Goal: Information Seeking & Learning: Understand process/instructions

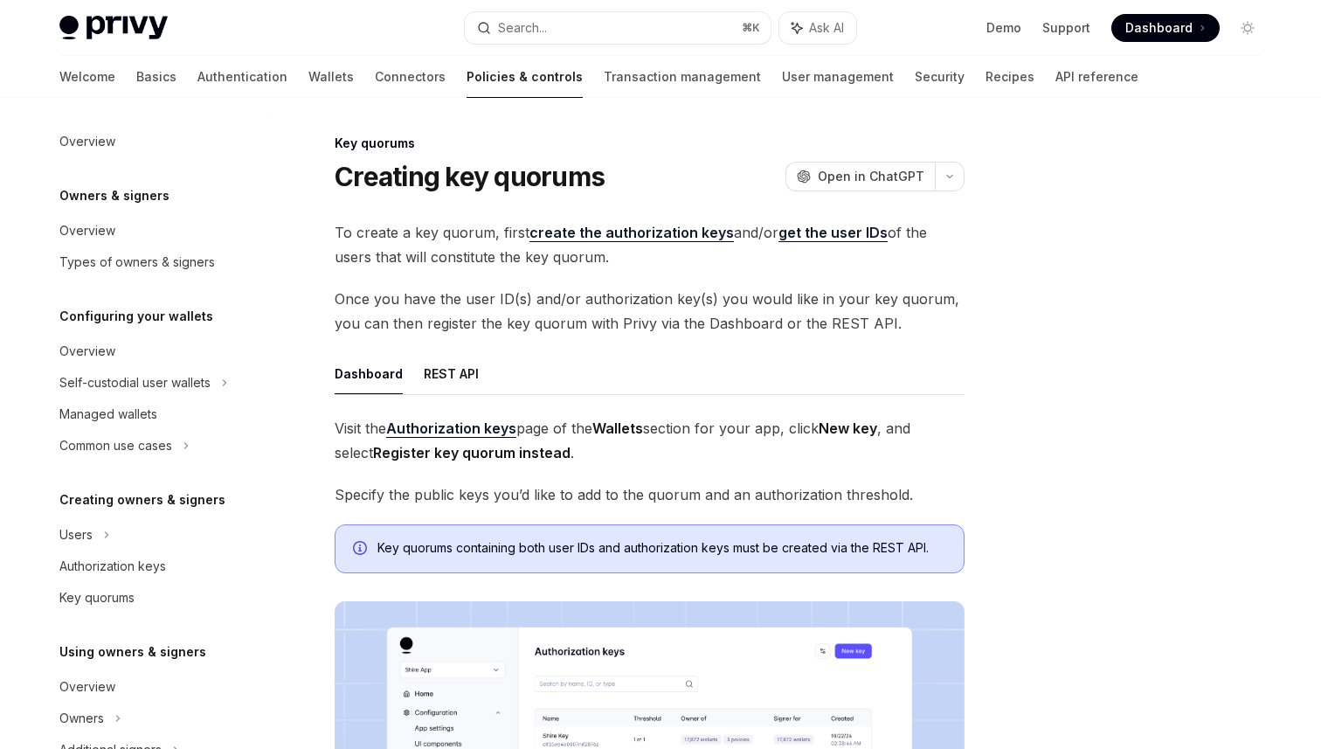
scroll to position [482, 0]
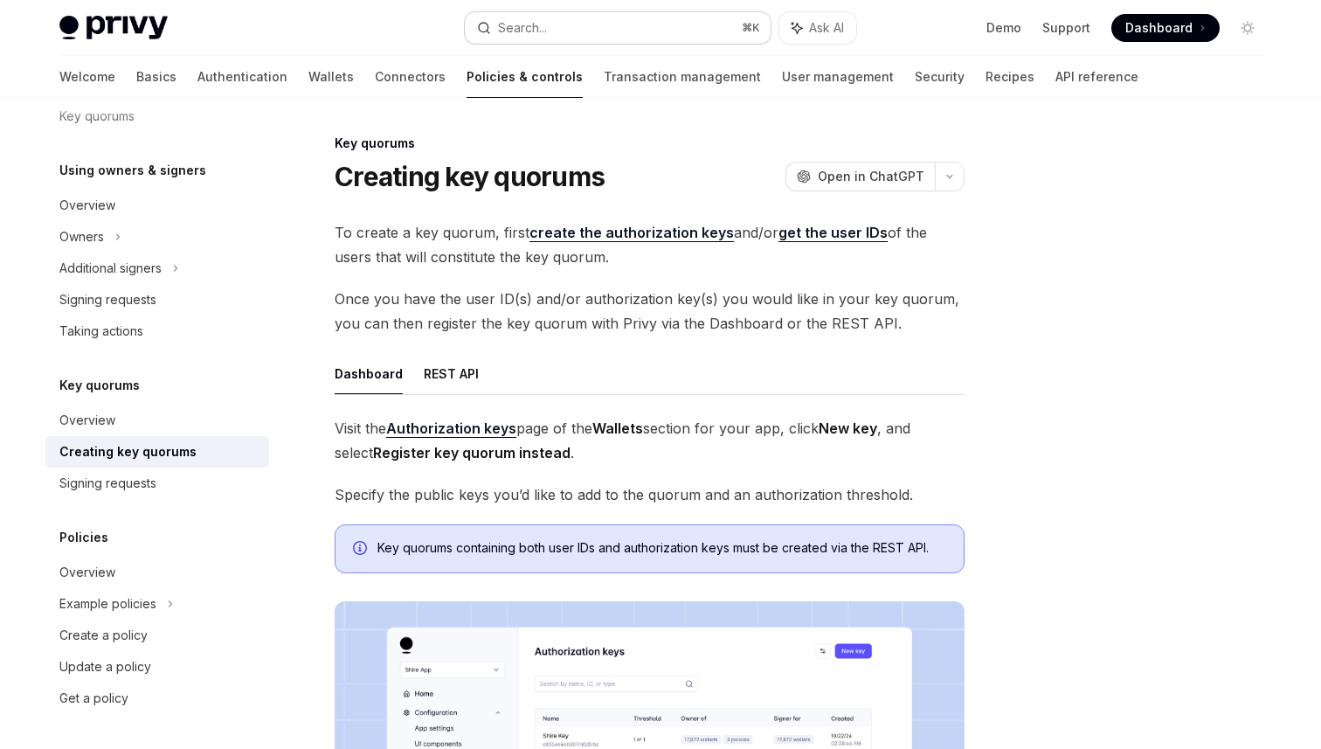
click at [593, 38] on button "Search... ⌘ K" at bounding box center [618, 27] width 306 height 31
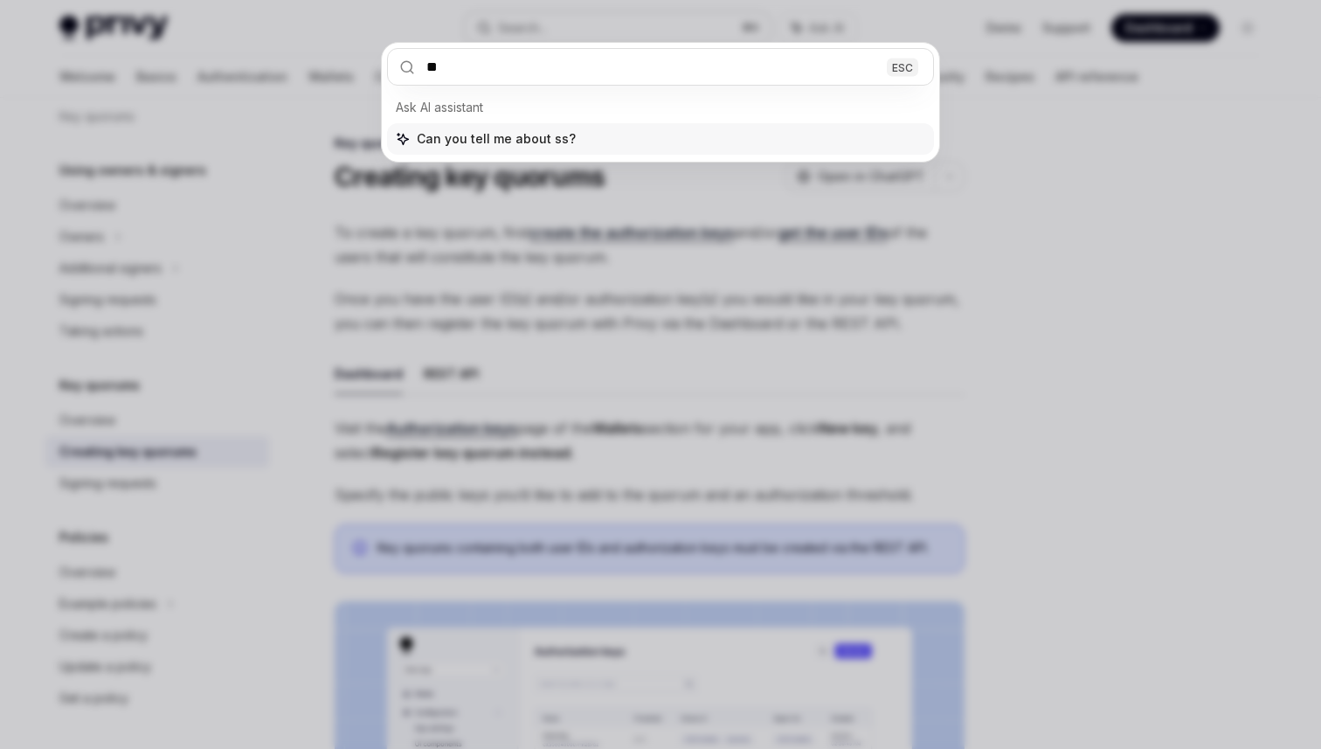
type input "***"
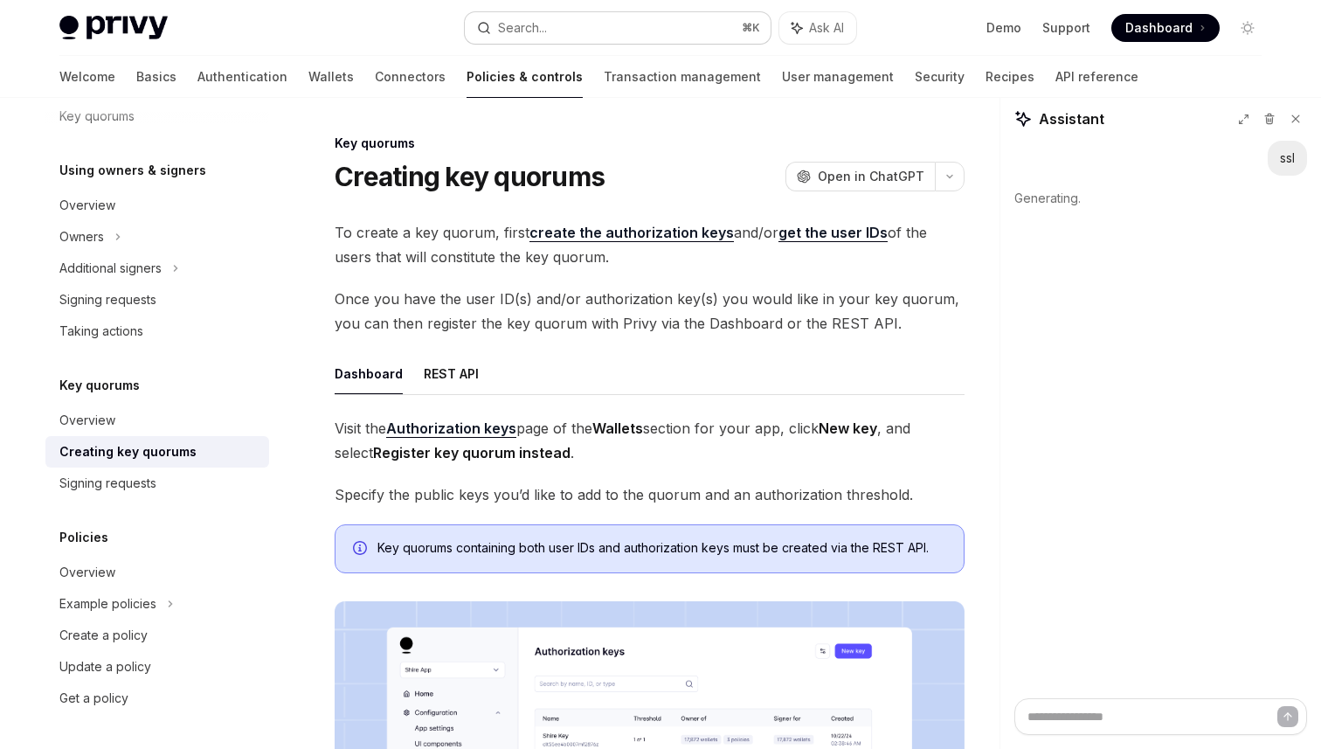
click at [555, 30] on button "Search... ⌘ K" at bounding box center [618, 27] width 306 height 31
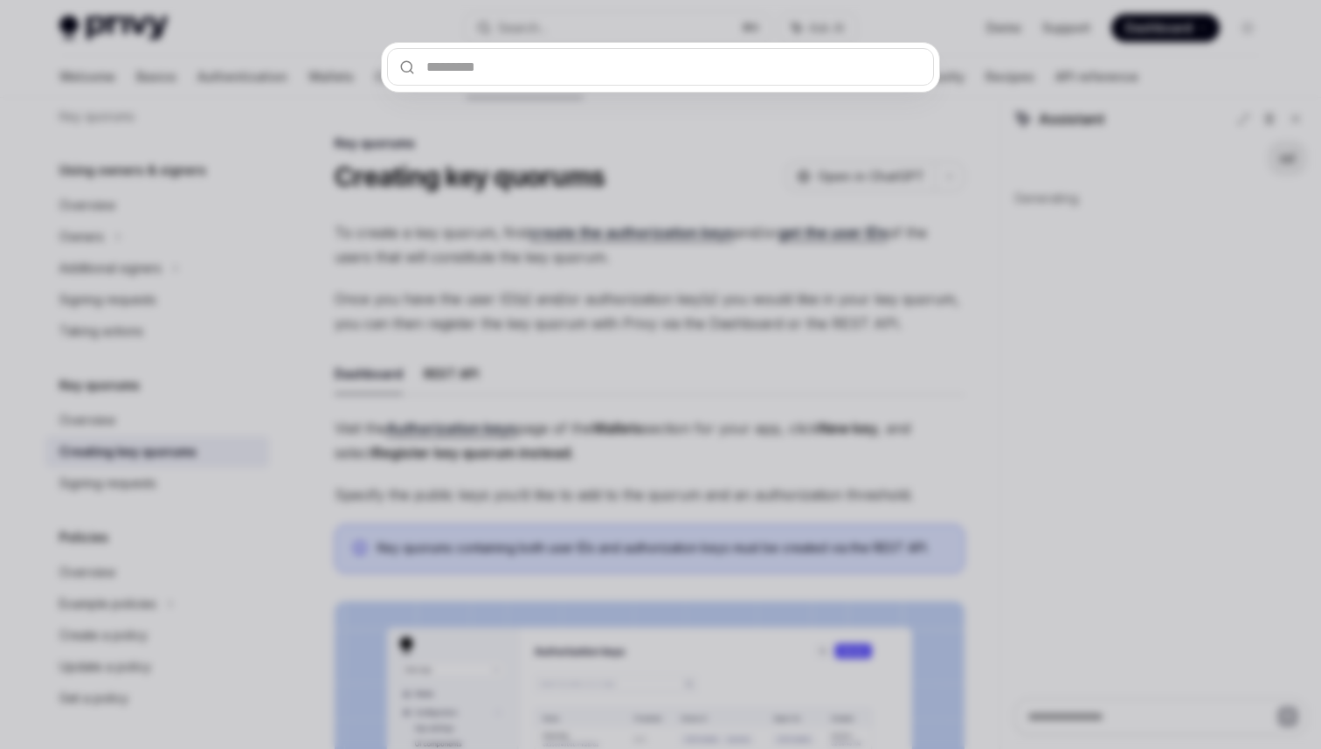
type textarea "*"
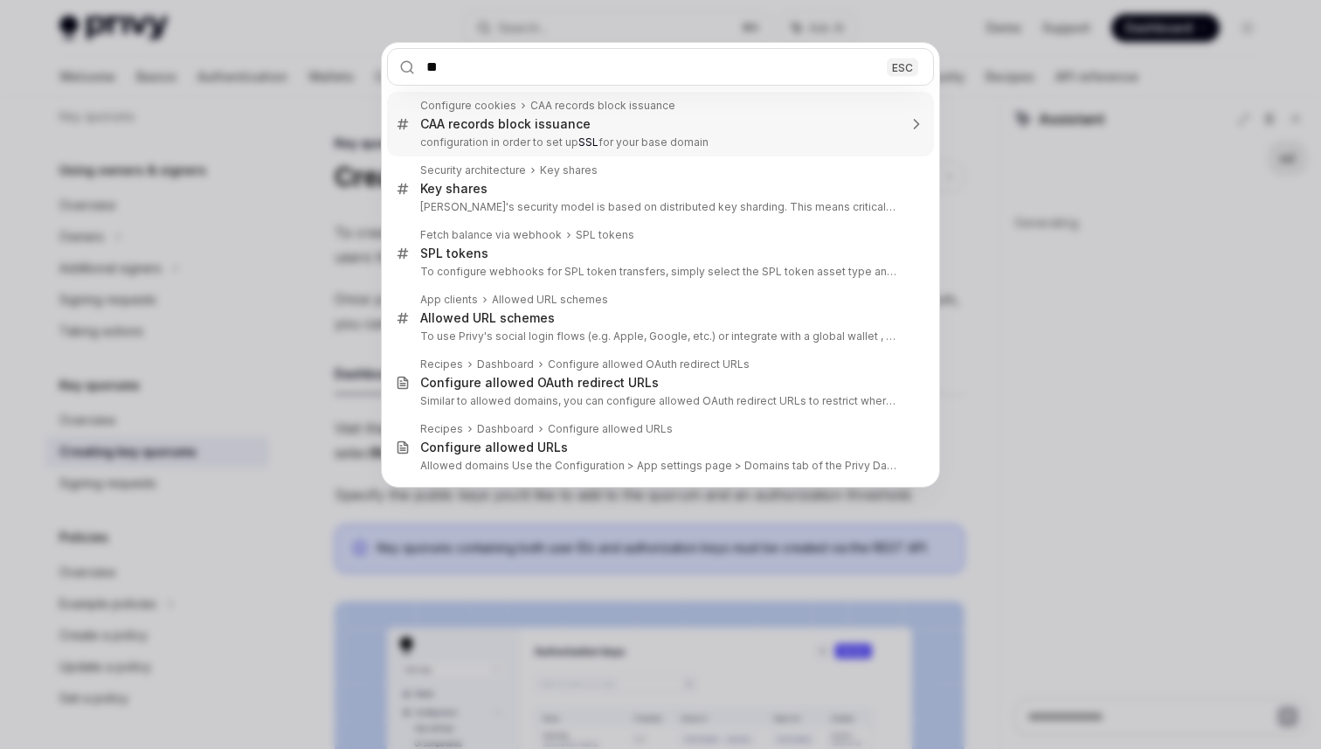
type input "***"
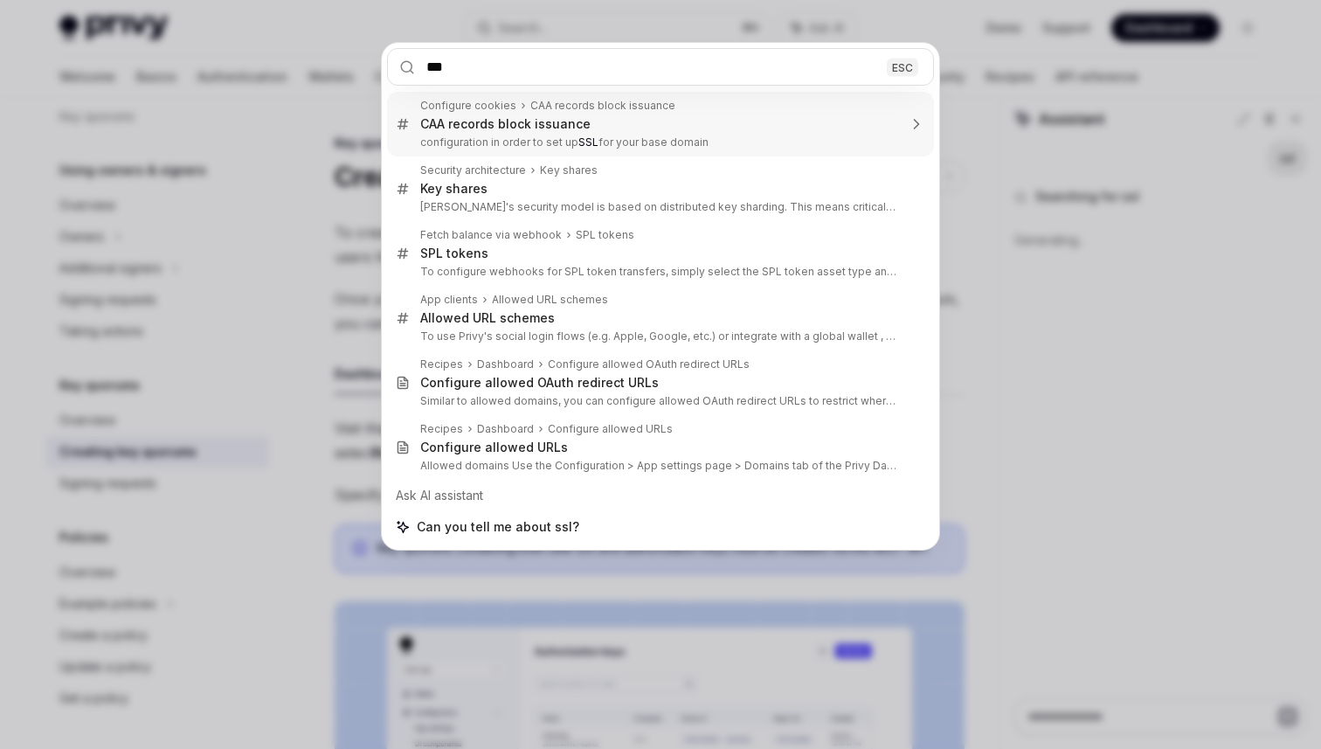
type textarea "*"
type input "***"
click at [988, 279] on div "*** ESC Configure cookies CAA records block issuance CAA records block issuance…" at bounding box center [660, 374] width 1321 height 749
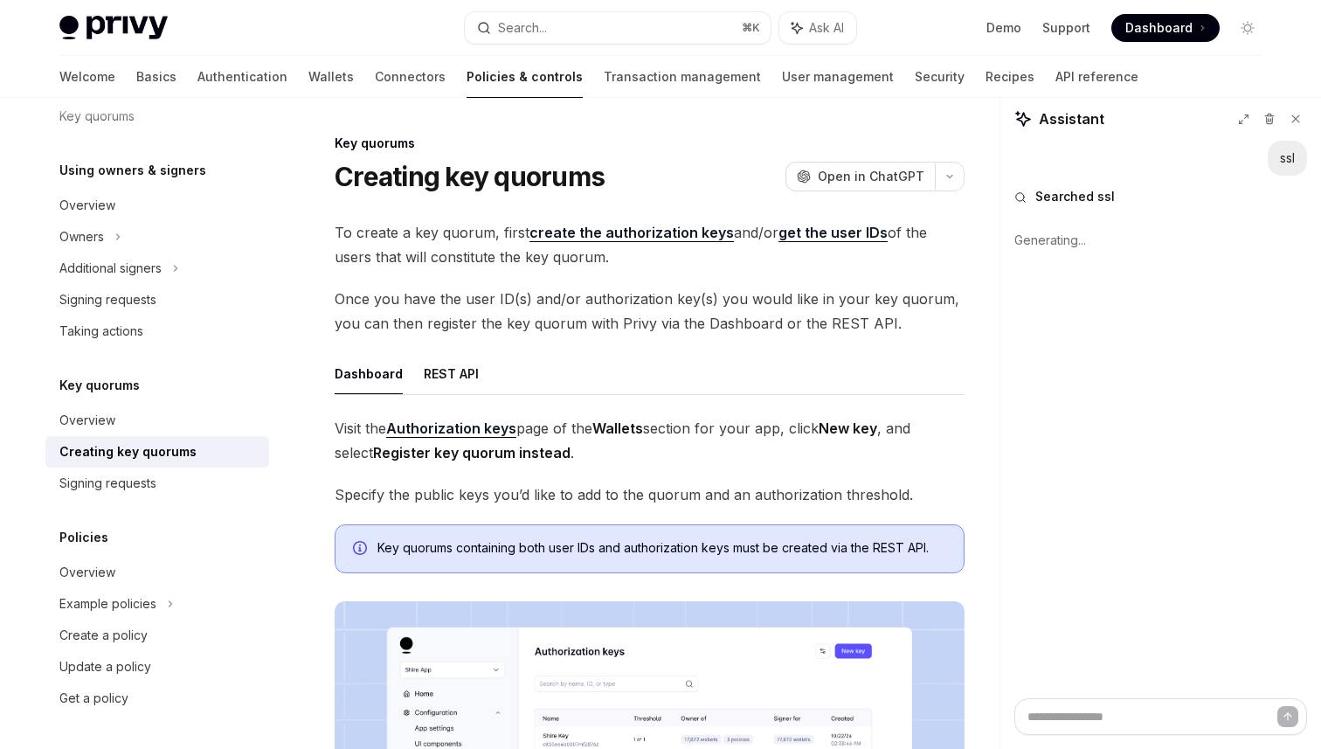
type textarea "*"
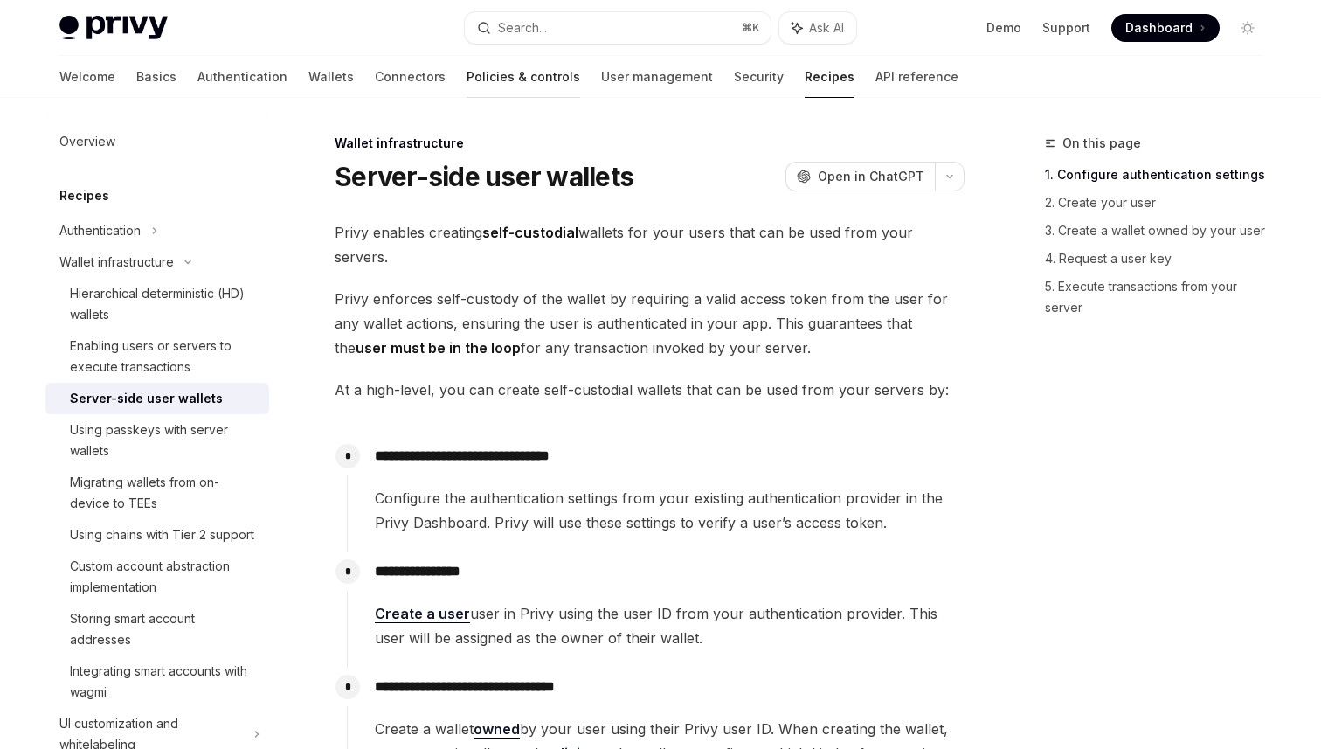
click at [467, 85] on link "Policies & controls" at bounding box center [524, 77] width 114 height 42
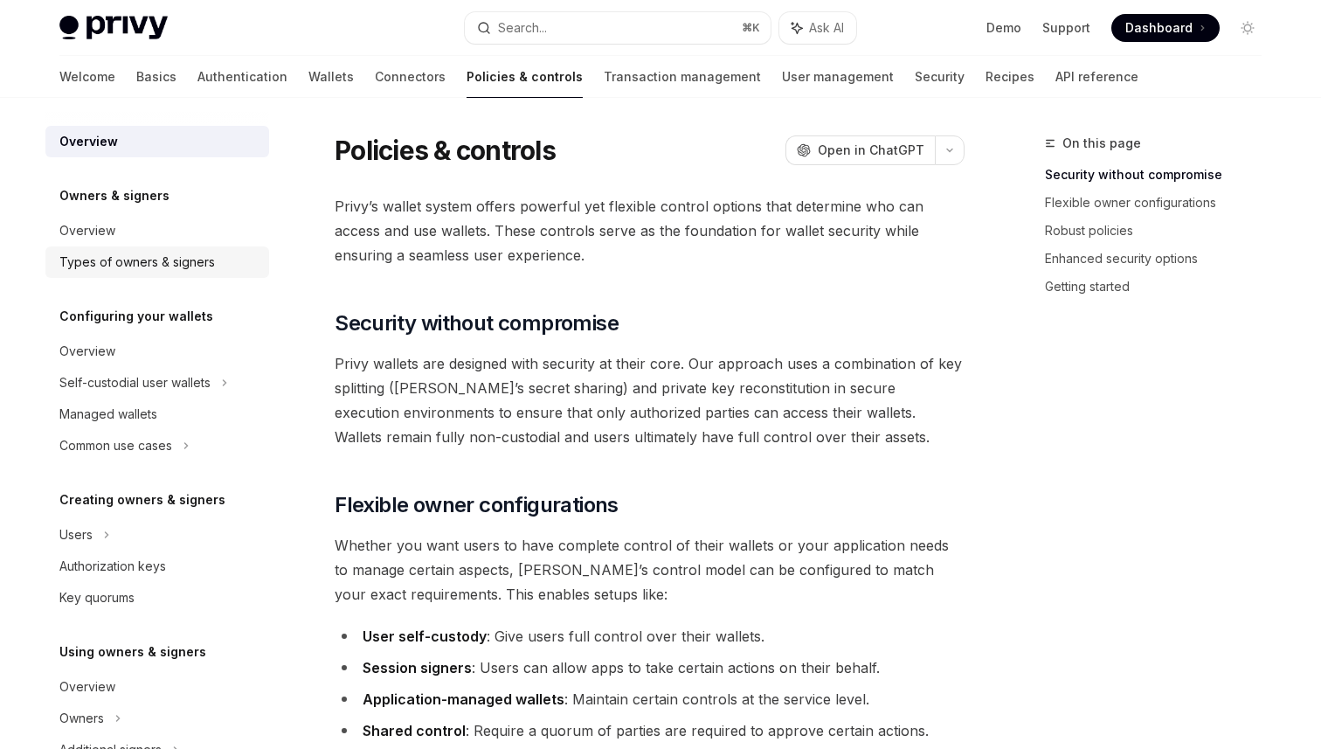
click at [175, 270] on div "Types of owners & signers" at bounding box center [137, 262] width 156 height 21
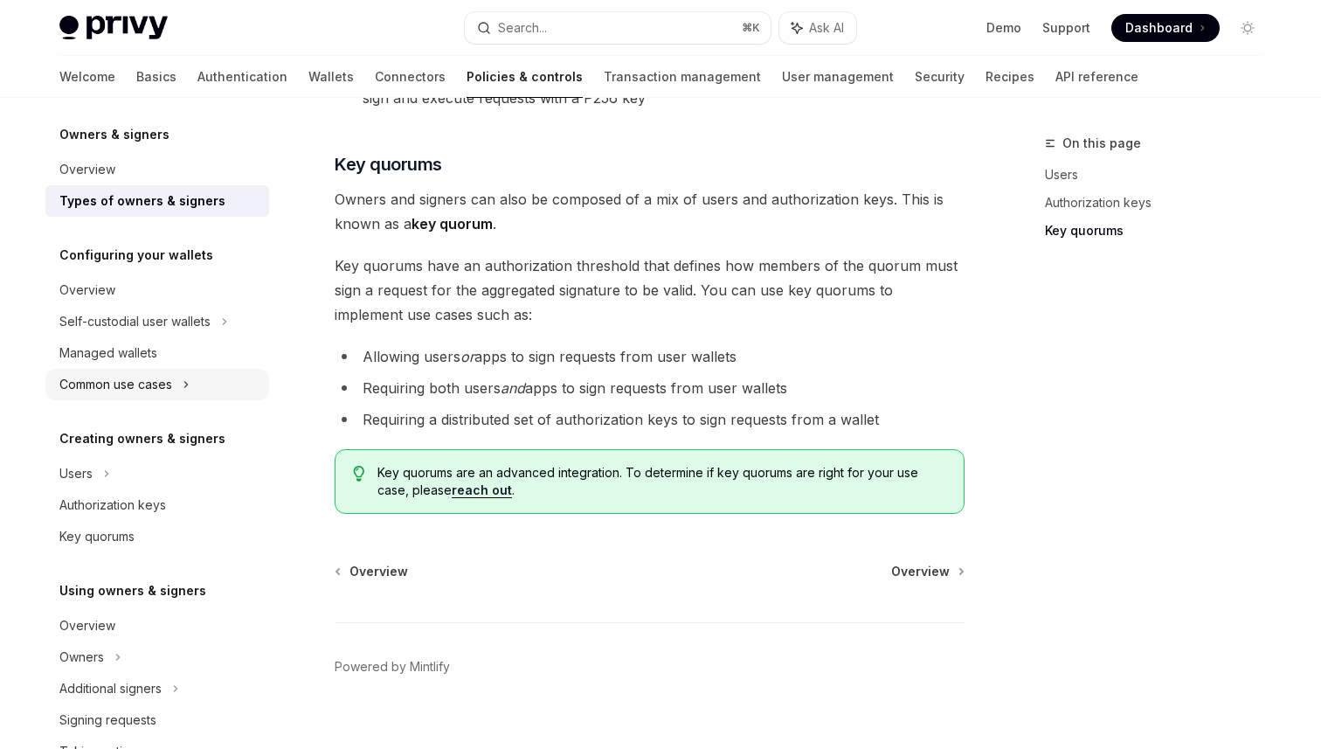
scroll to position [71, 0]
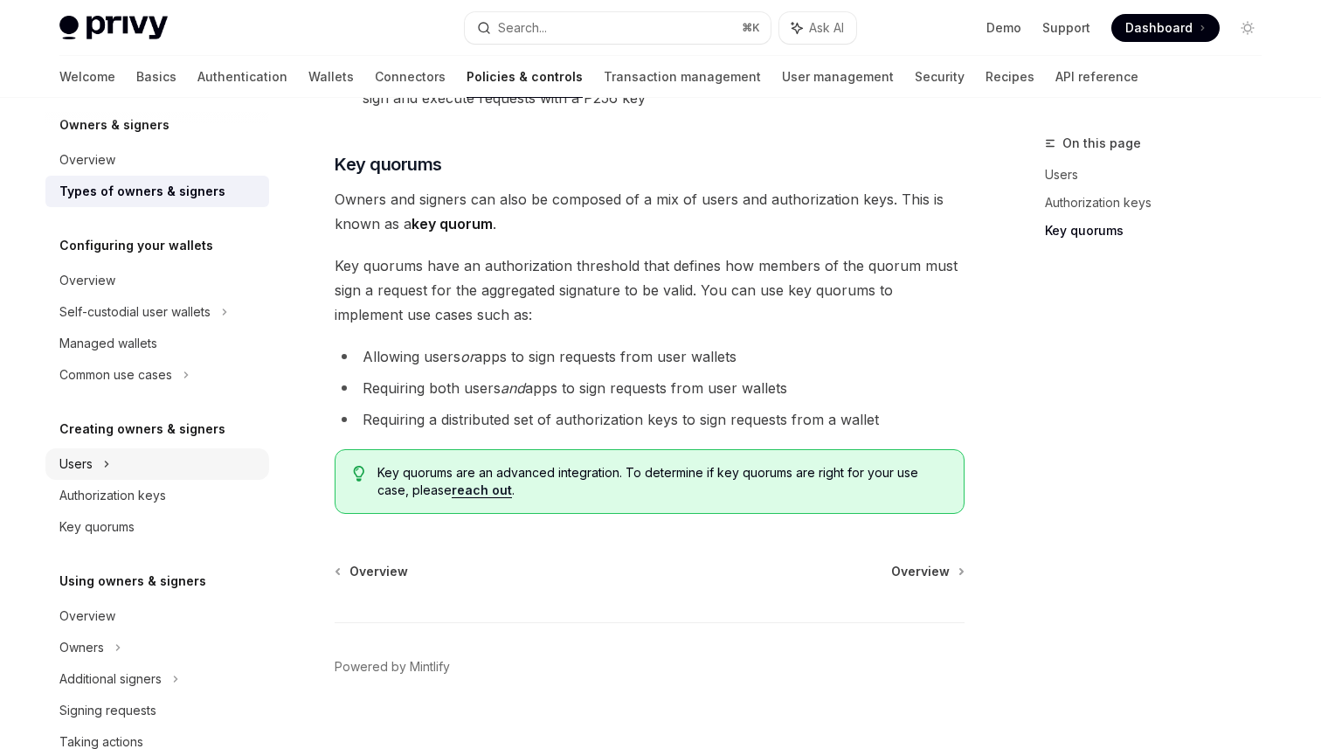
click at [85, 471] on div "Users" at bounding box center [75, 464] width 33 height 21
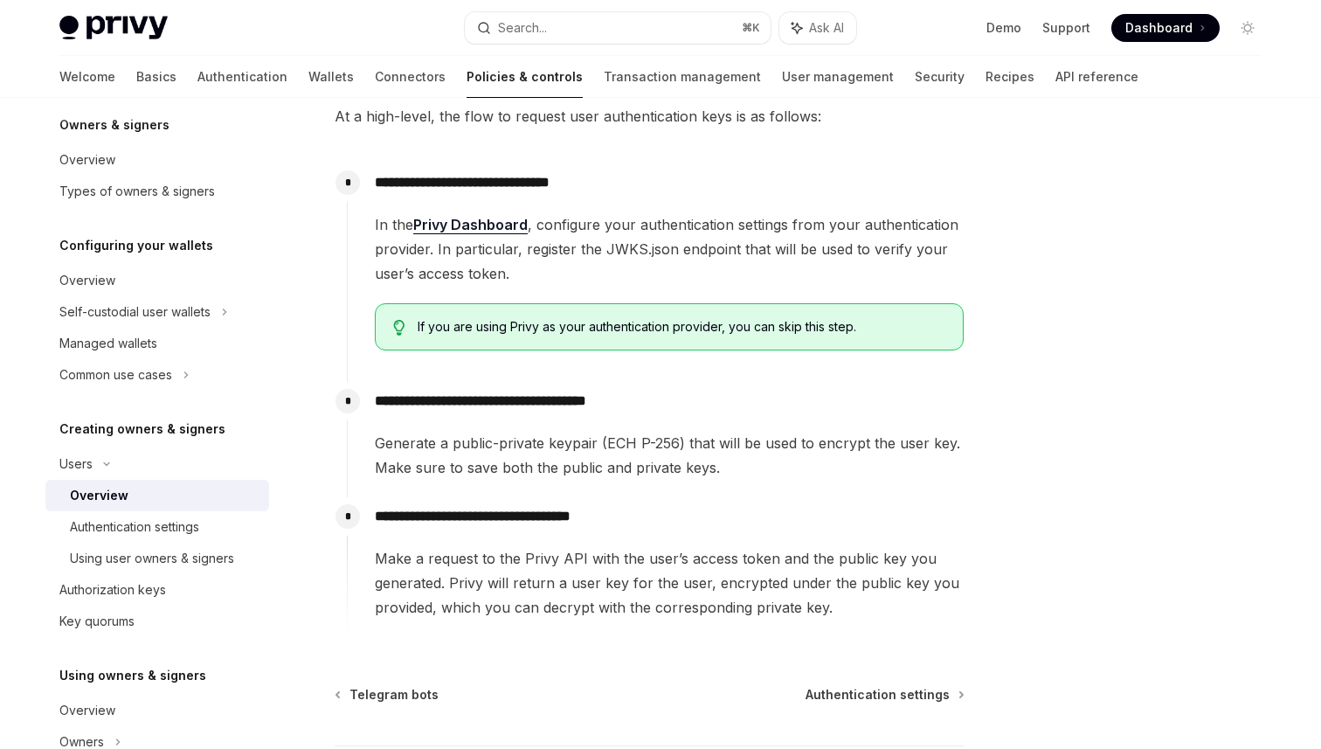
scroll to position [643, 0]
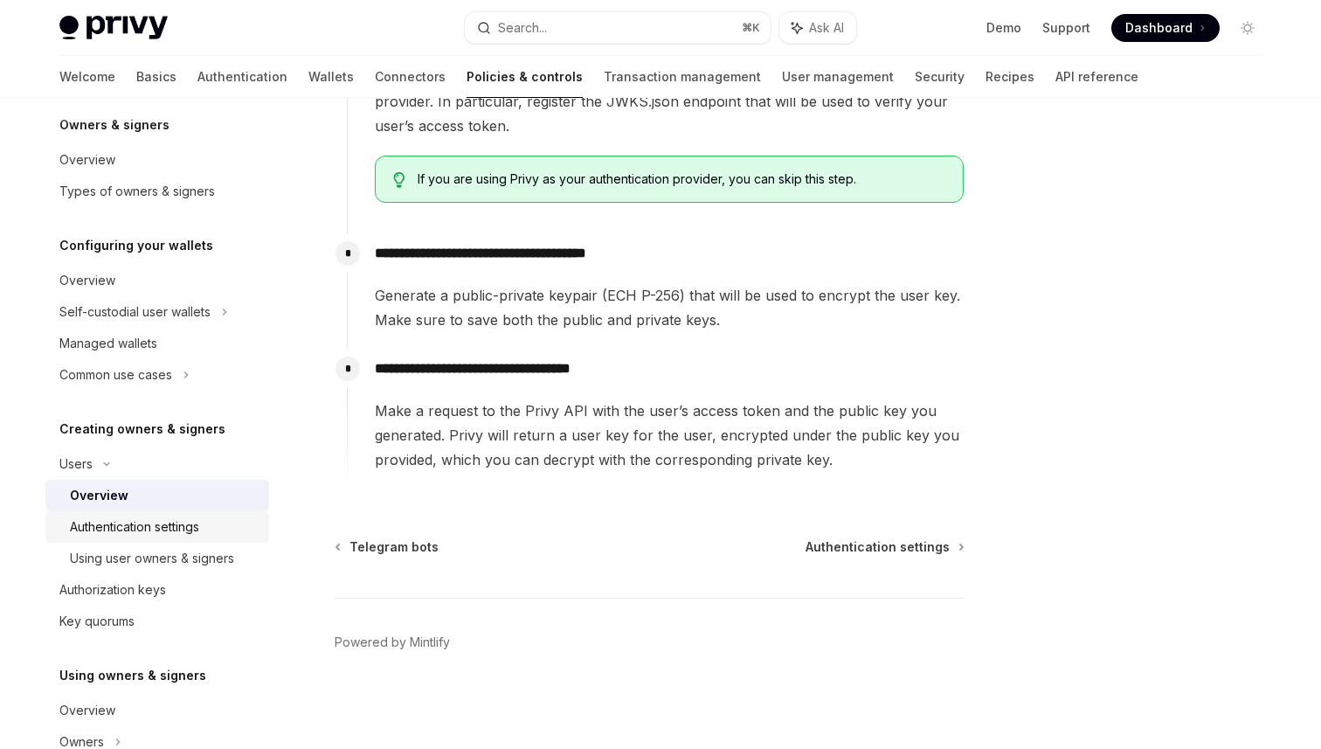
click at [214, 528] on div "Authentication settings" at bounding box center [164, 527] width 189 height 21
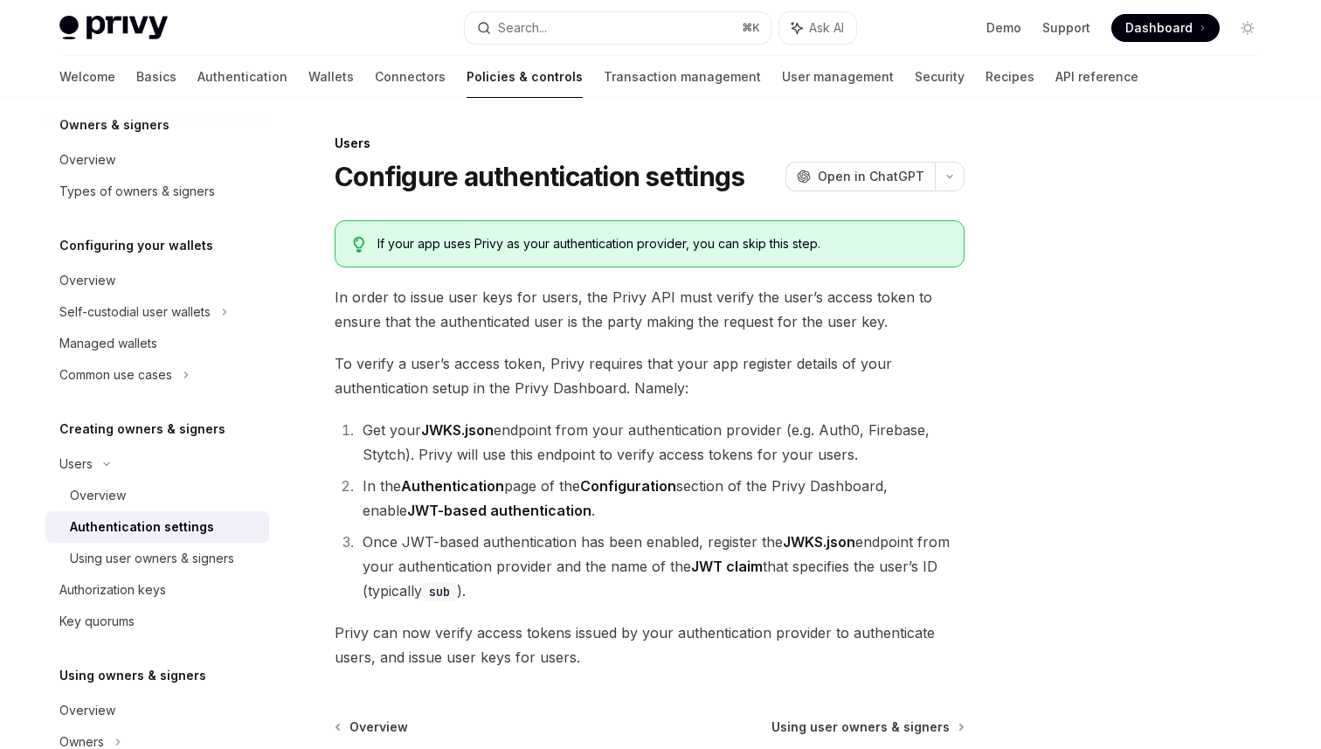
scroll to position [180, 0]
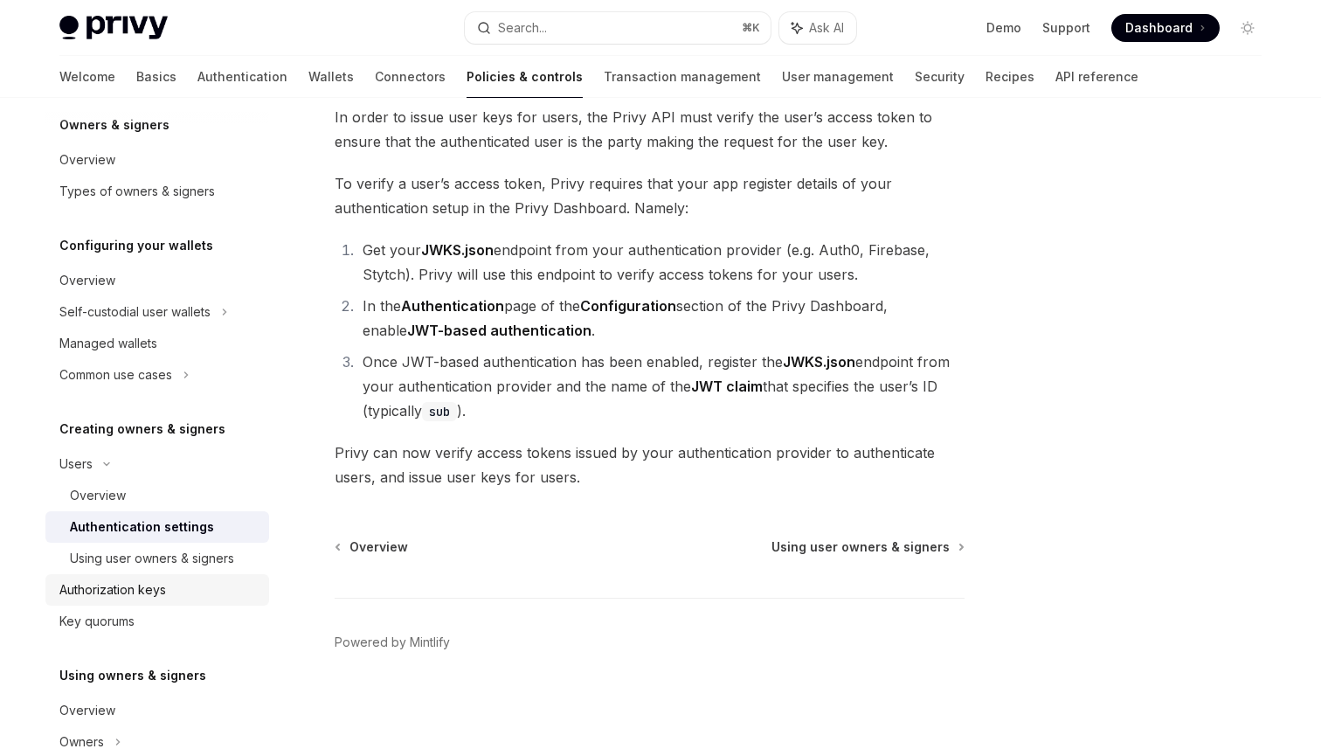
click at [154, 589] on div "Authorization keys" at bounding box center [112, 589] width 107 height 21
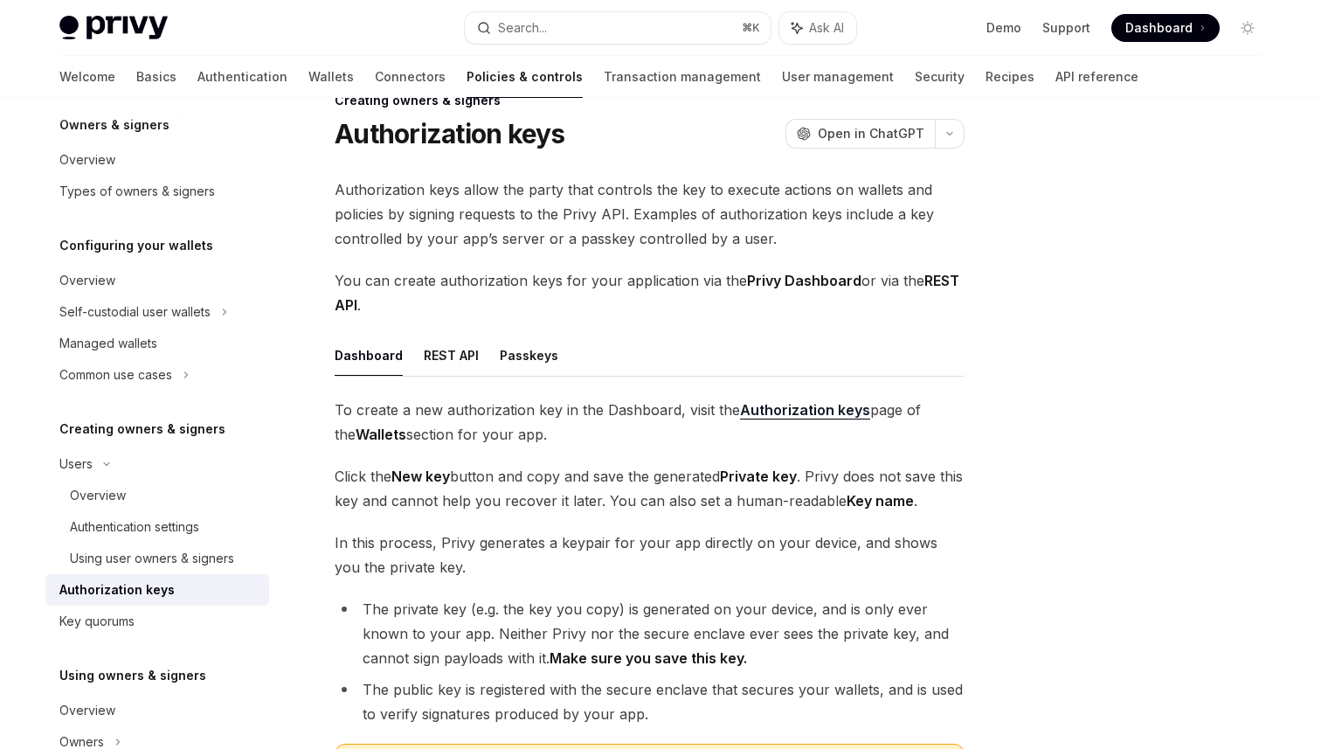
scroll to position [31, 0]
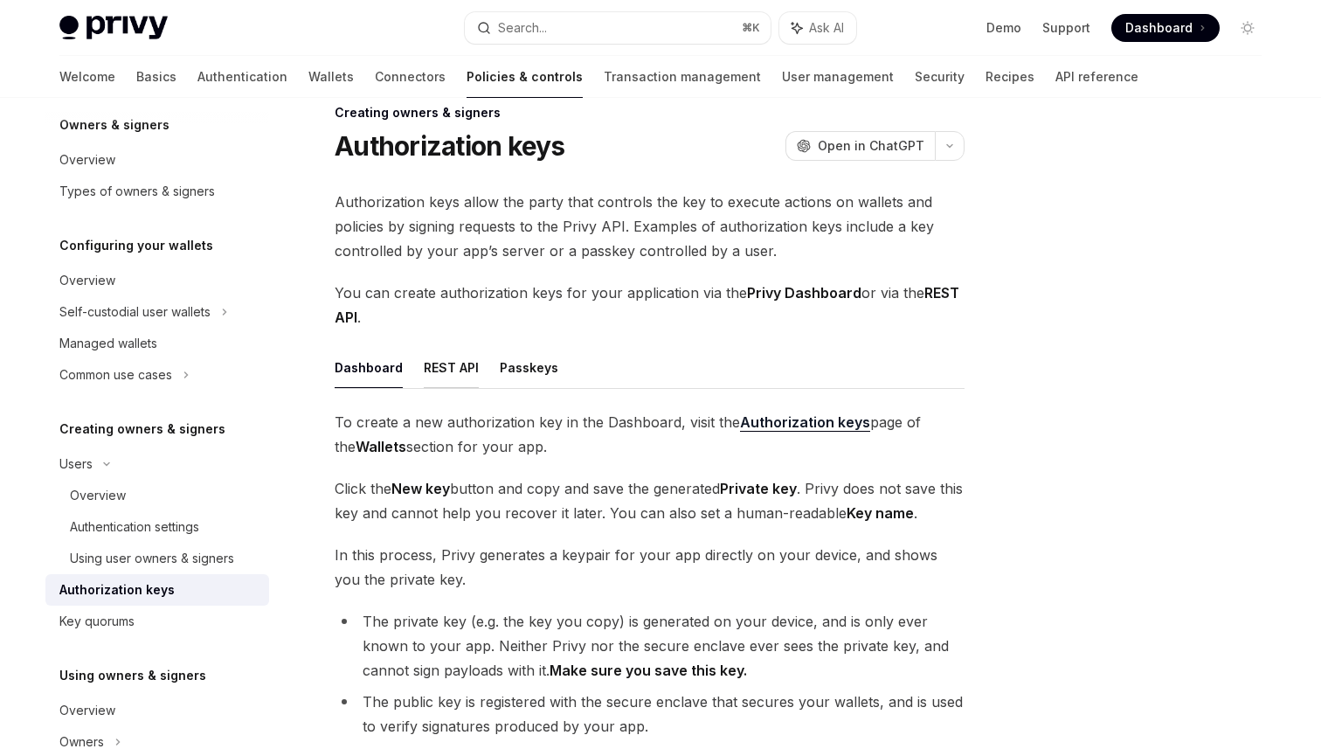
click at [461, 367] on button "REST API" at bounding box center [451, 367] width 55 height 41
type textarea "*"
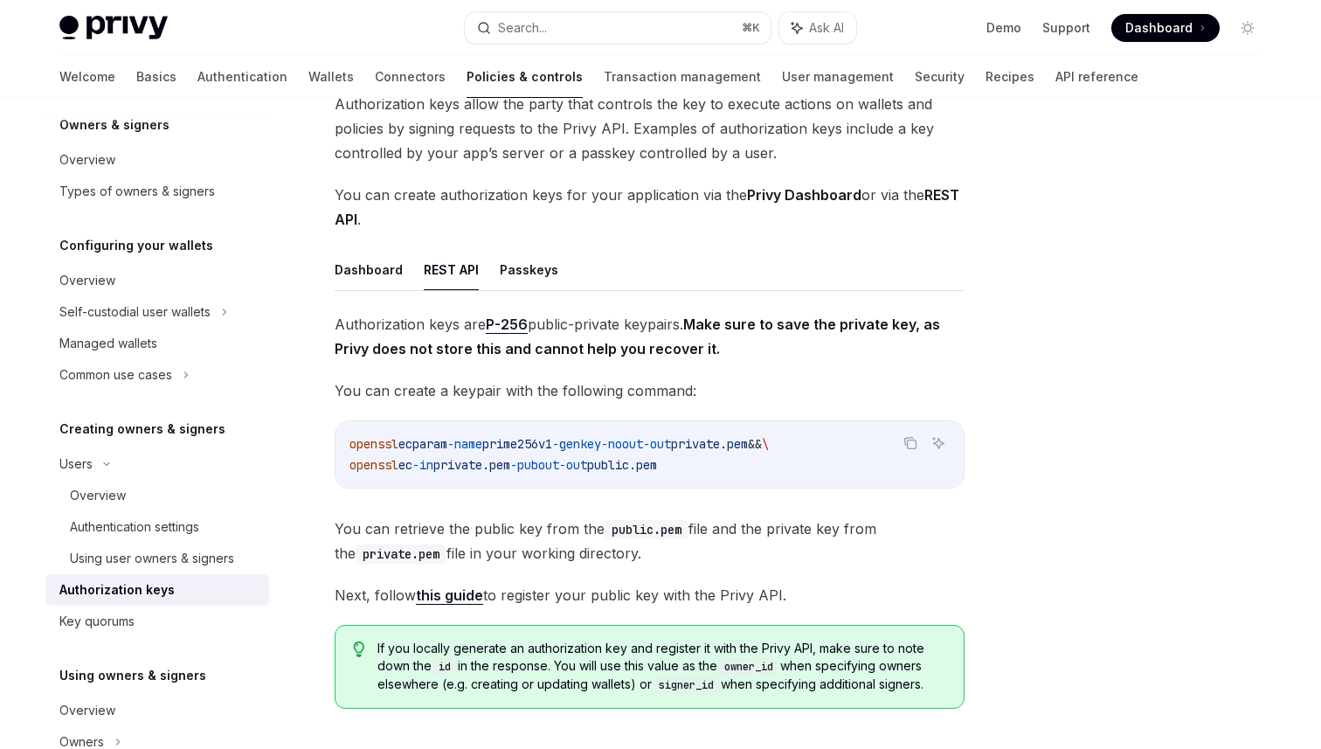
scroll to position [134, 0]
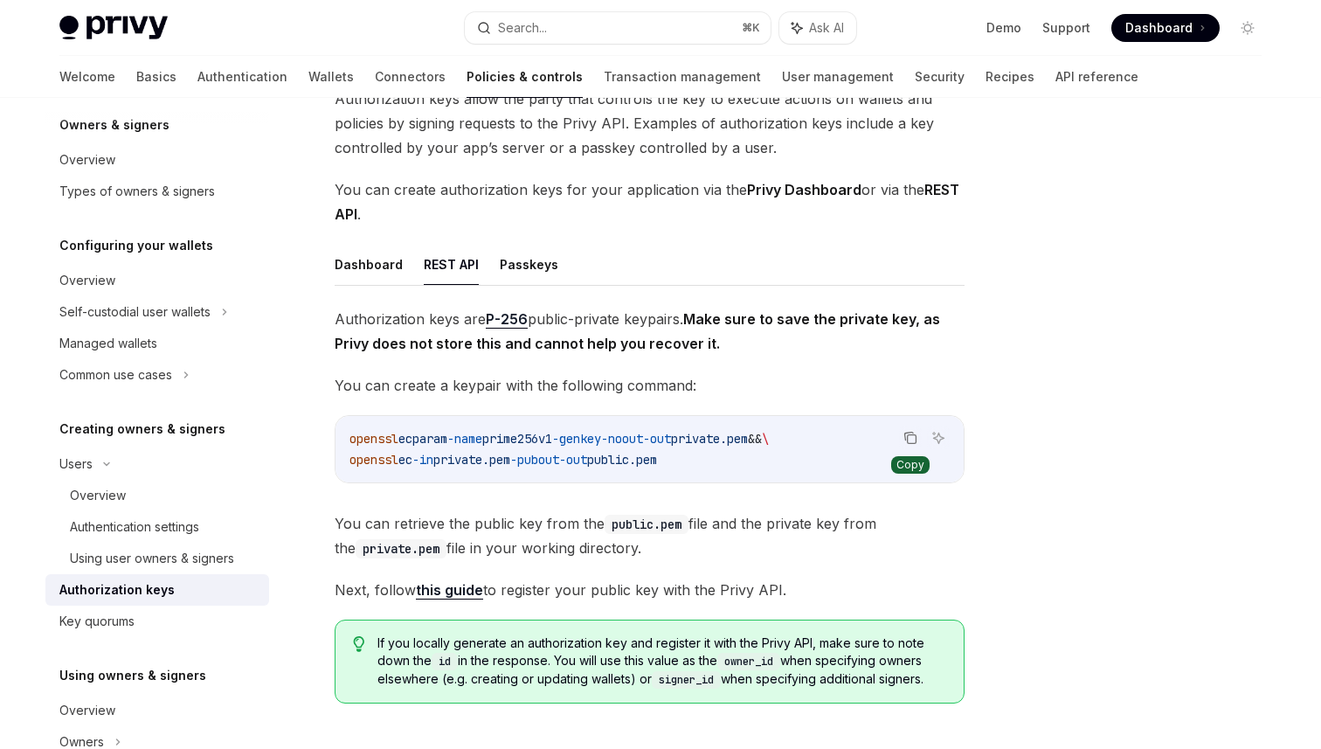
click at [911, 435] on icon "Copy the contents from the code block" at bounding box center [912, 439] width 9 height 9
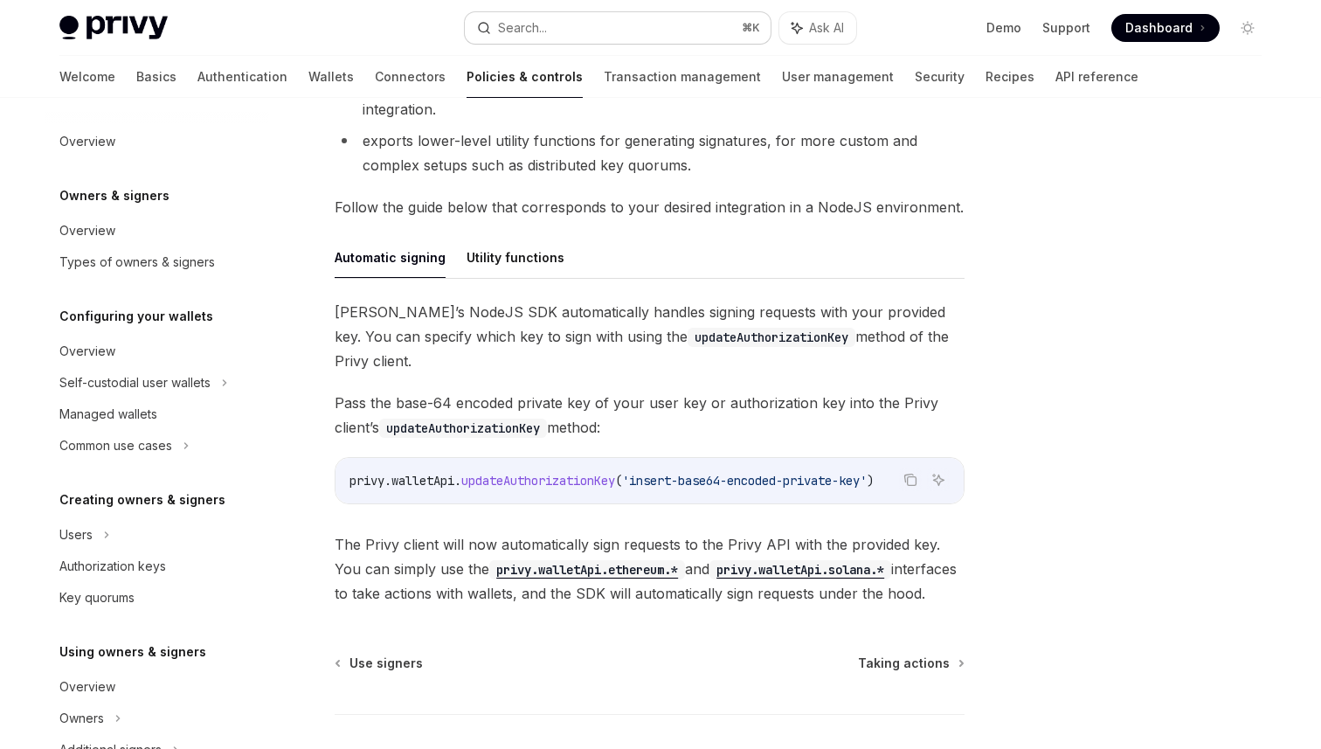
scroll to position [357, 0]
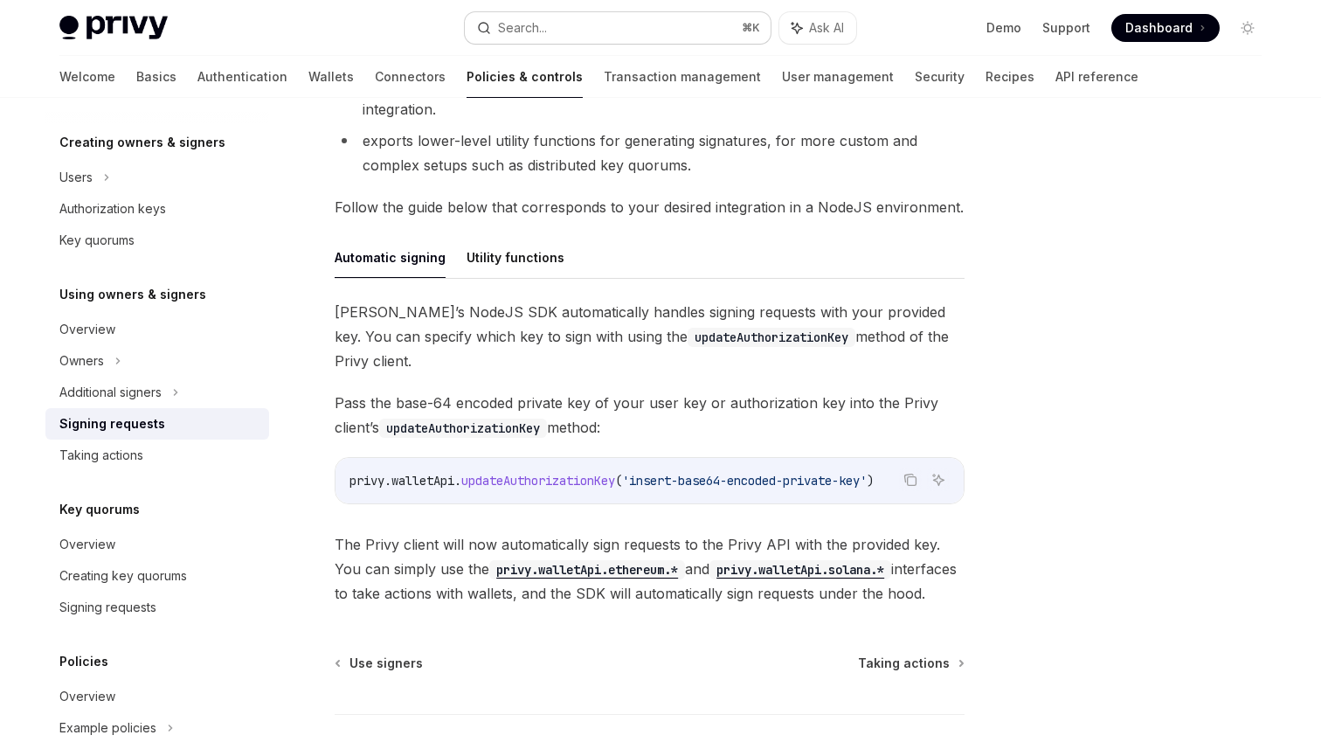
click at [585, 29] on button "Search... ⌘ K" at bounding box center [618, 27] width 306 height 31
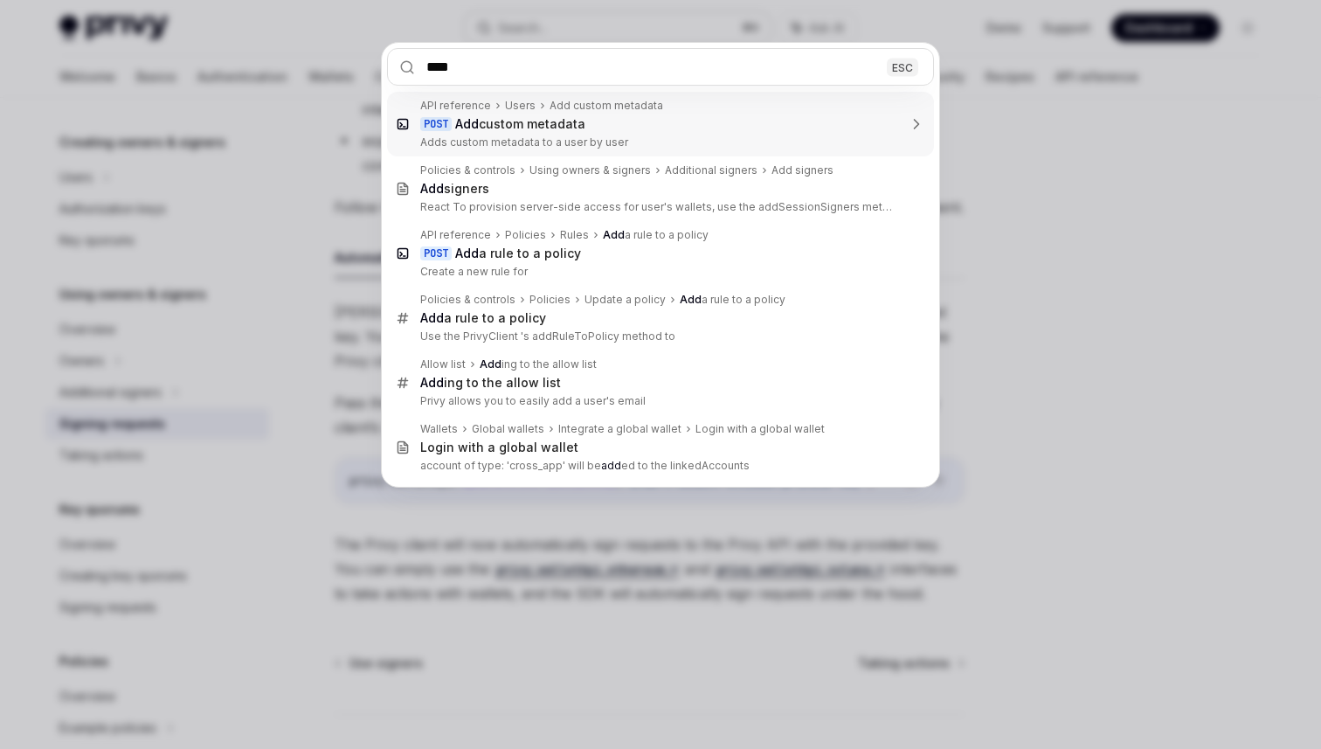
type input "*****"
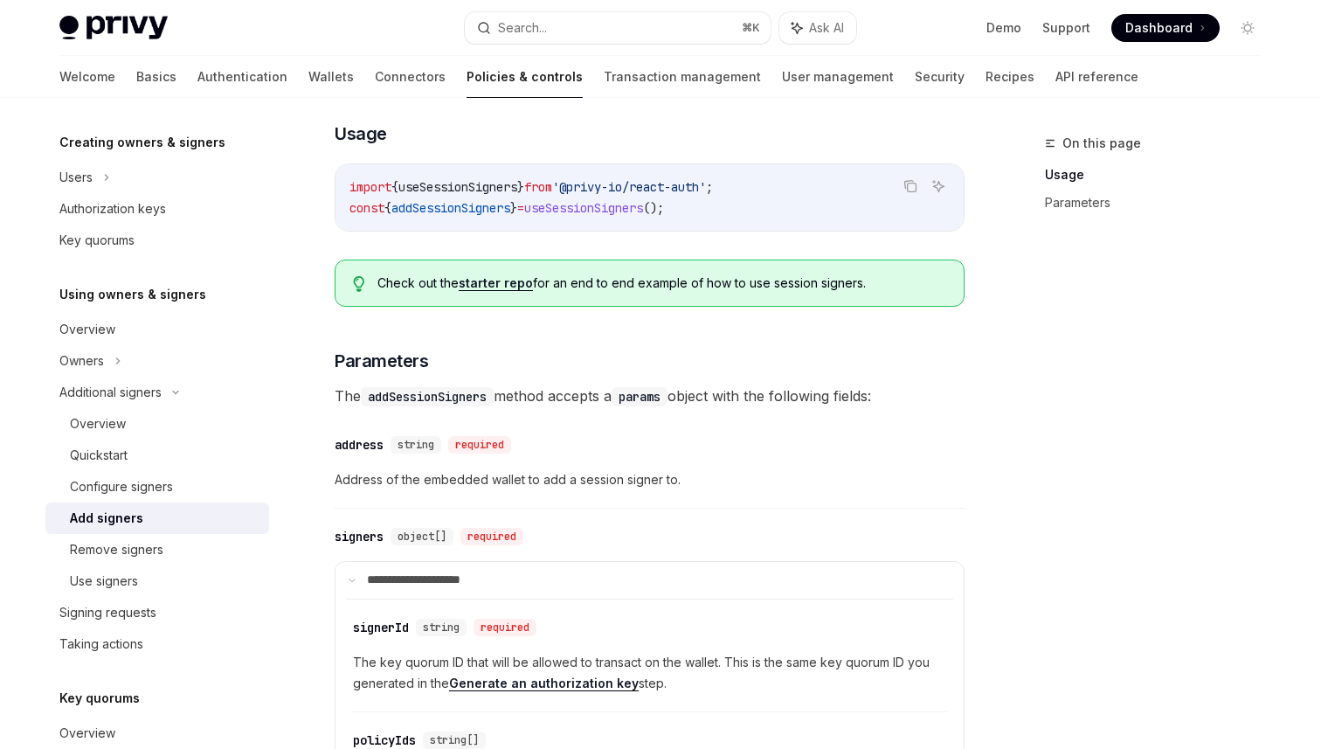
scroll to position [98, 0]
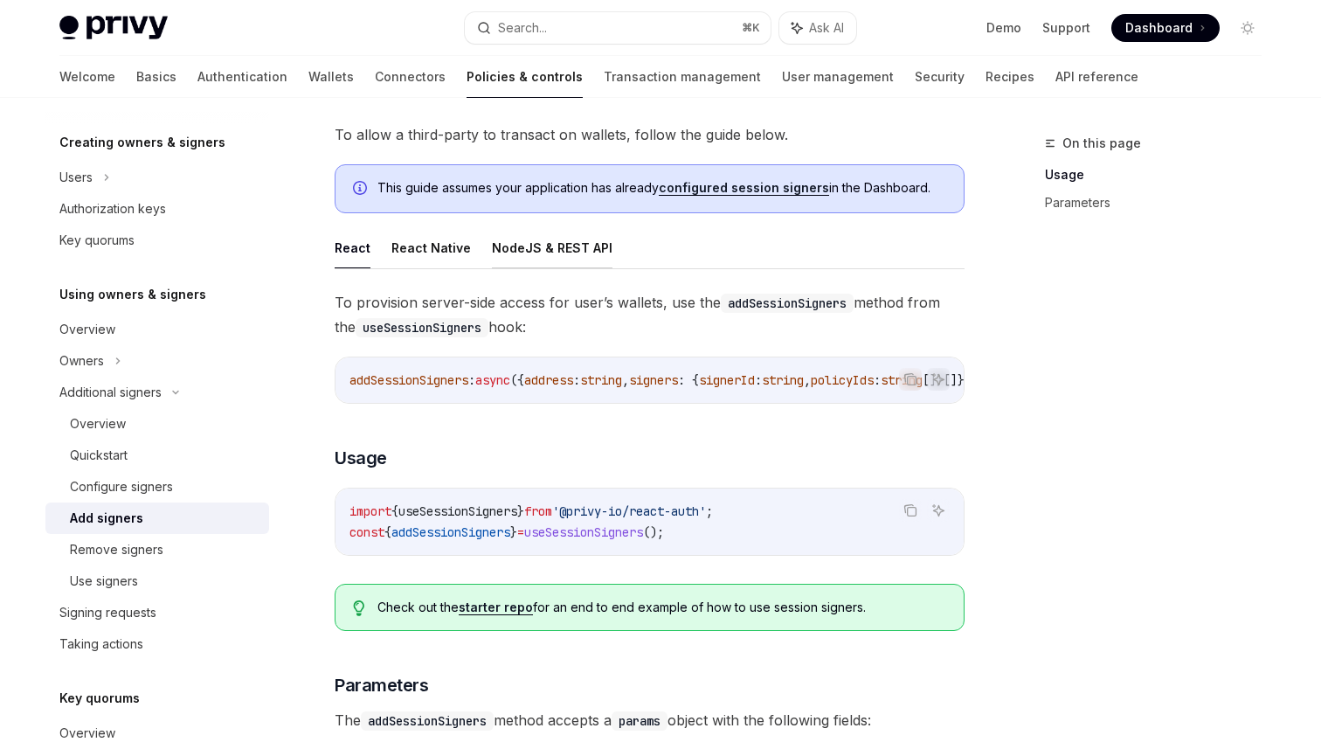
click at [525, 258] on button "NodeJS & REST API" at bounding box center [552, 247] width 121 height 41
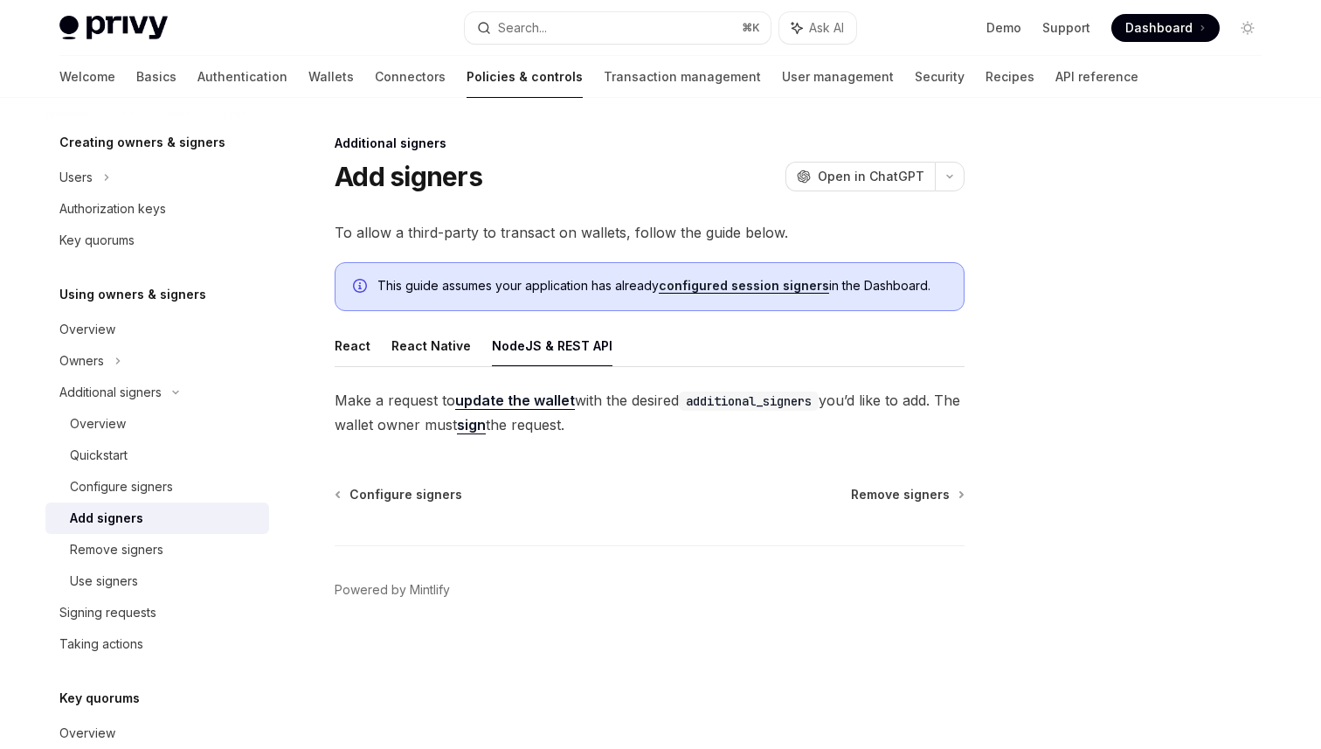
click at [486, 432] on link "sign" at bounding box center [471, 425] width 29 height 18
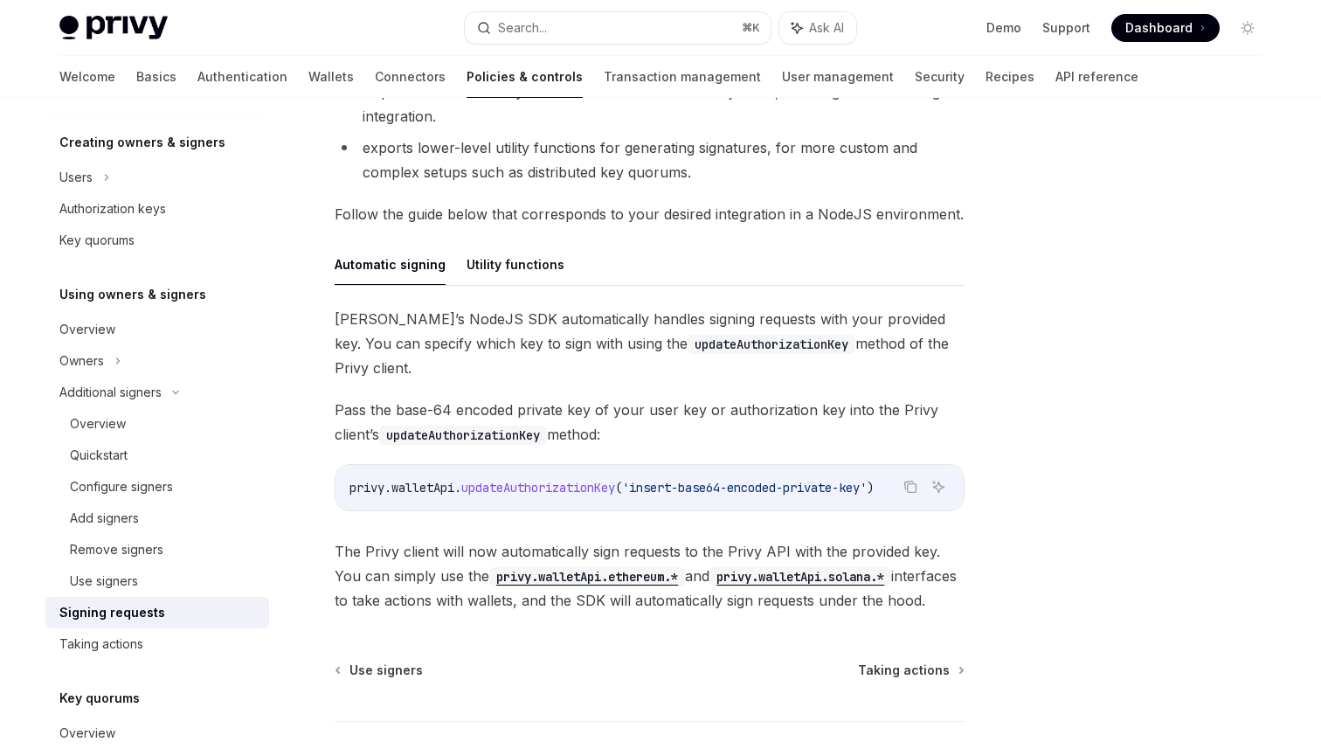
scroll to position [423, 0]
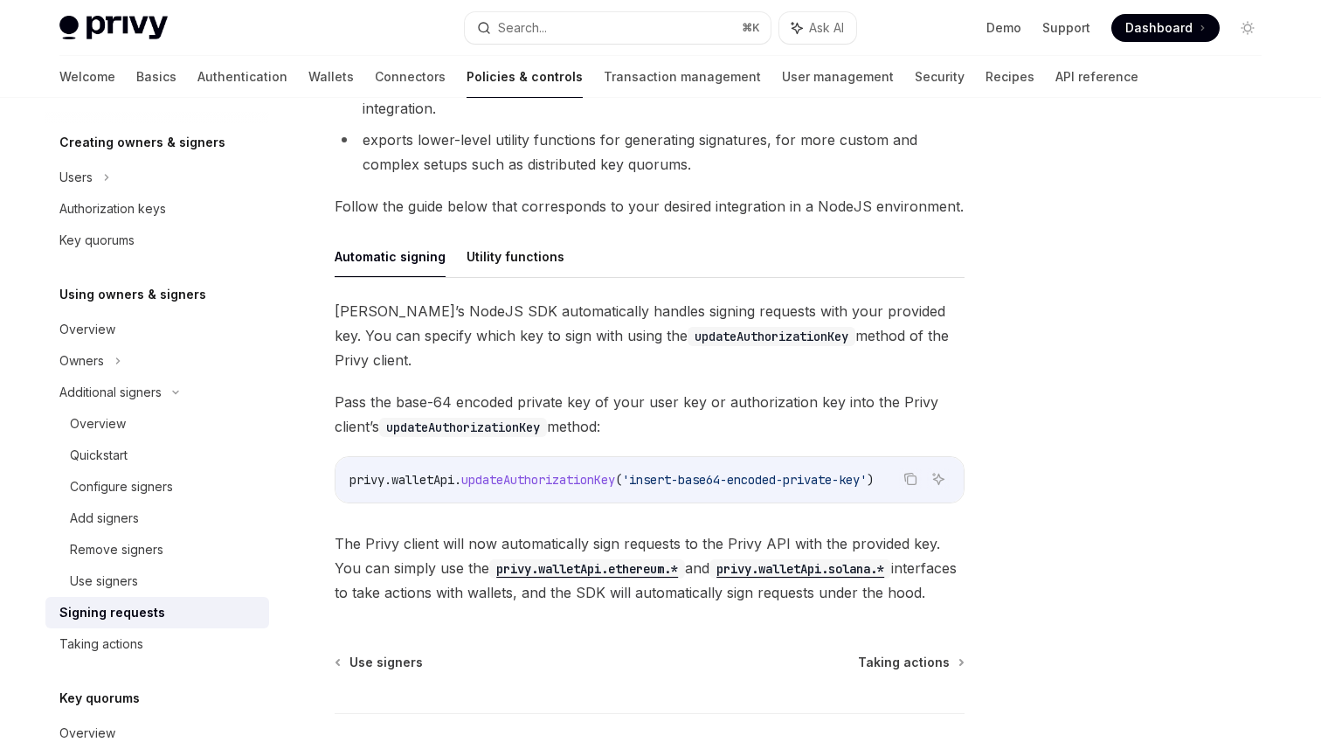
click at [521, 472] on span "updateAuthorizationKey" at bounding box center [538, 480] width 154 height 16
copy span "updateAuthorizationKey"
click at [480, 252] on button "Utility functions" at bounding box center [516, 256] width 98 height 41
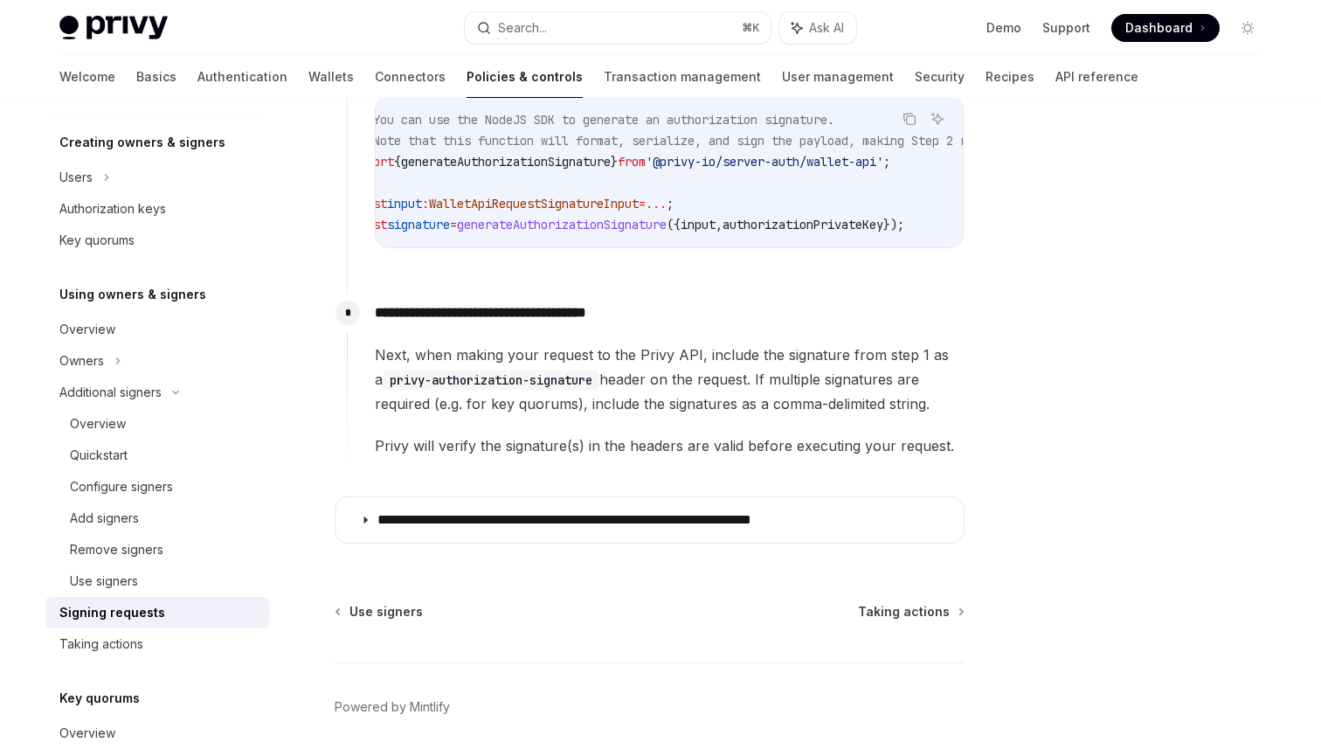
scroll to position [966, 0]
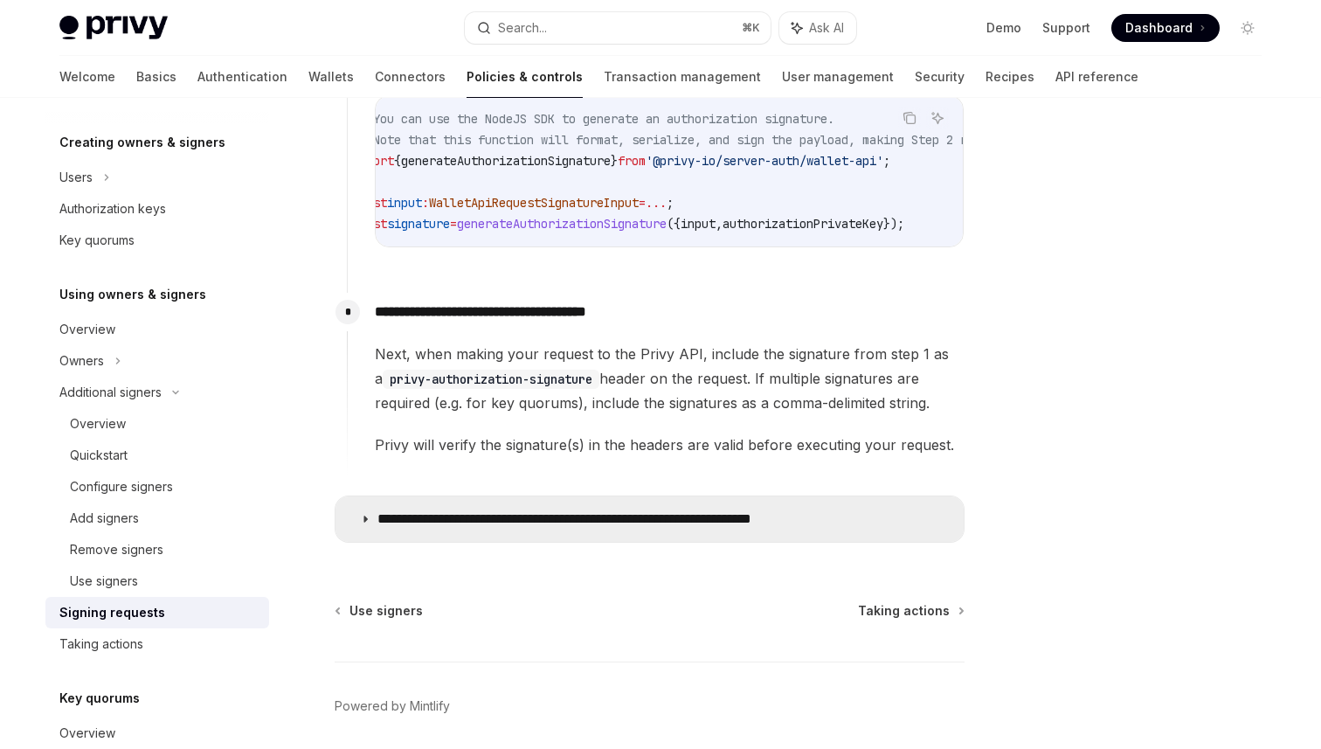
click at [406, 518] on p "**********" at bounding box center [620, 518] width 484 height 17
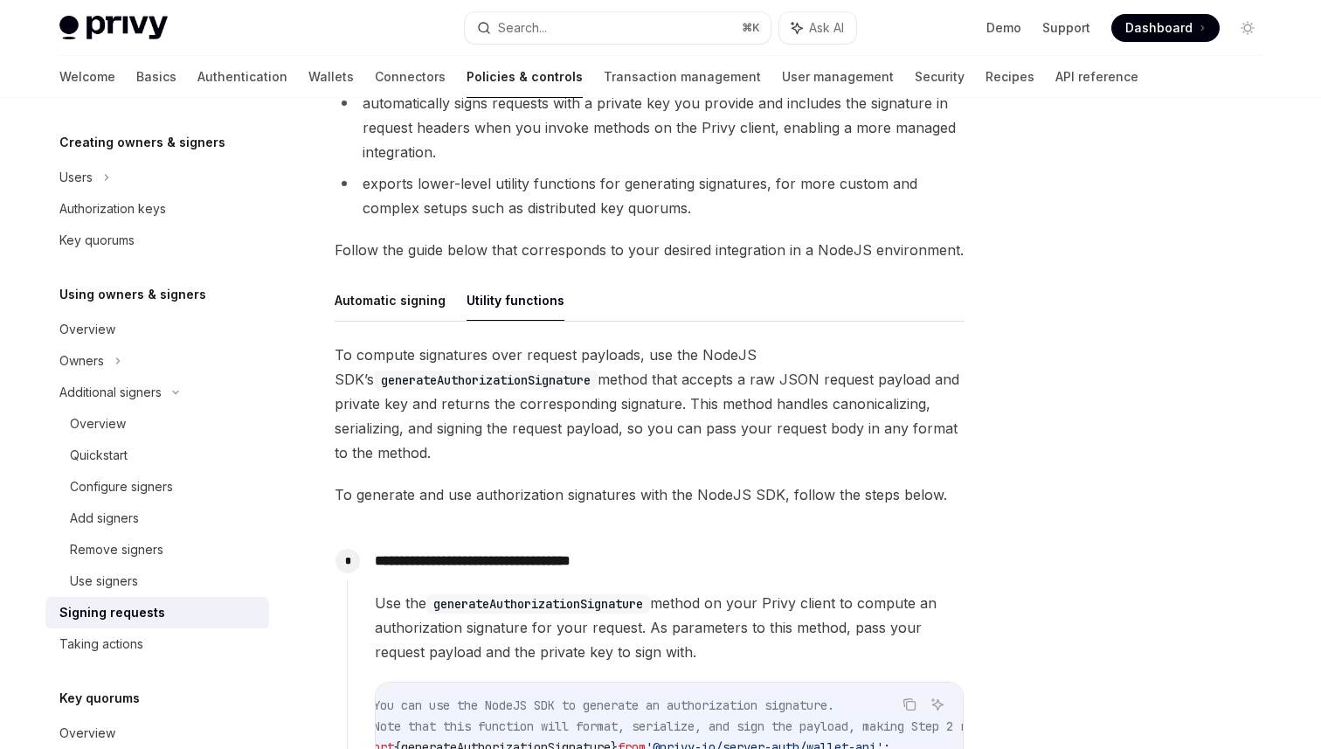
scroll to position [240, 0]
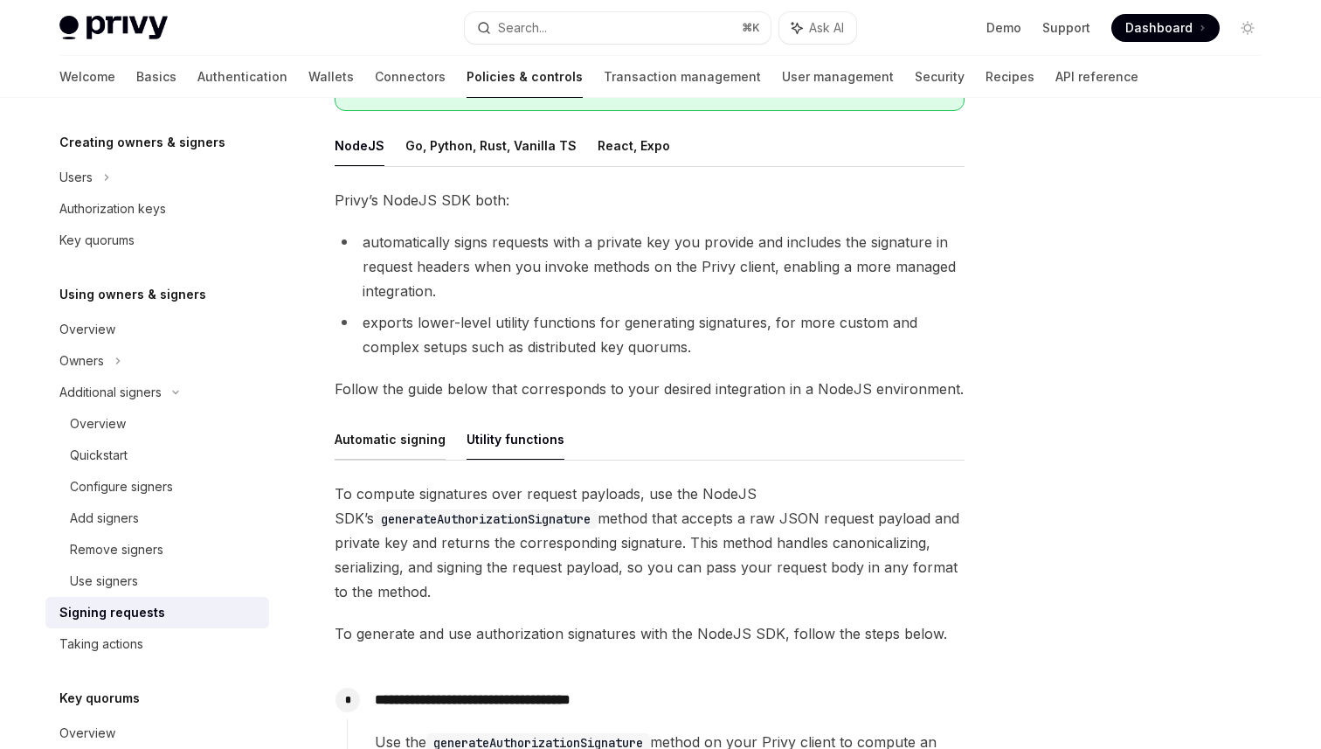
click at [379, 441] on button "Automatic signing" at bounding box center [390, 439] width 111 height 41
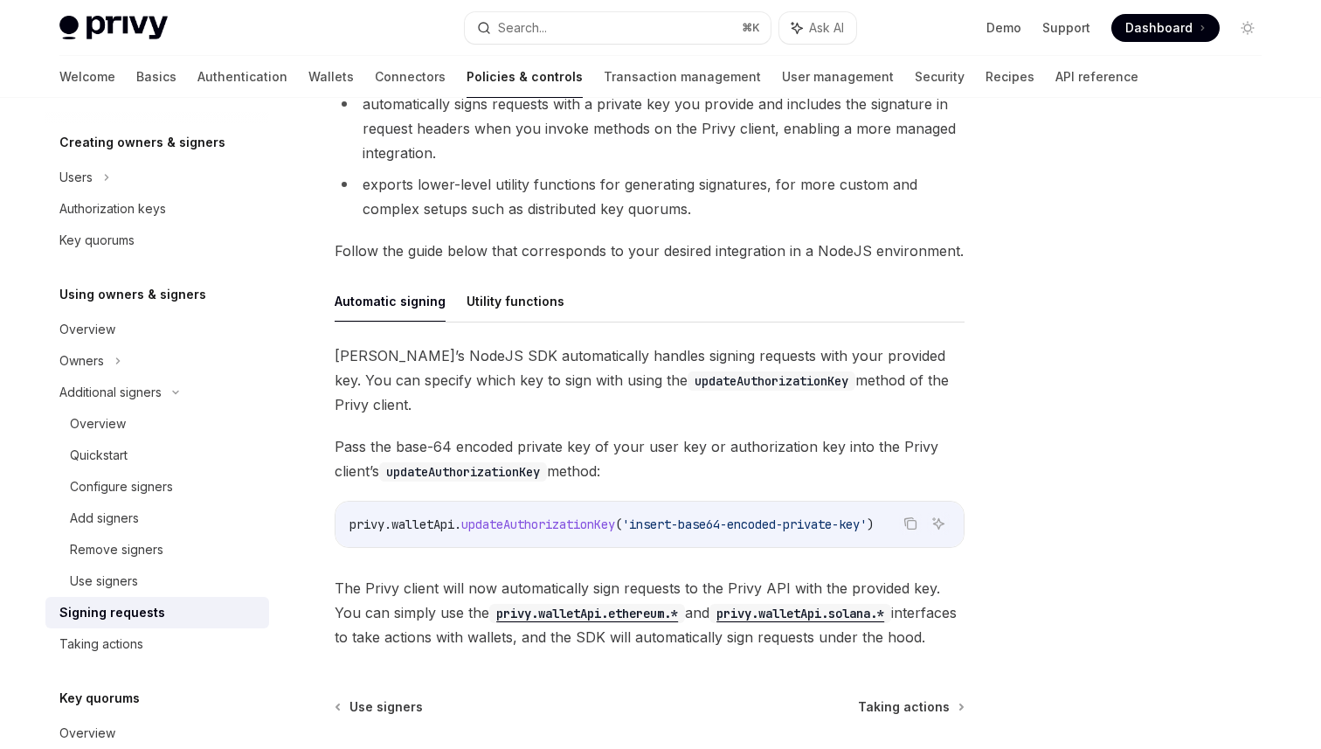
scroll to position [385, 0]
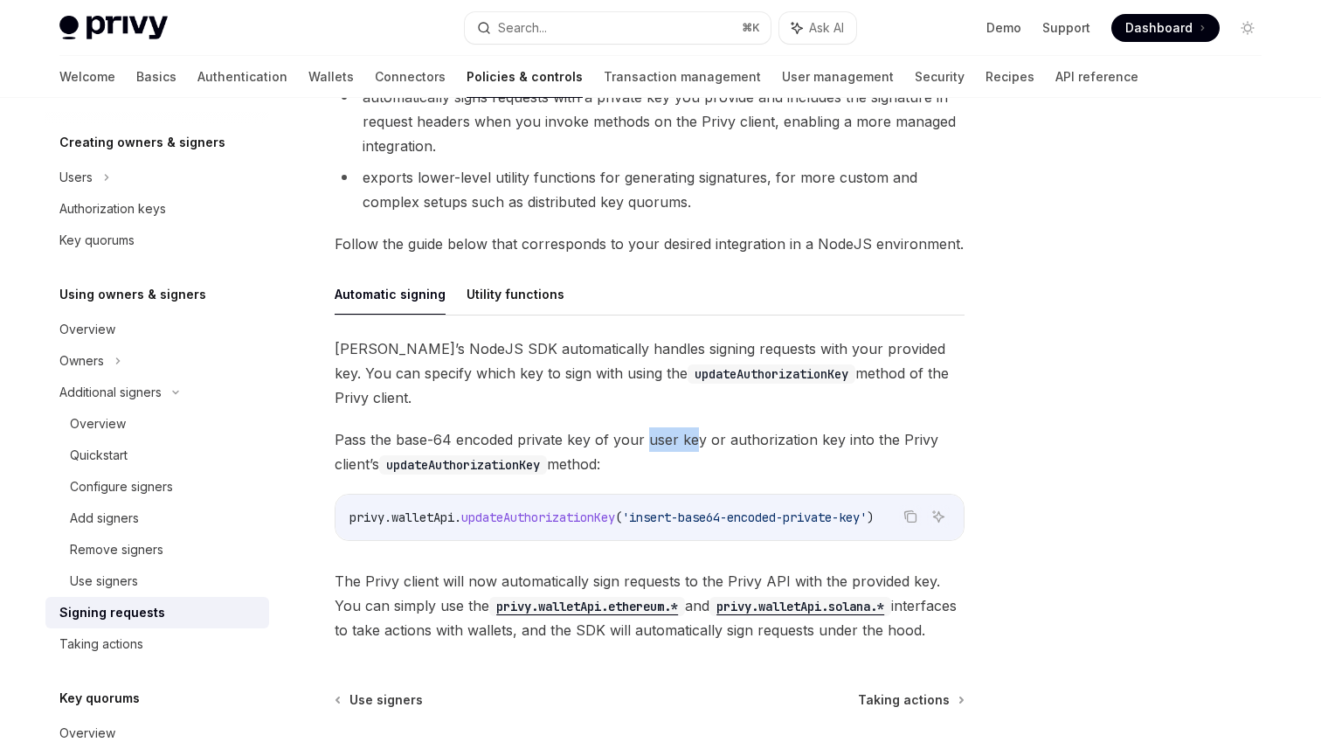
drag, startPoint x: 647, startPoint y: 411, endPoint x: 690, endPoint y: 413, distance: 43.8
click at [690, 427] on span "Pass the base-64 encoded private key of your user key or authorization key into…" at bounding box center [650, 451] width 630 height 49
drag, startPoint x: 732, startPoint y: 419, endPoint x: 789, endPoint y: 418, distance: 57.7
click at [789, 427] on span "Pass the base-64 encoded private key of your user key or authorization key into…" at bounding box center [650, 451] width 630 height 49
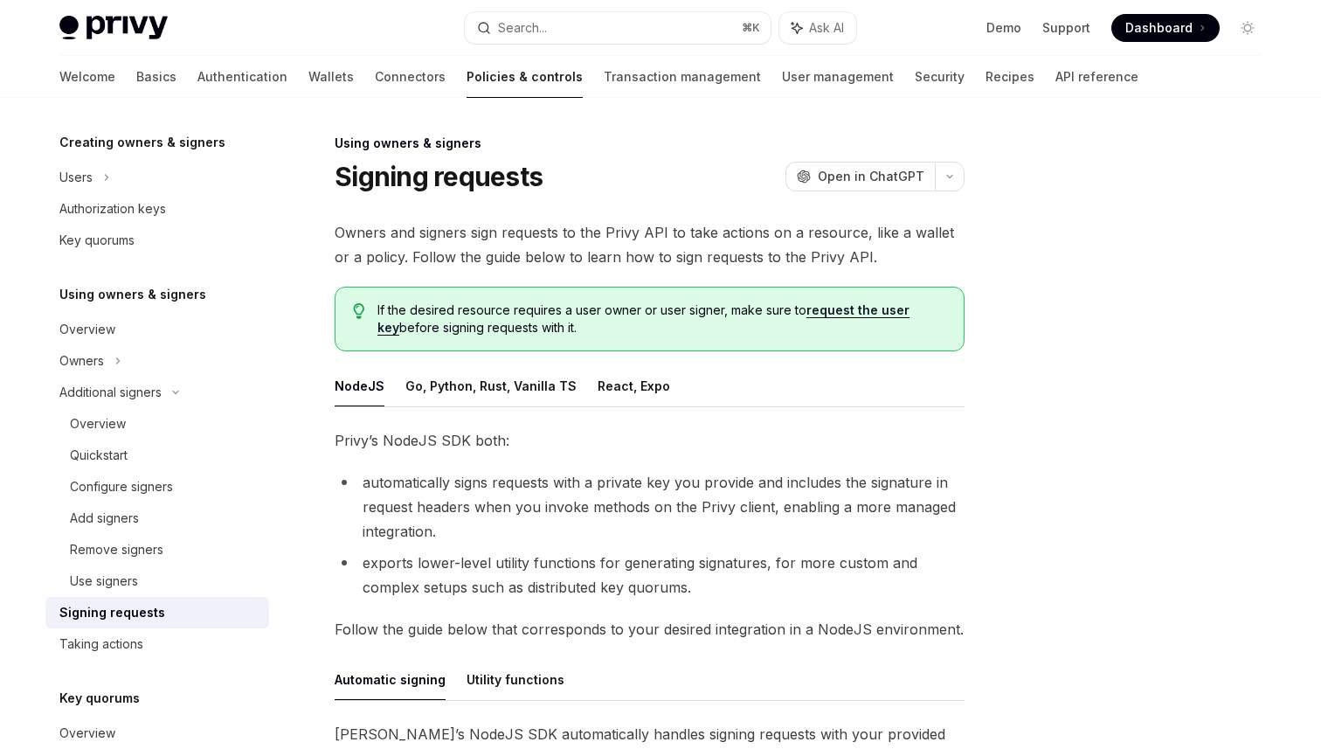
scroll to position [1, 0]
click at [893, 309] on link "request the user key" at bounding box center [644, 318] width 532 height 33
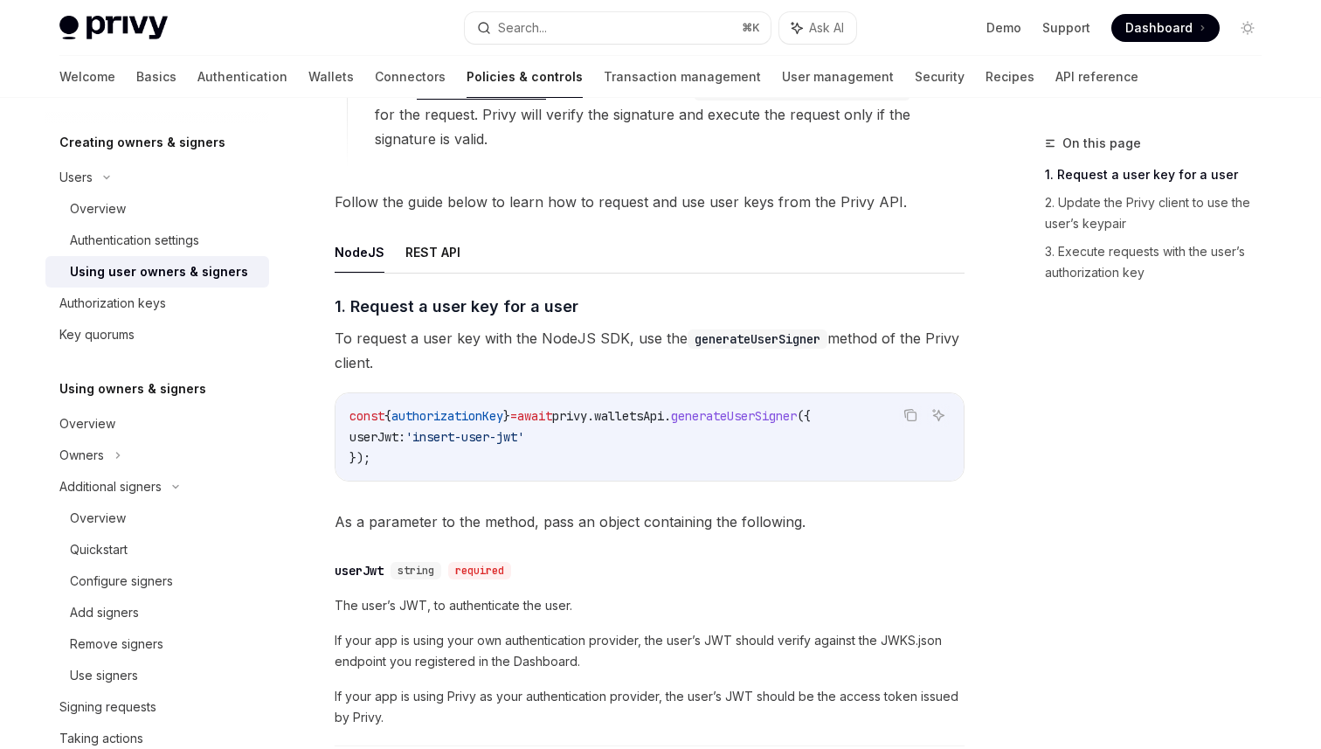
scroll to position [527, 0]
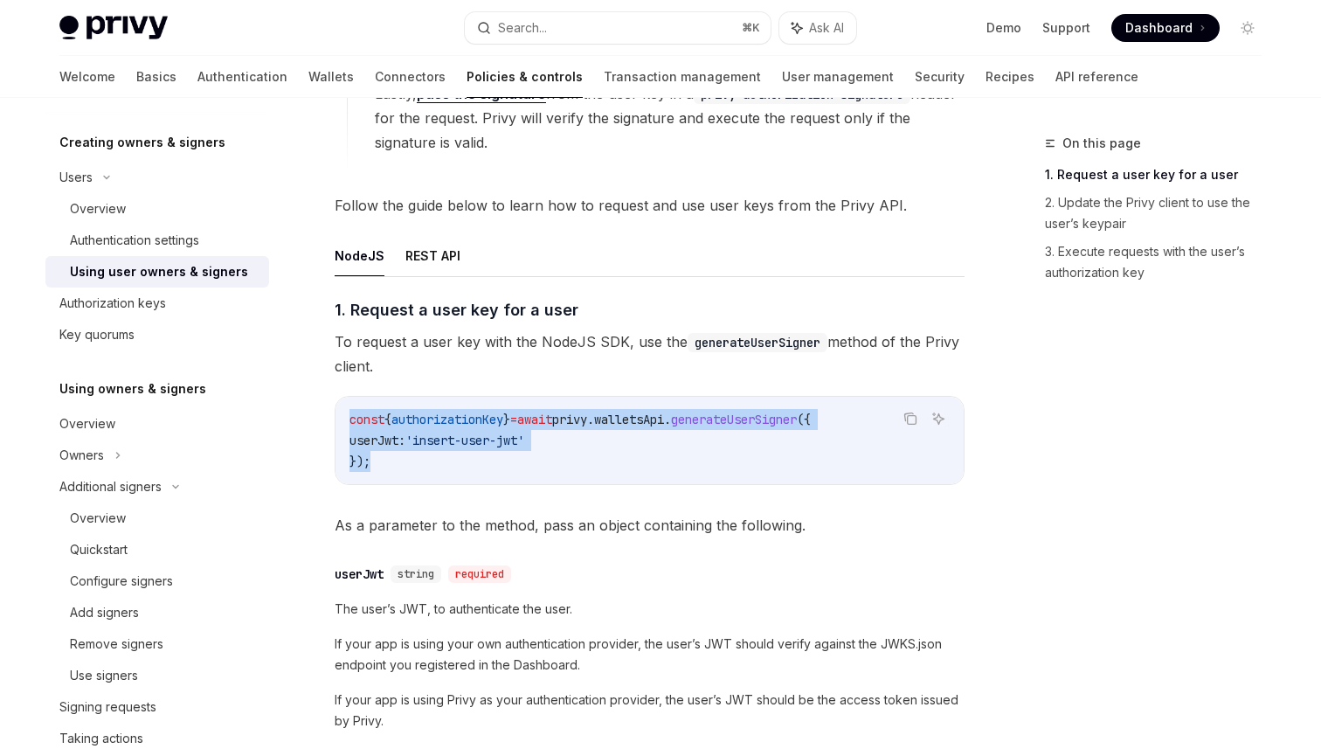
drag, startPoint x: 381, startPoint y: 466, endPoint x: 344, endPoint y: 406, distance: 70.6
click at [344, 406] on div "const { authorizationKey } = await privy . walletsApi . generateUserSigner ({ u…" at bounding box center [650, 440] width 628 height 87
click at [362, 433] on span "userJwt:" at bounding box center [378, 441] width 56 height 16
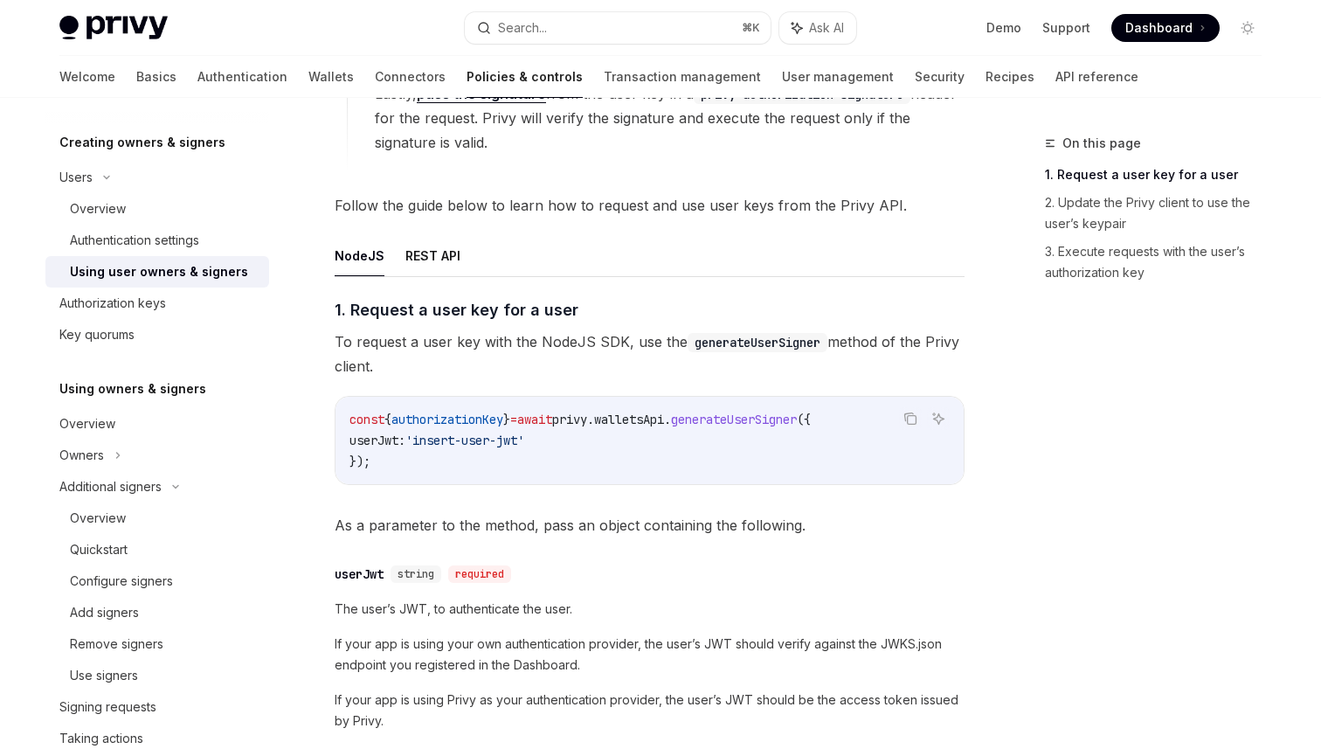
drag, startPoint x: 371, startPoint y: 439, endPoint x: 414, endPoint y: 440, distance: 42.9
click at [406, 440] on span "userJwt:" at bounding box center [378, 441] width 56 height 16
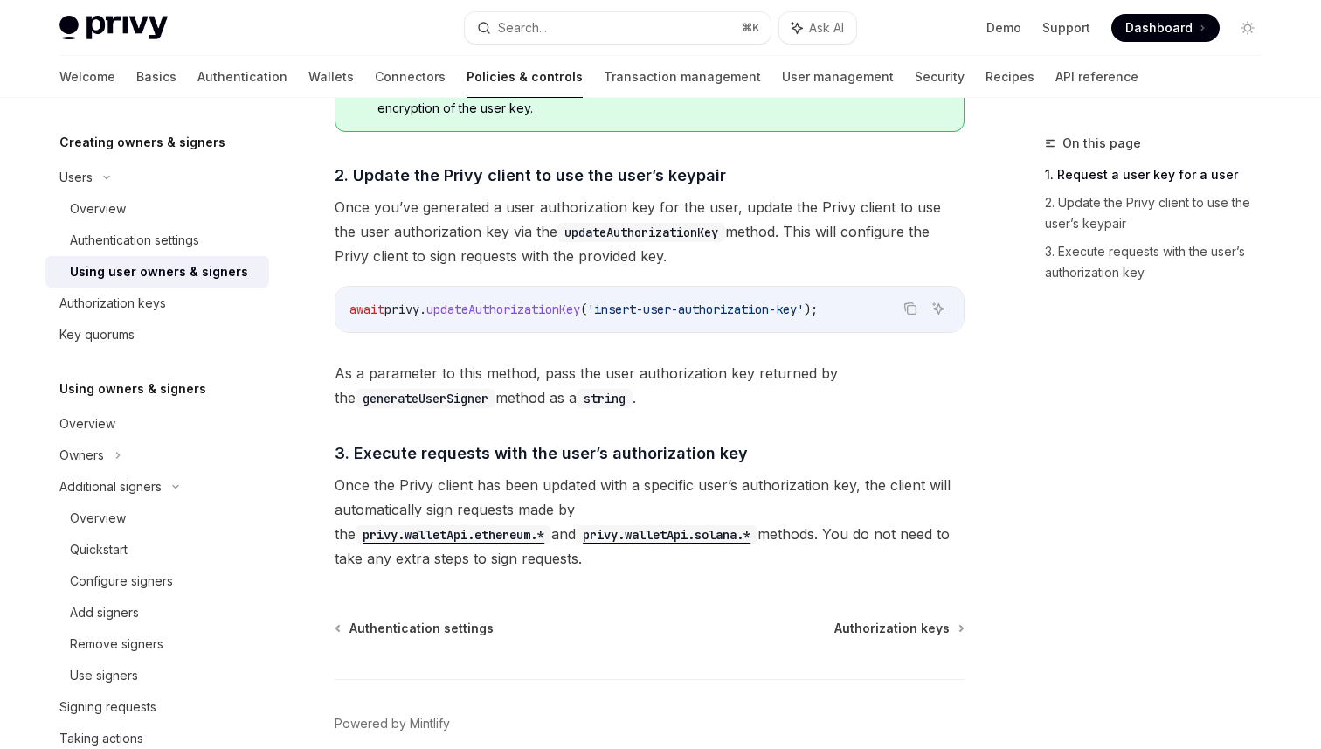
scroll to position [1241, 0]
click at [933, 631] on span "Authorization keys" at bounding box center [892, 629] width 115 height 17
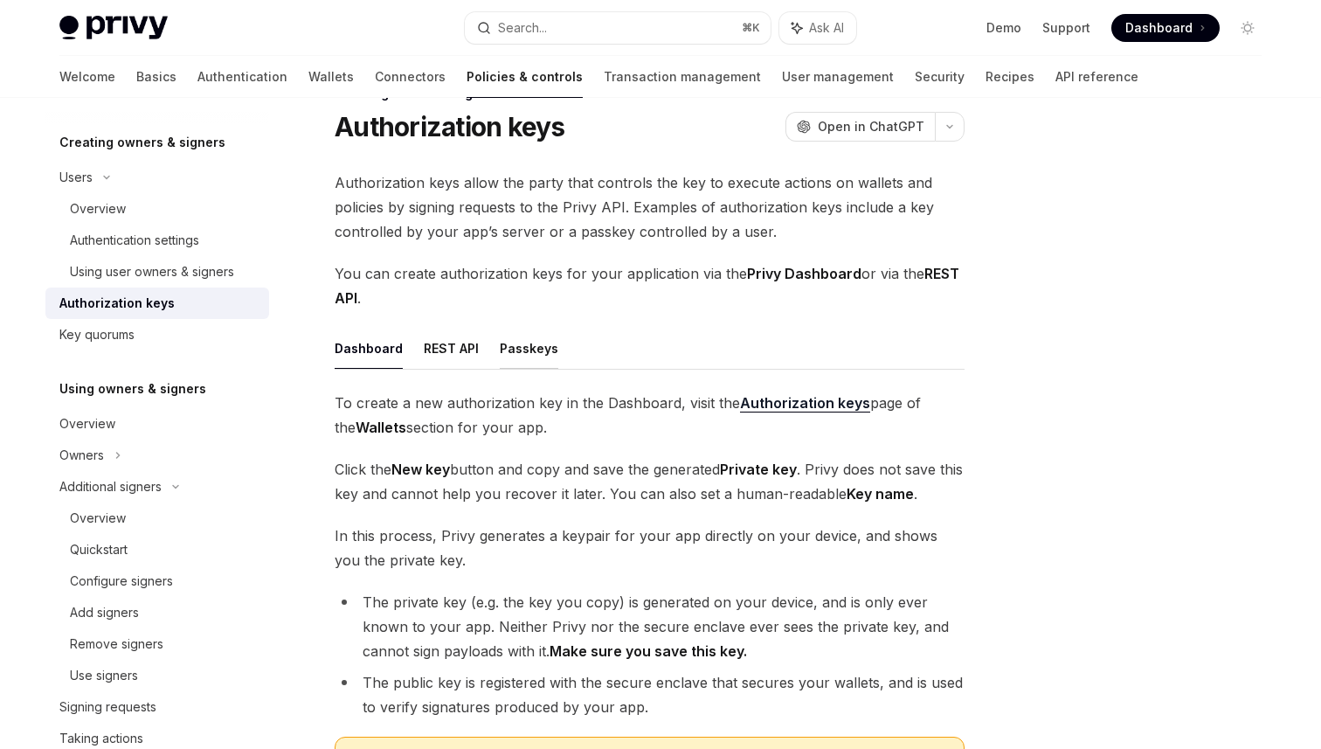
scroll to position [28, 0]
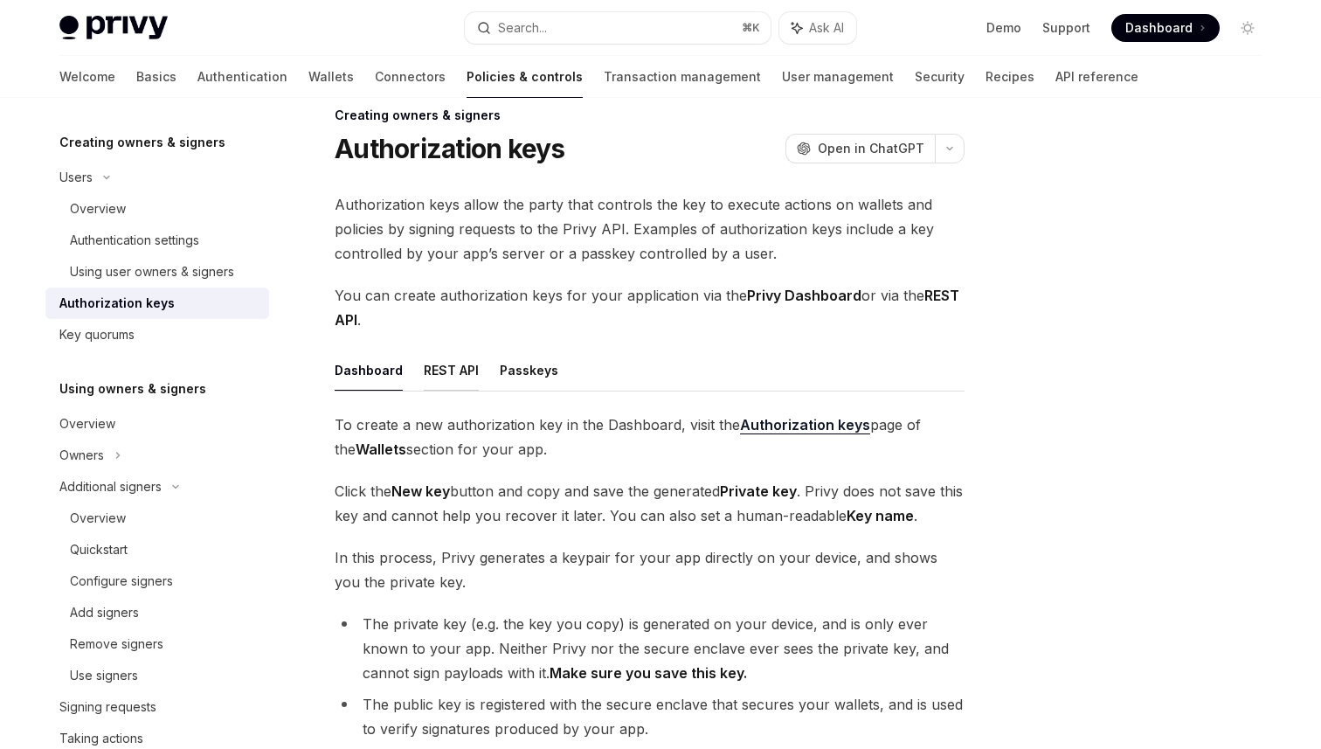
click at [430, 379] on button "REST API" at bounding box center [451, 370] width 55 height 41
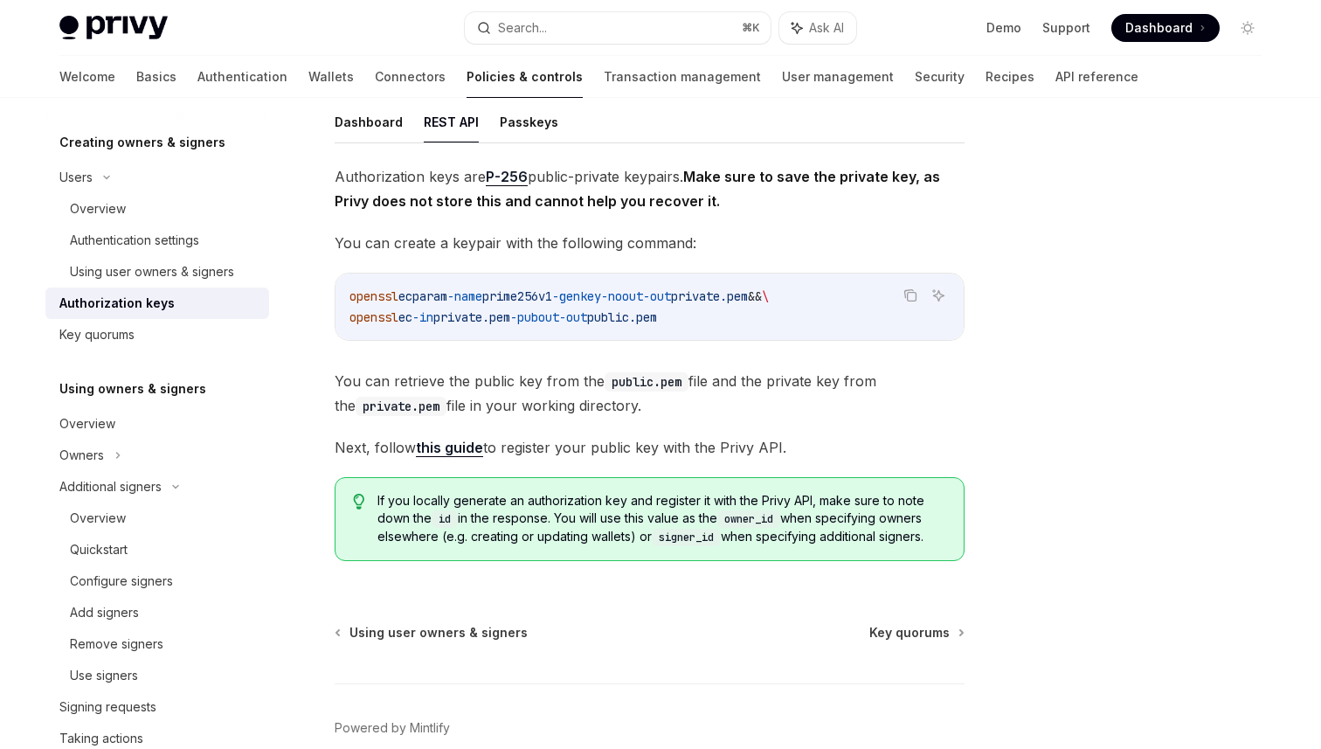
scroll to position [273, 0]
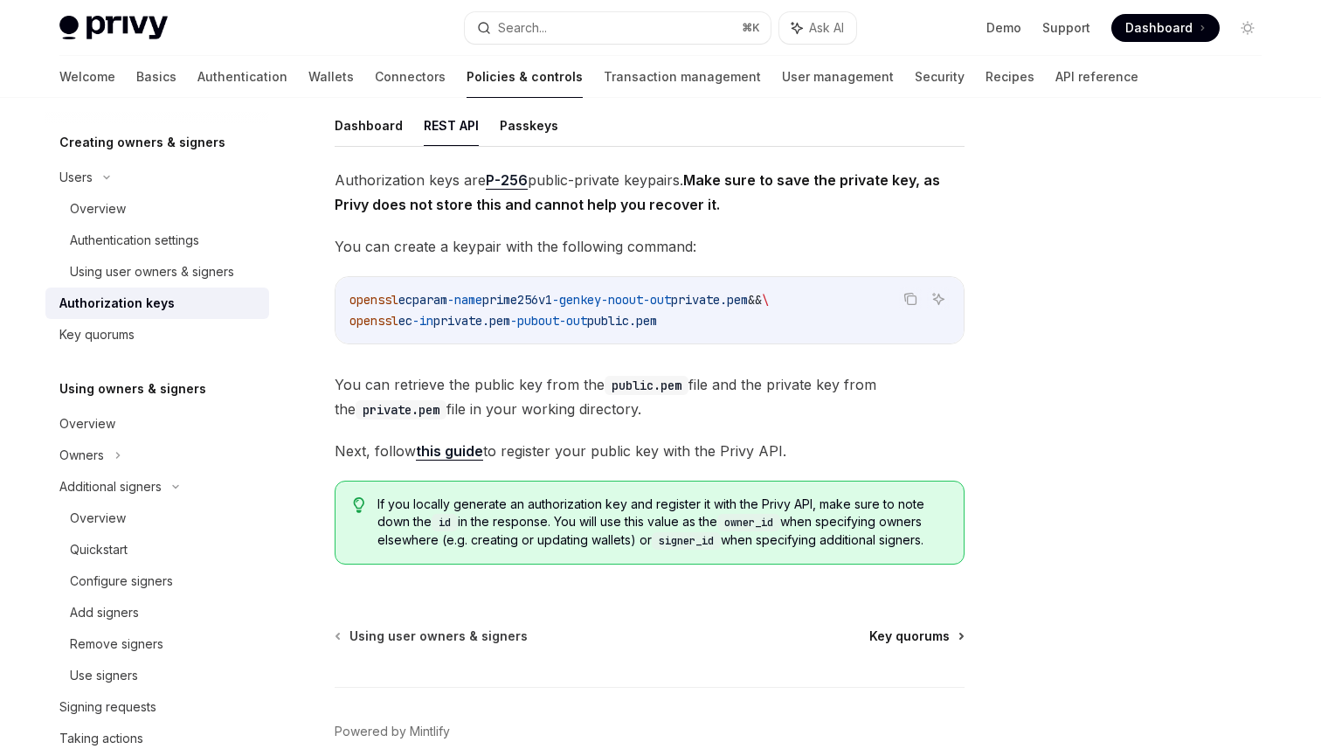
click at [894, 640] on span "Key quorums" at bounding box center [910, 636] width 80 height 17
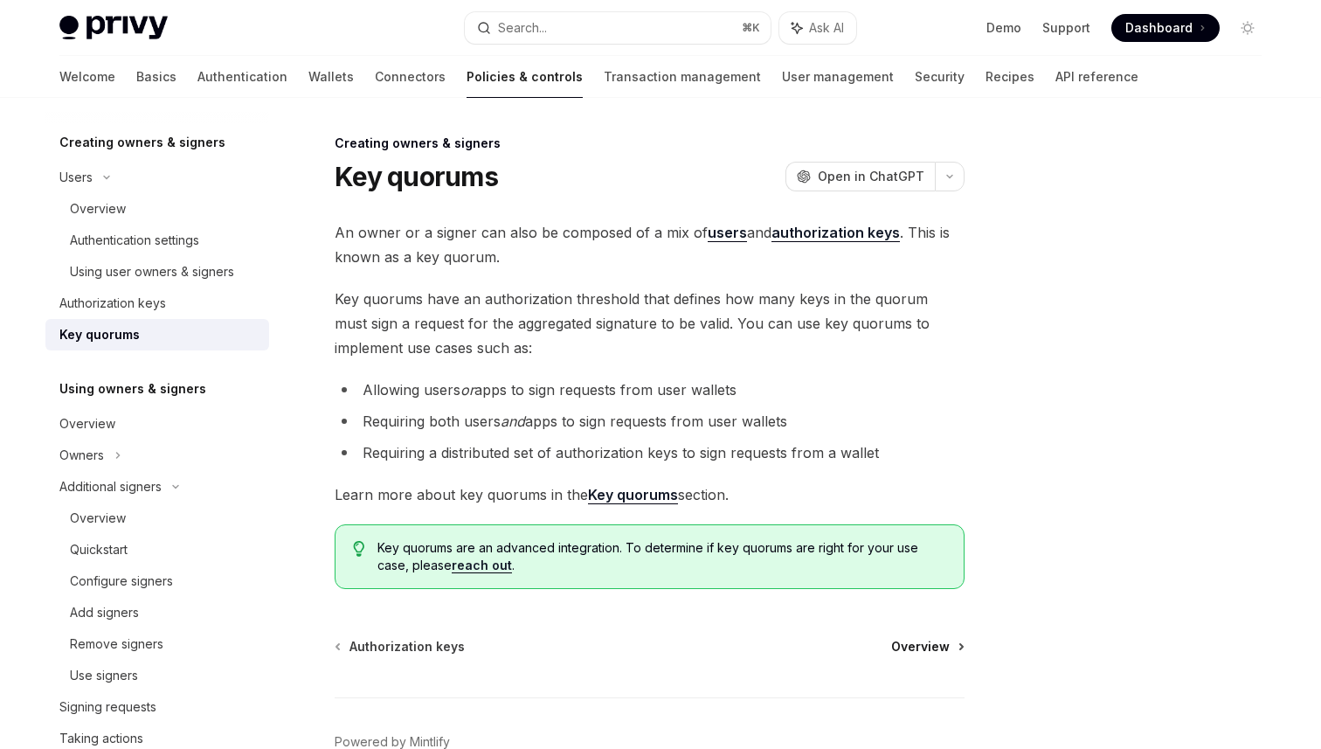
click at [910, 644] on span "Overview" at bounding box center [920, 646] width 59 height 17
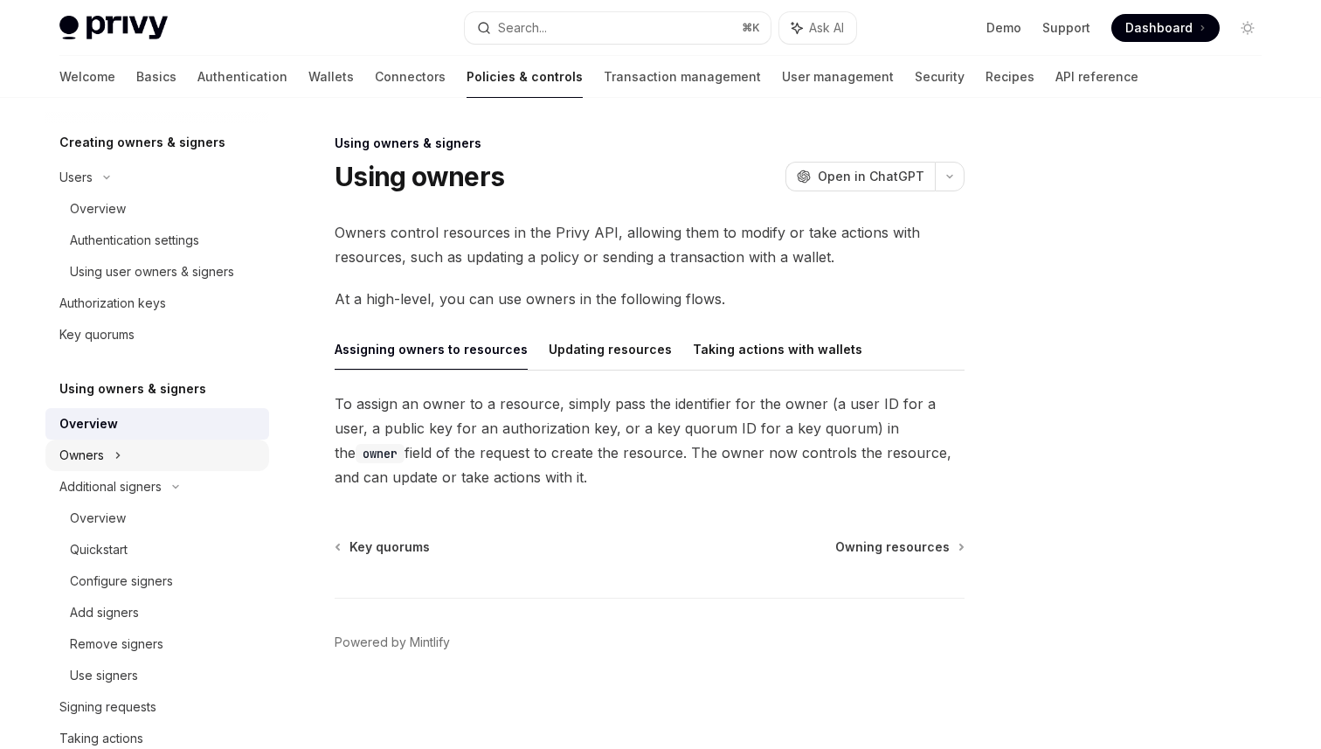
click at [137, 41] on div "Owners" at bounding box center [157, 25] width 224 height 31
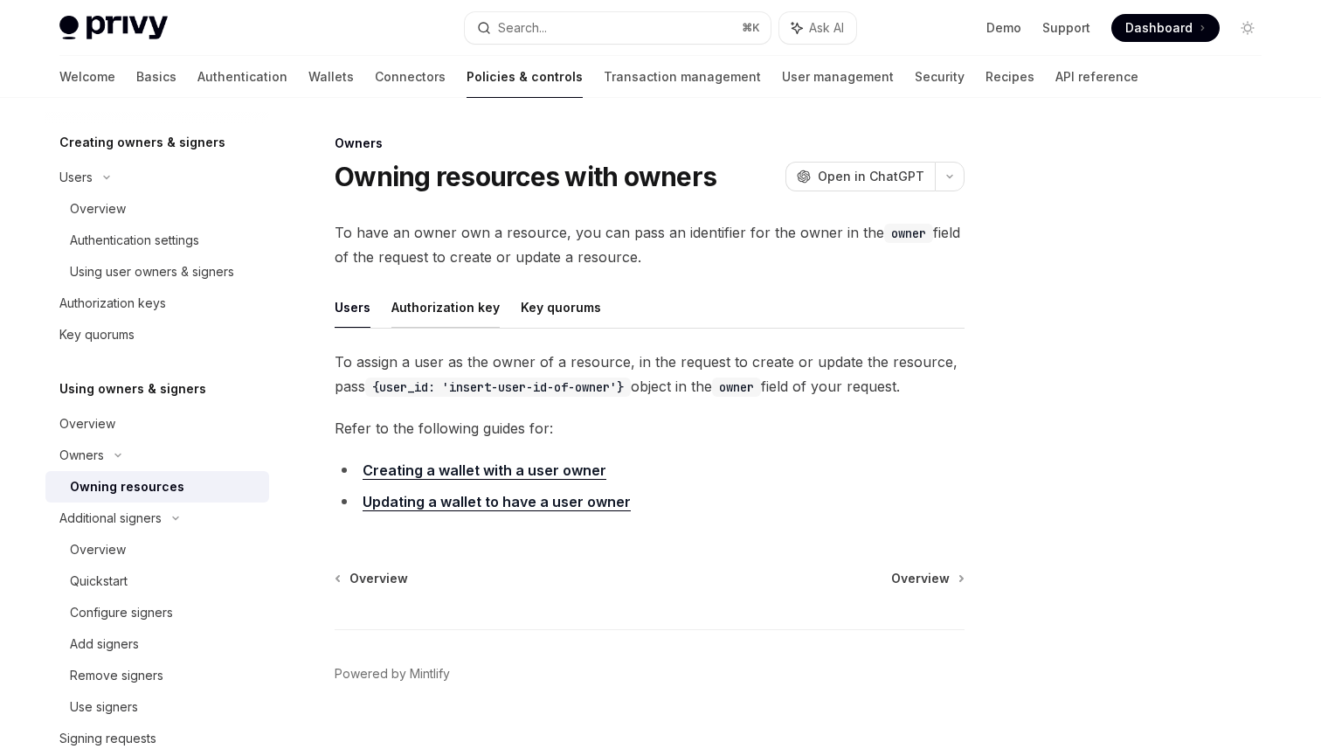
click at [449, 316] on button "Authorization key" at bounding box center [446, 307] width 108 height 41
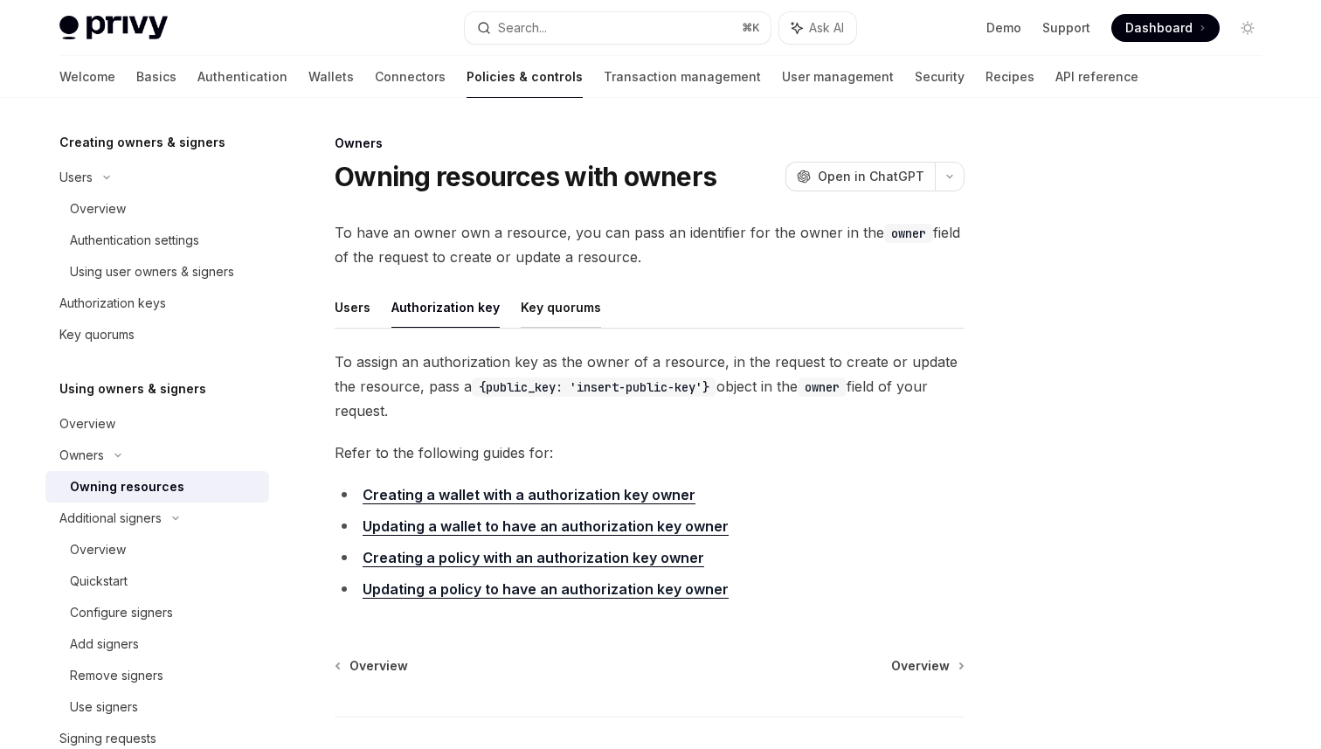
click at [530, 313] on button "Key quorums" at bounding box center [561, 307] width 80 height 41
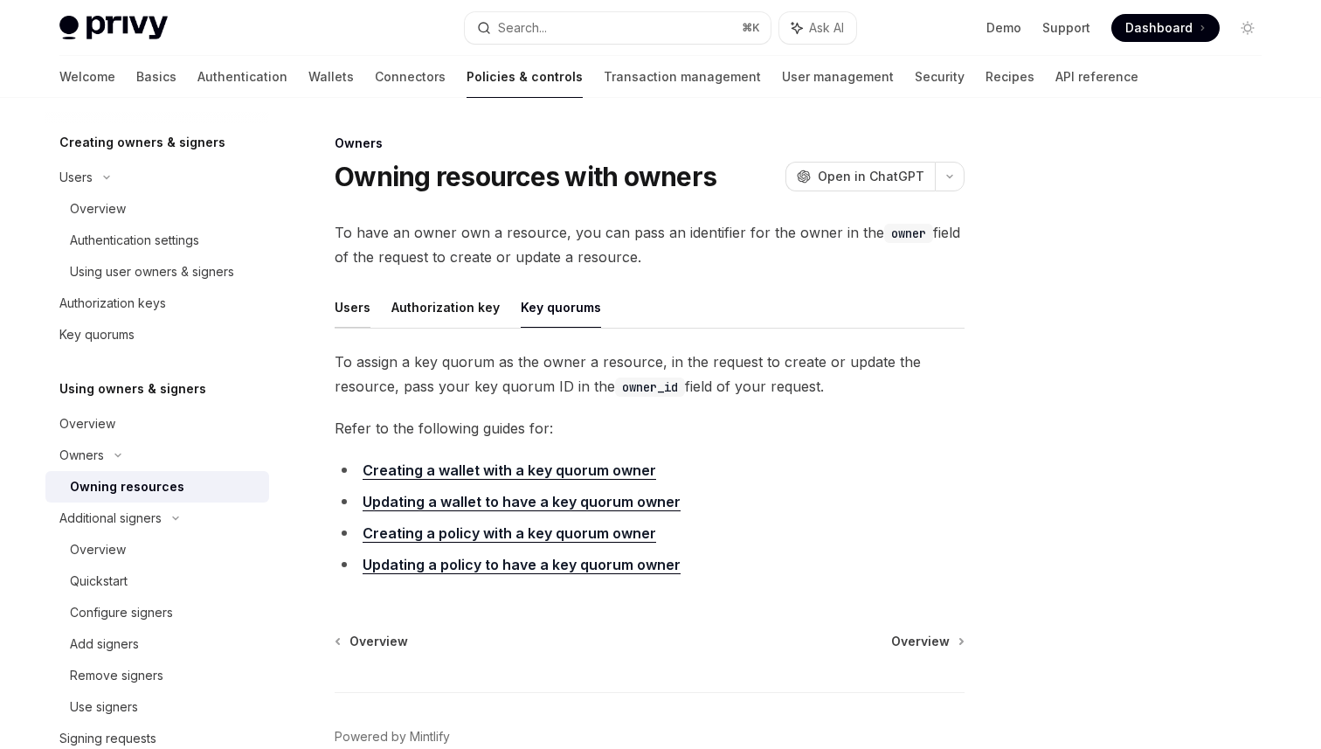
click at [363, 317] on button "Users" at bounding box center [353, 307] width 36 height 41
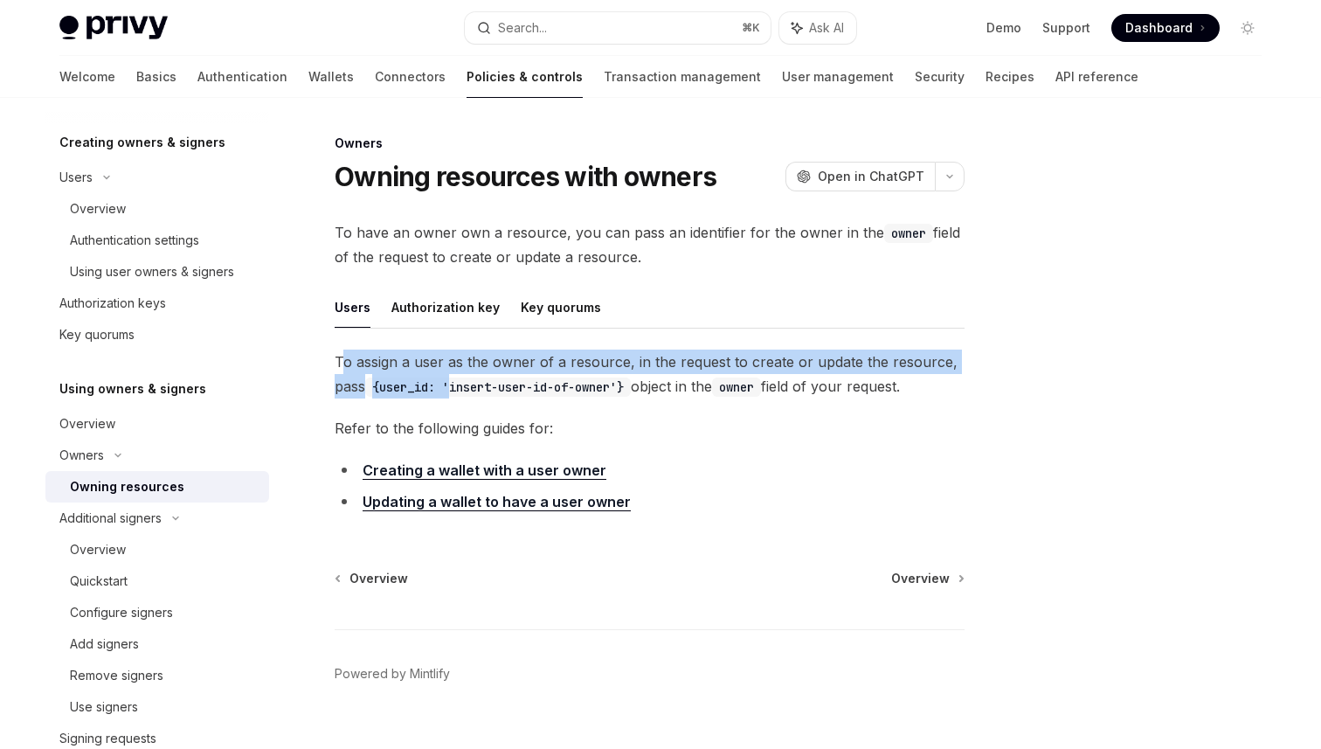
drag, startPoint x: 341, startPoint y: 357, endPoint x: 456, endPoint y: 388, distance: 119.6
click at [456, 388] on span "To assign a user as the owner of a resource, in the request to create or update…" at bounding box center [650, 374] width 630 height 49
click at [456, 388] on code "{user_id: 'insert-user-id-of-owner'}" at bounding box center [498, 387] width 266 height 19
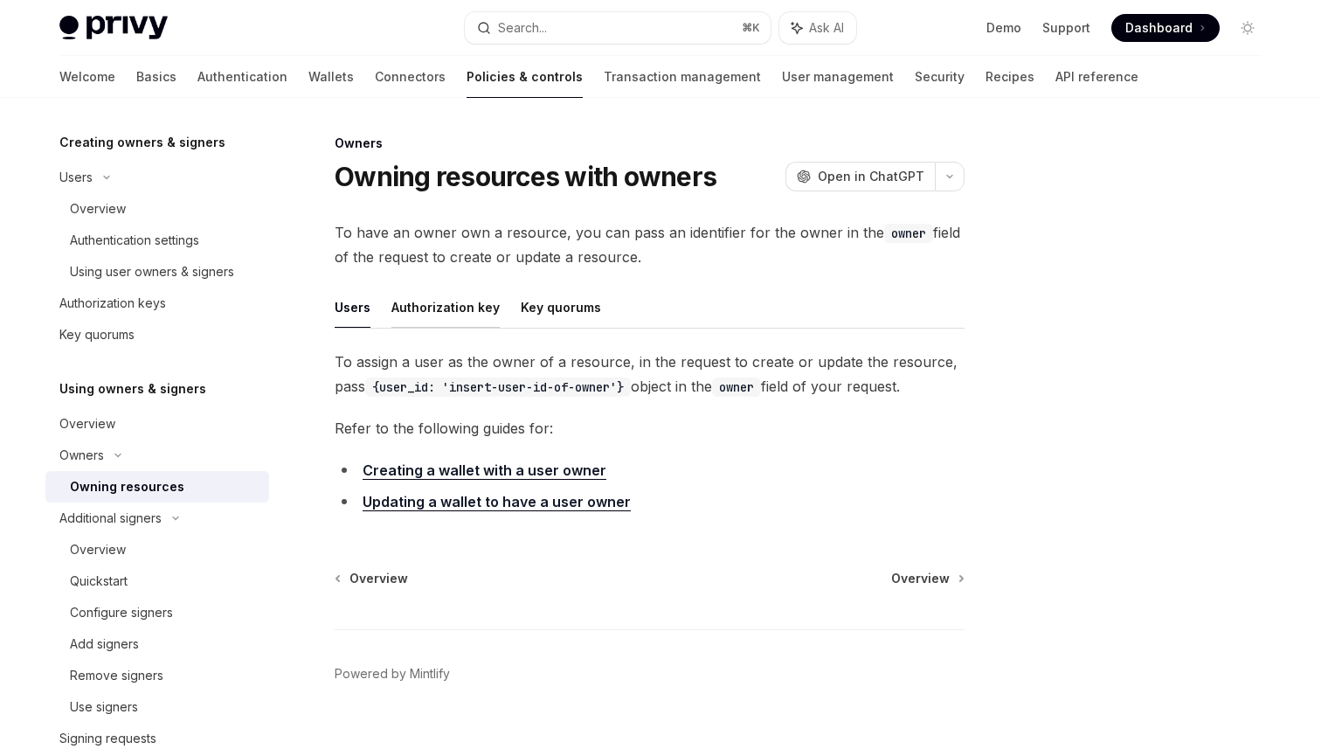
click at [456, 298] on button "Authorization key" at bounding box center [446, 307] width 108 height 41
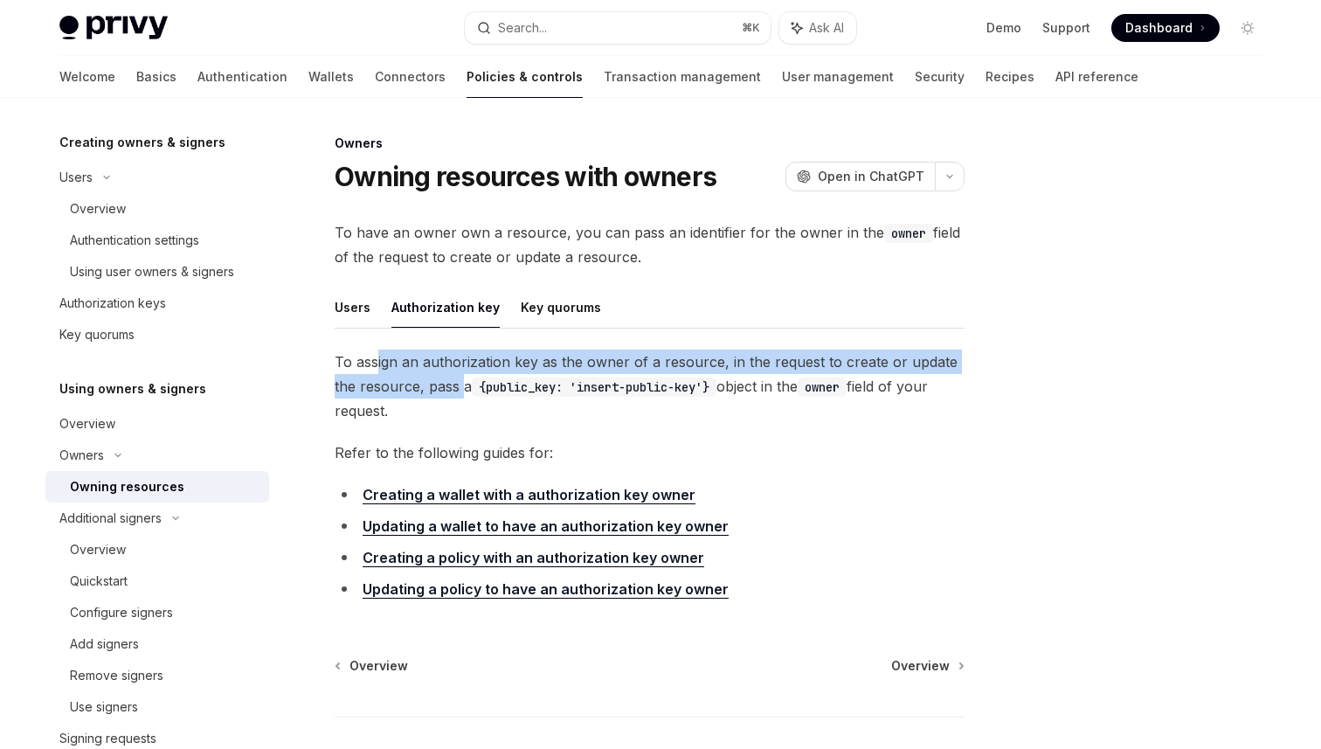
drag, startPoint x: 374, startPoint y: 354, endPoint x: 464, endPoint y: 376, distance: 92.6
click at [465, 376] on span "To assign an authorization key as the owner of a resource, in the request to cr…" at bounding box center [650, 386] width 630 height 73
click at [464, 376] on span "To assign an authorization key as the owner of a resource, in the request to cr…" at bounding box center [650, 386] width 630 height 73
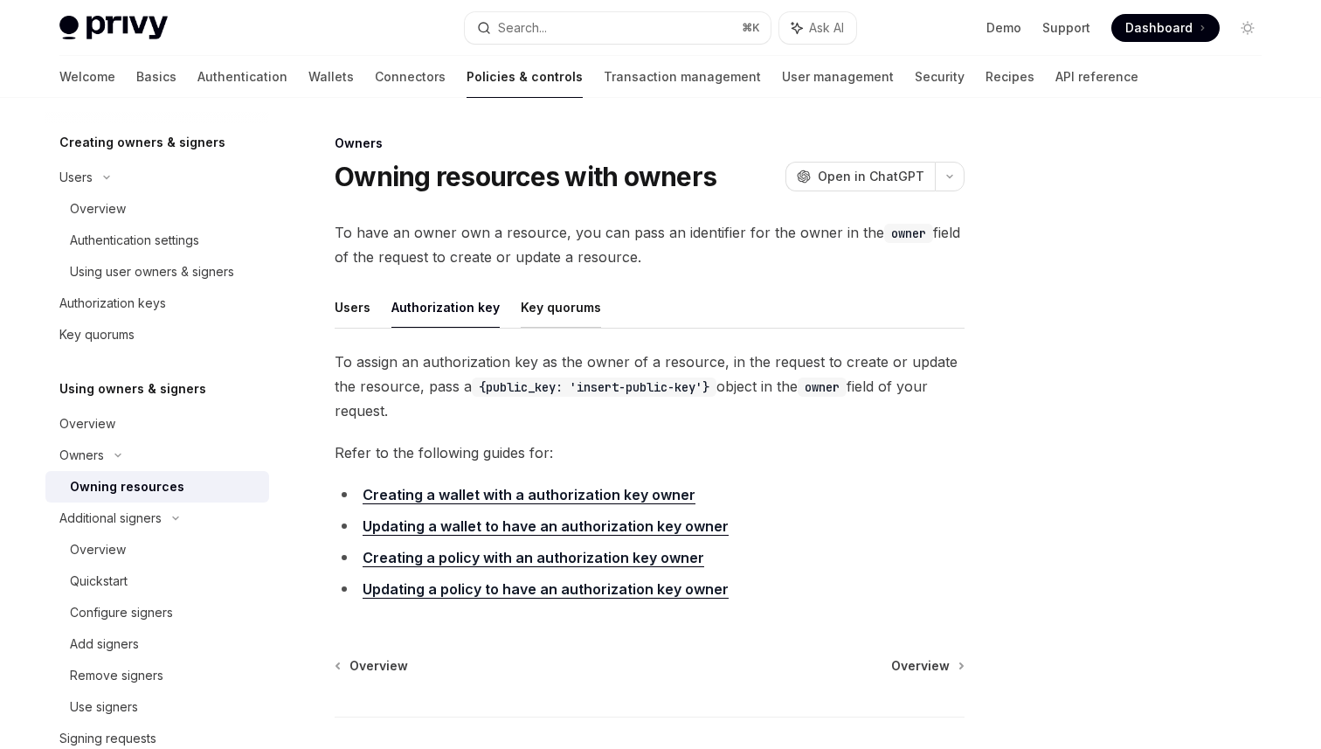
click at [553, 309] on button "Key quorums" at bounding box center [561, 307] width 80 height 41
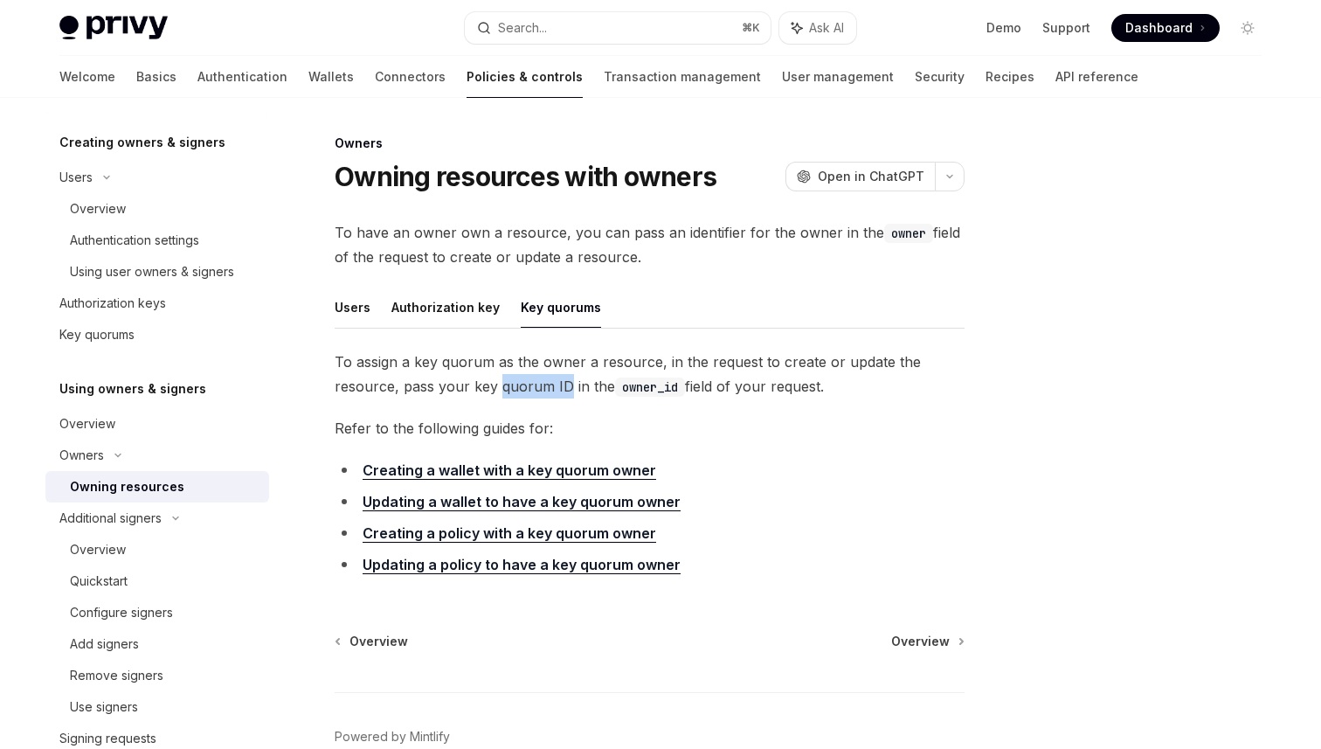
drag, startPoint x: 500, startPoint y: 385, endPoint x: 566, endPoint y: 387, distance: 66.4
click at [566, 387] on span "To assign a key quorum as the owner a resource, in the request to create or upd…" at bounding box center [650, 374] width 630 height 49
click at [492, 468] on link "Creating a wallet with a key quorum owner" at bounding box center [510, 470] width 294 height 18
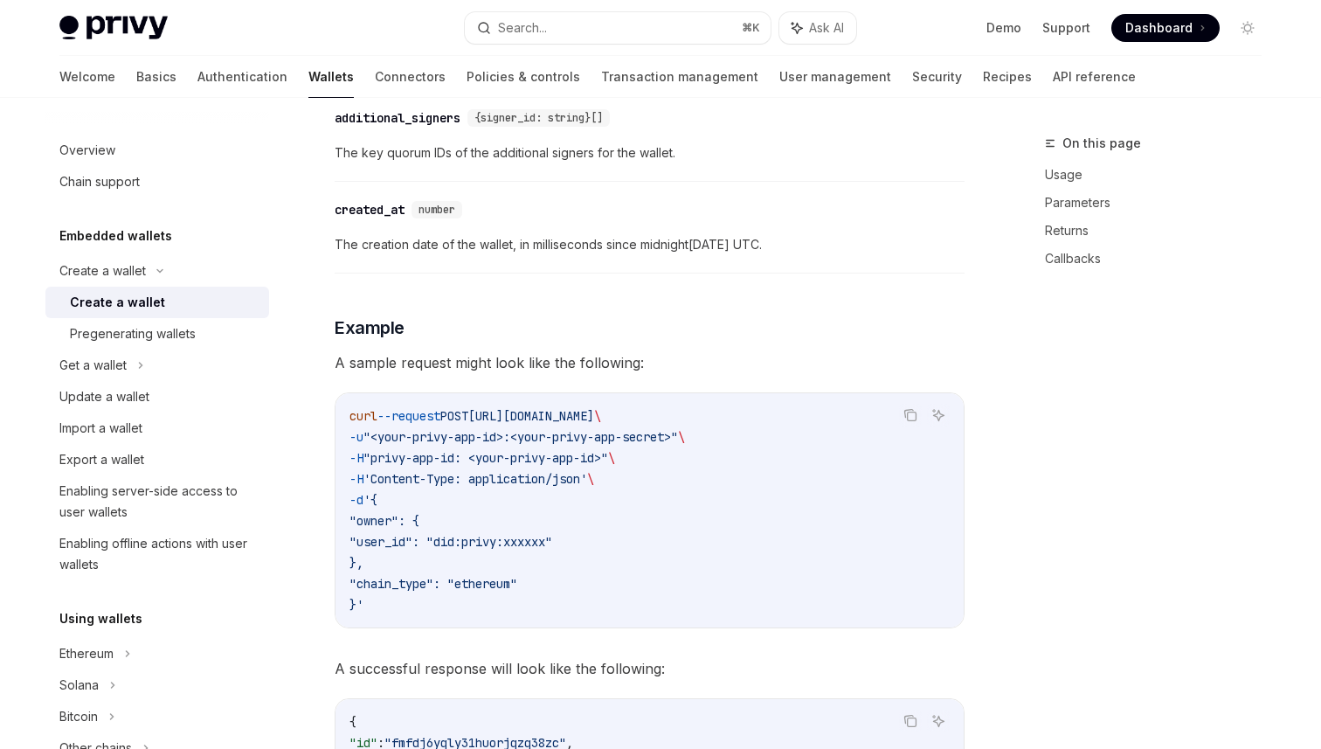
scroll to position [2150, 0]
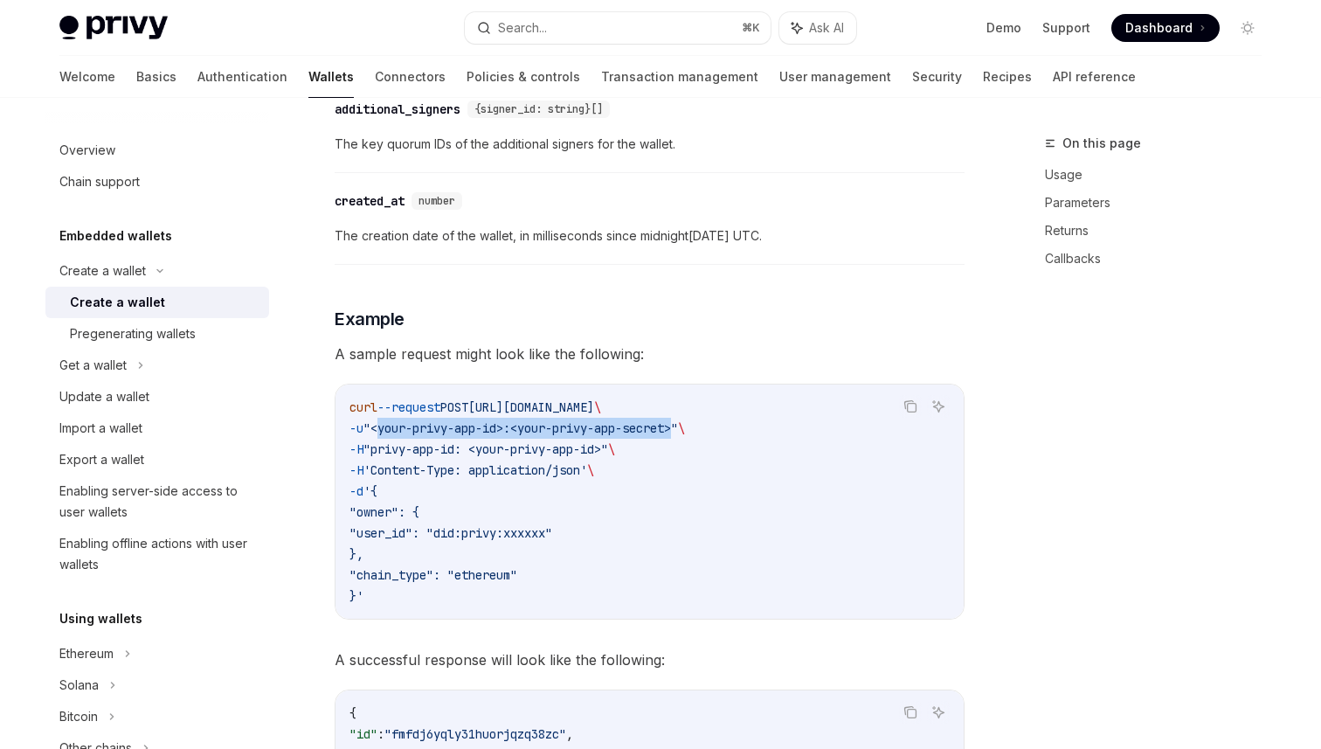
drag, startPoint x: 405, startPoint y: 427, endPoint x: 718, endPoint y: 423, distance: 312.9
click at [678, 423] on span ""<your-privy-app-id>:<your-privy-app-secret>"" at bounding box center [521, 428] width 315 height 16
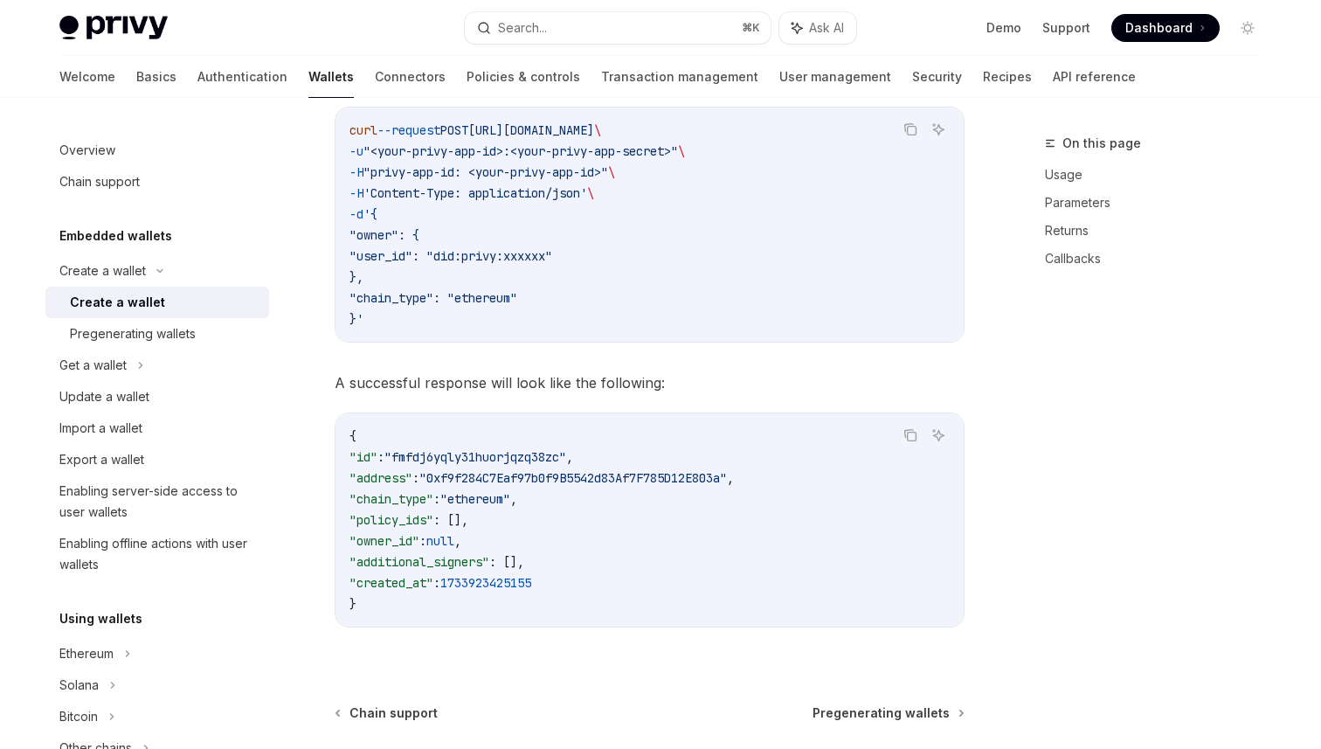
scroll to position [2425, 0]
click at [89, 343] on div "Pregenerating wallets" at bounding box center [133, 333] width 126 height 21
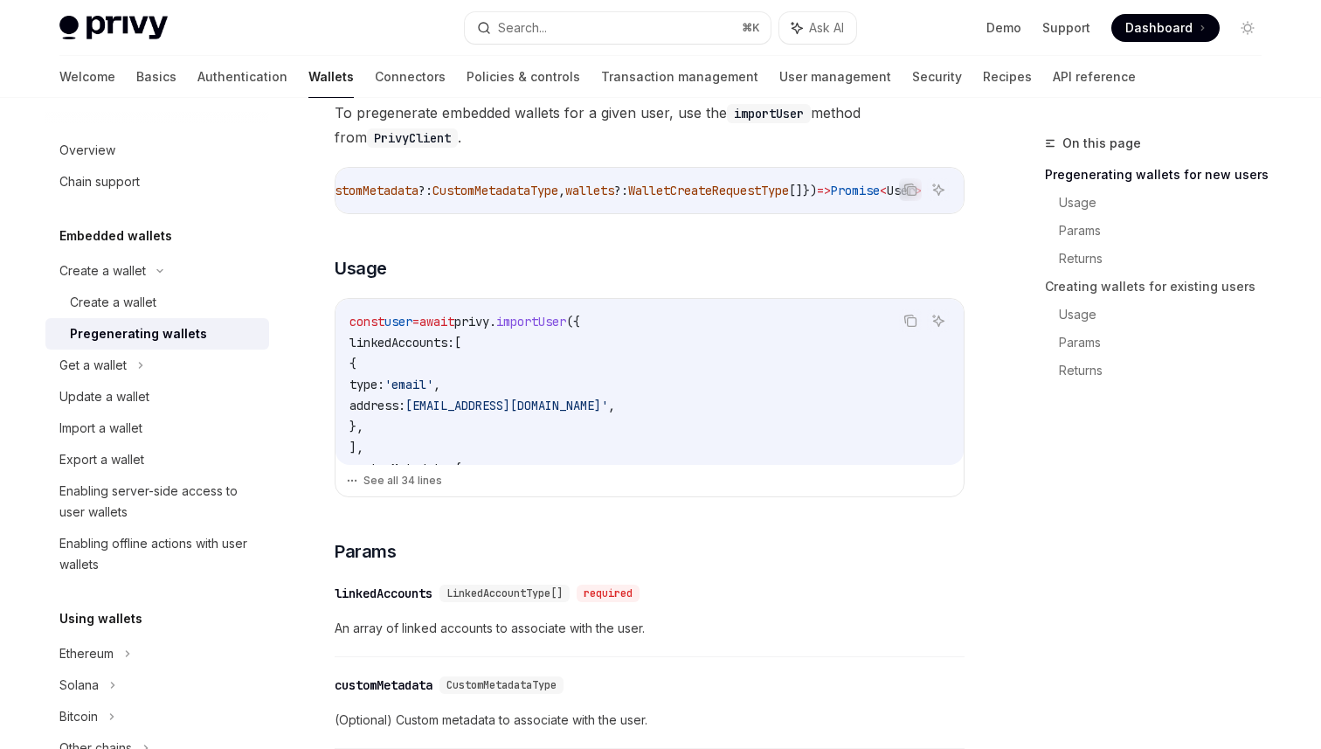
scroll to position [446, 0]
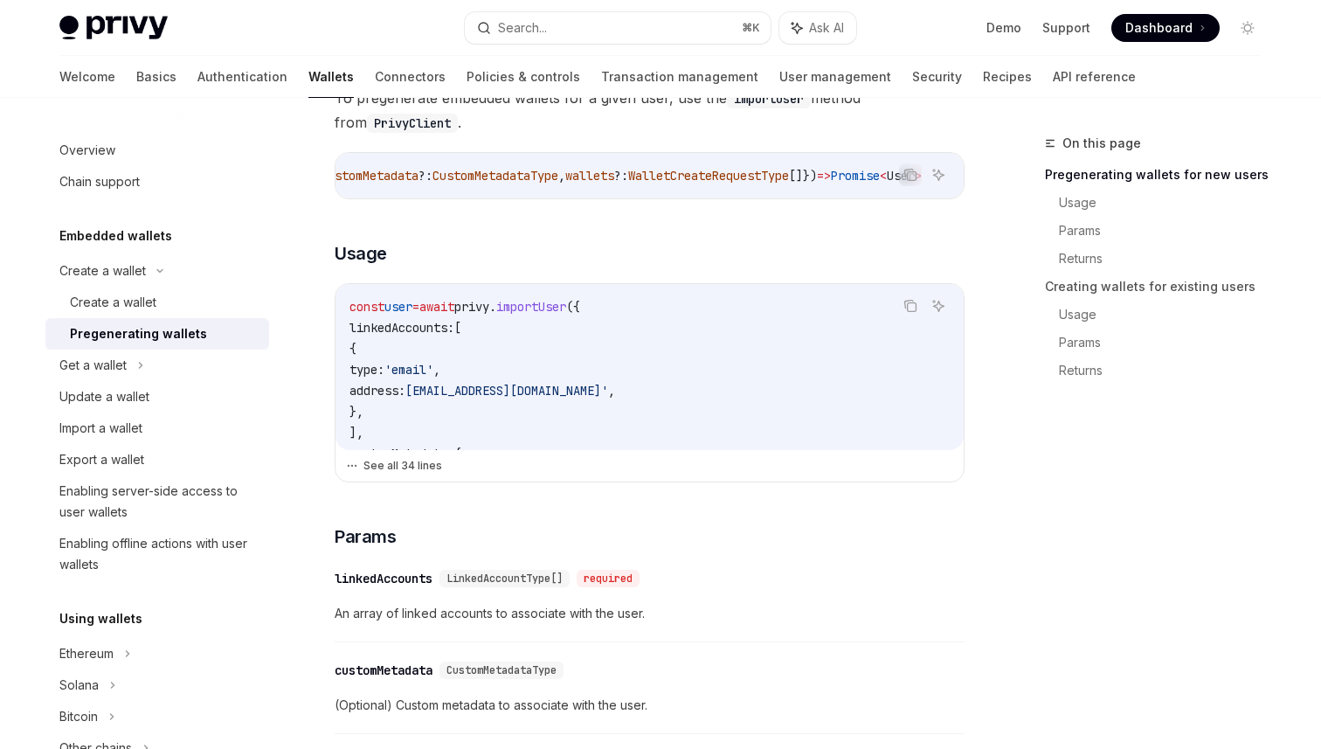
click at [404, 470] on button "See all 34 lines" at bounding box center [649, 466] width 607 height 24
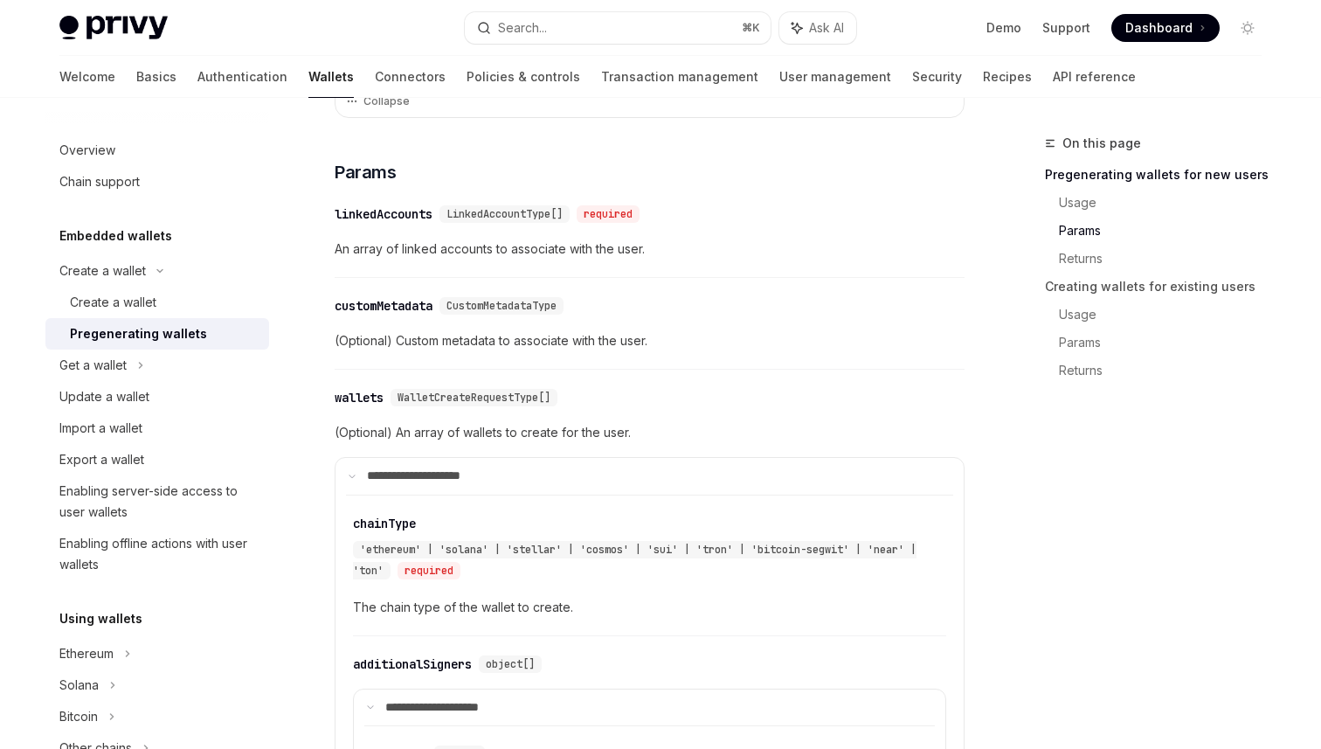
scroll to position [1417, 0]
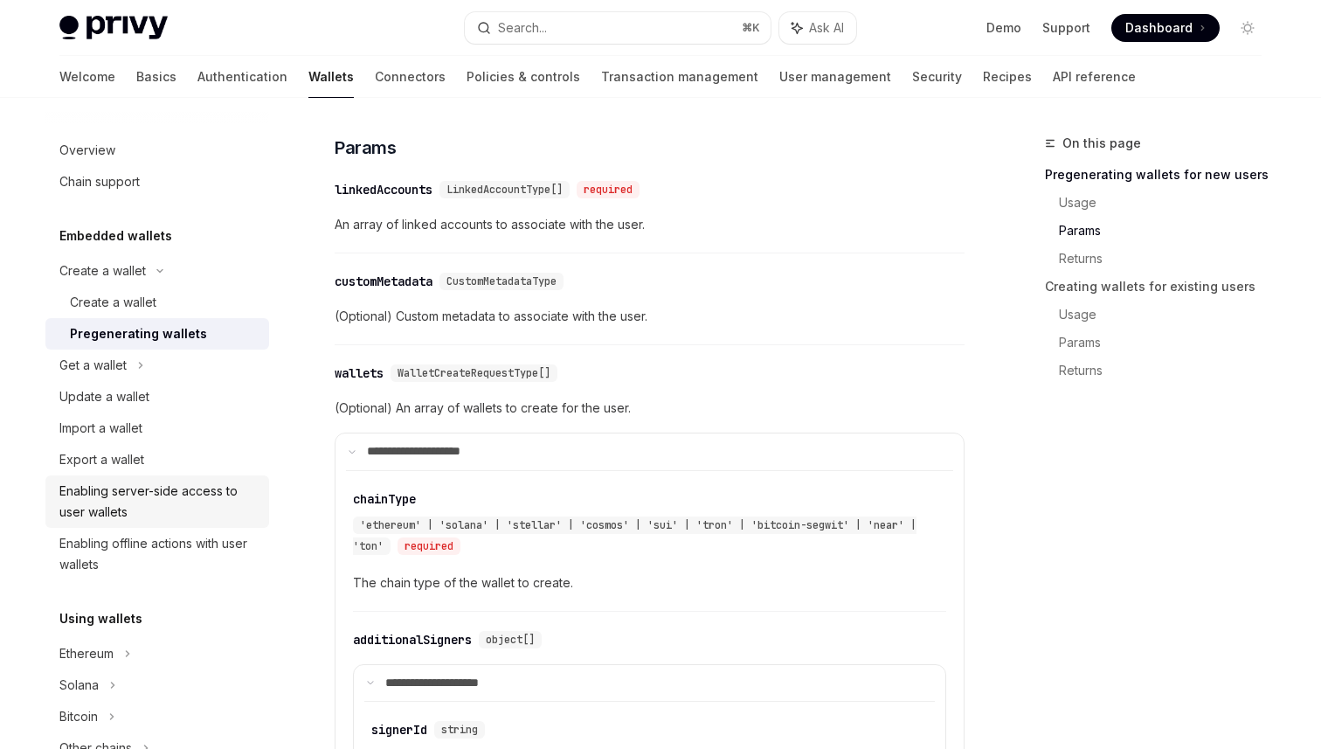
click at [202, 507] on div "Enabling server-side access to user wallets" at bounding box center [158, 502] width 199 height 42
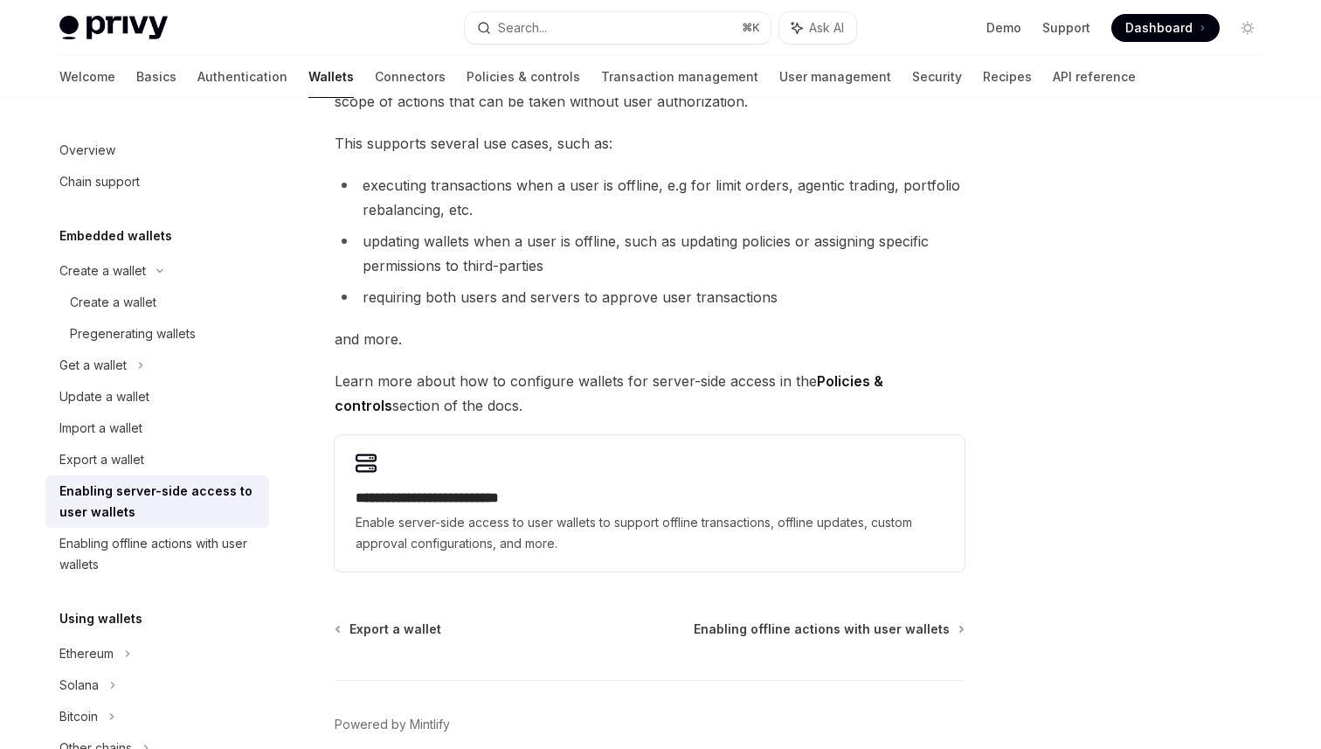
scroll to position [216, 0]
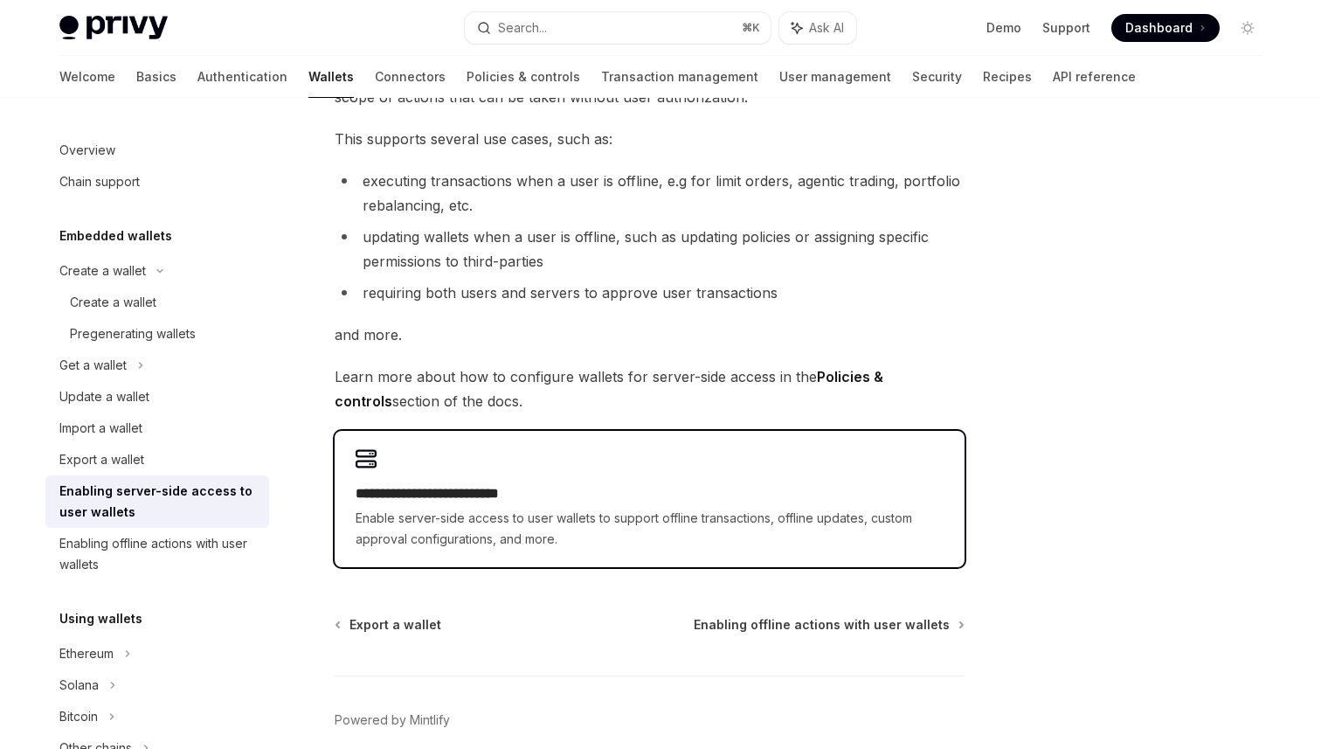
click at [489, 490] on h2 "**********" at bounding box center [650, 493] width 588 height 21
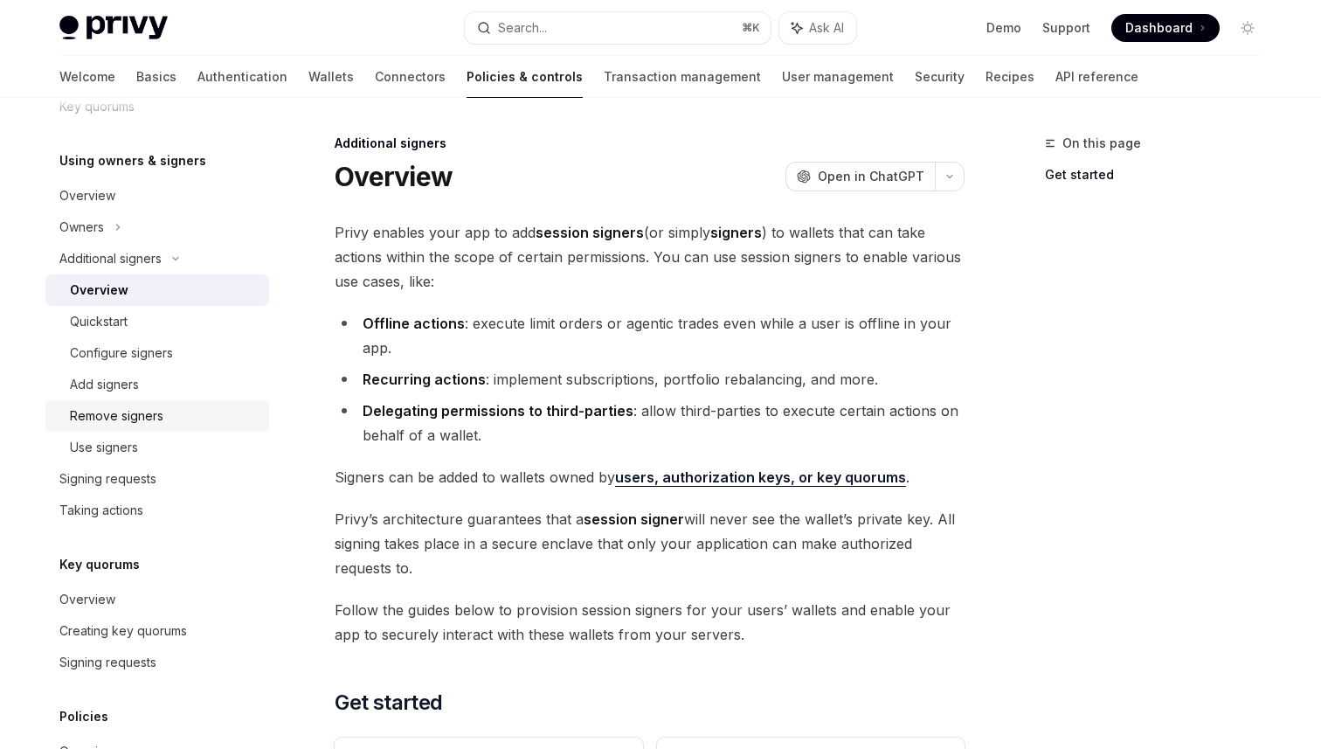
scroll to position [15, 0]
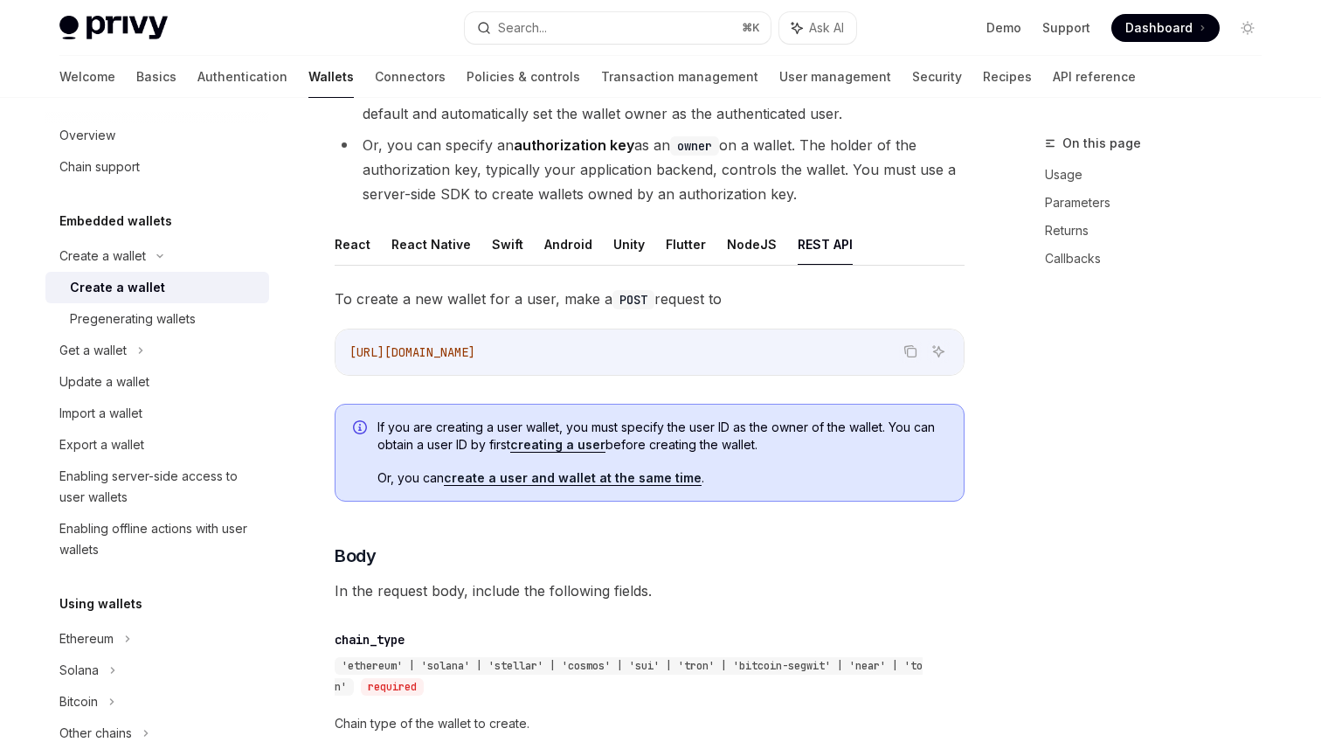
scroll to position [271, 0]
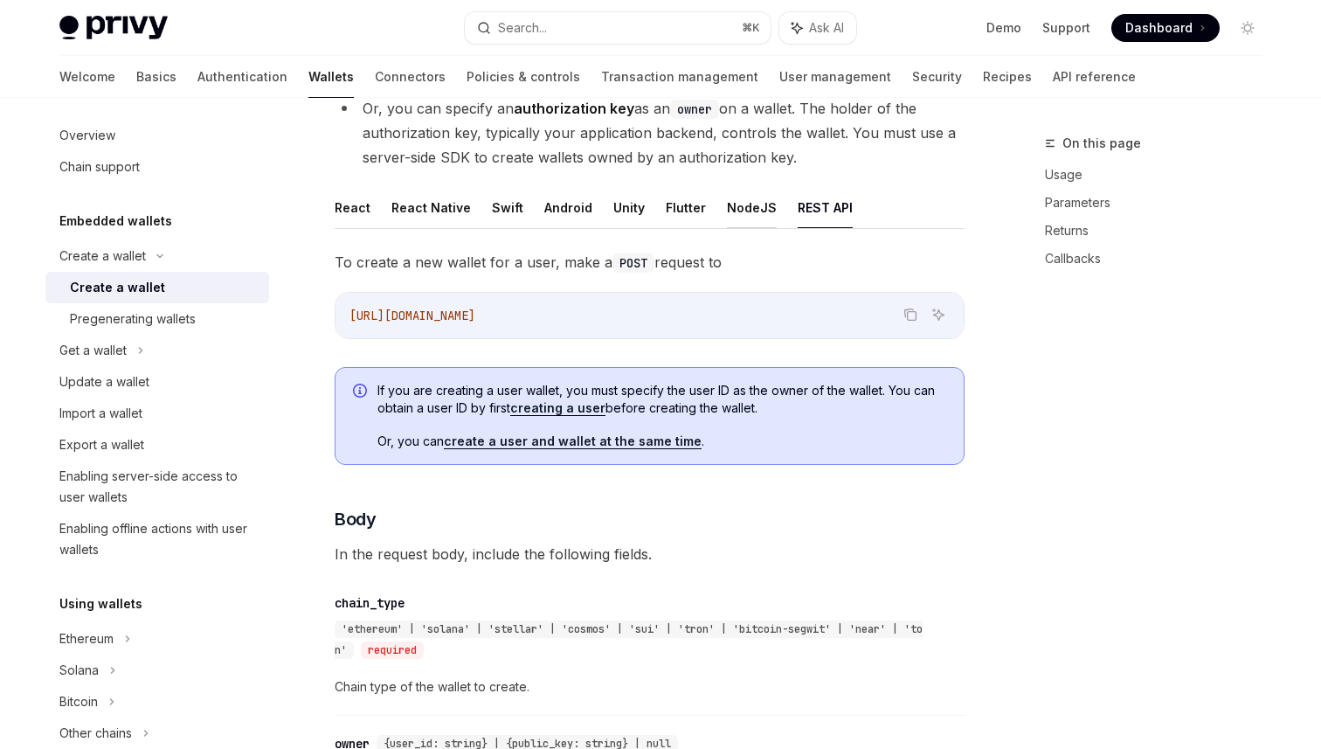
click at [739, 204] on button "NodeJS" at bounding box center [752, 207] width 50 height 41
type textarea "*"
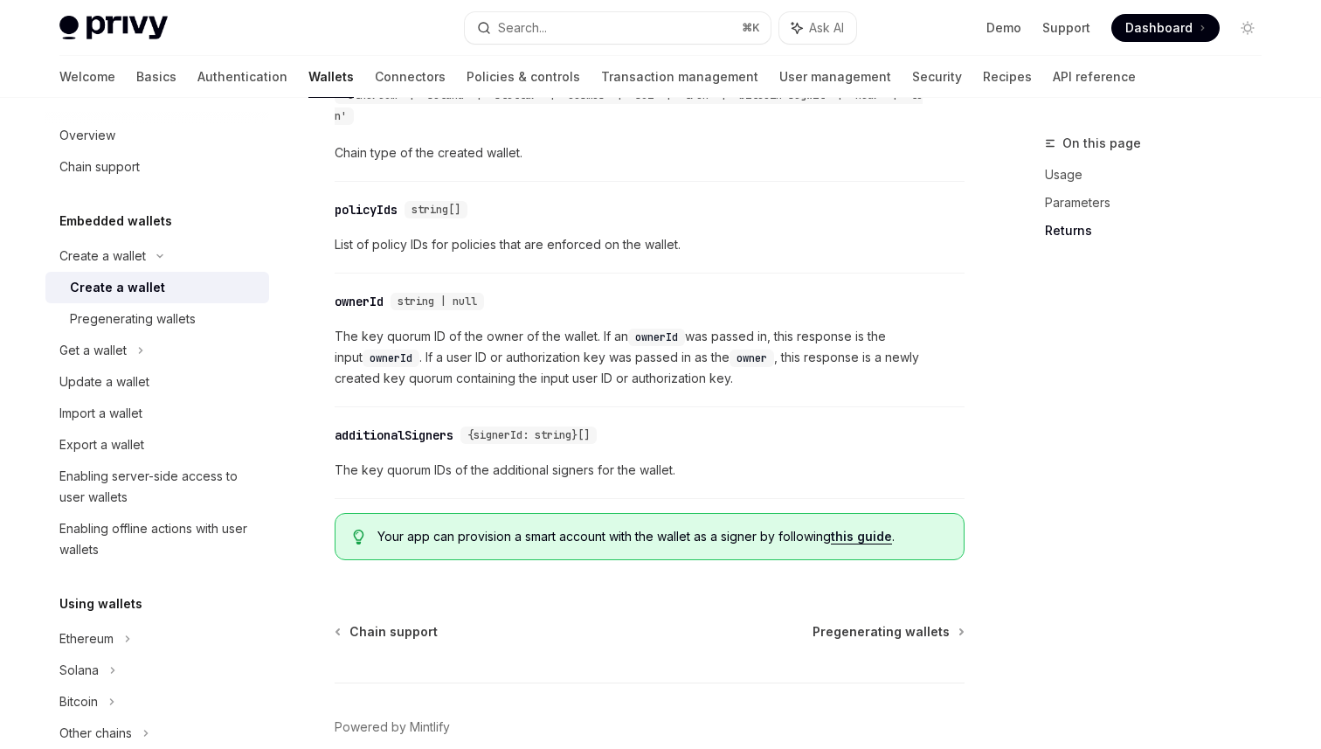
scroll to position [1941, 0]
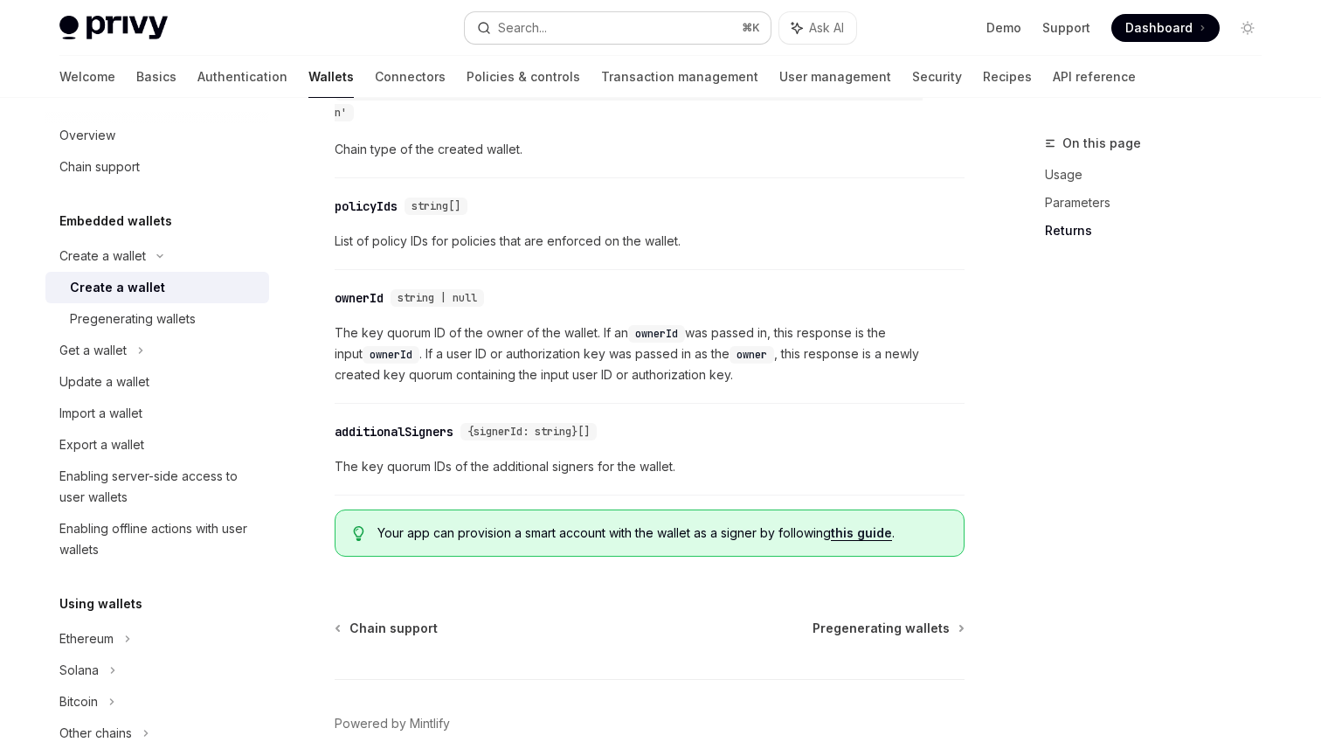
click at [699, 30] on button "Search... ⌘ K" at bounding box center [618, 27] width 306 height 31
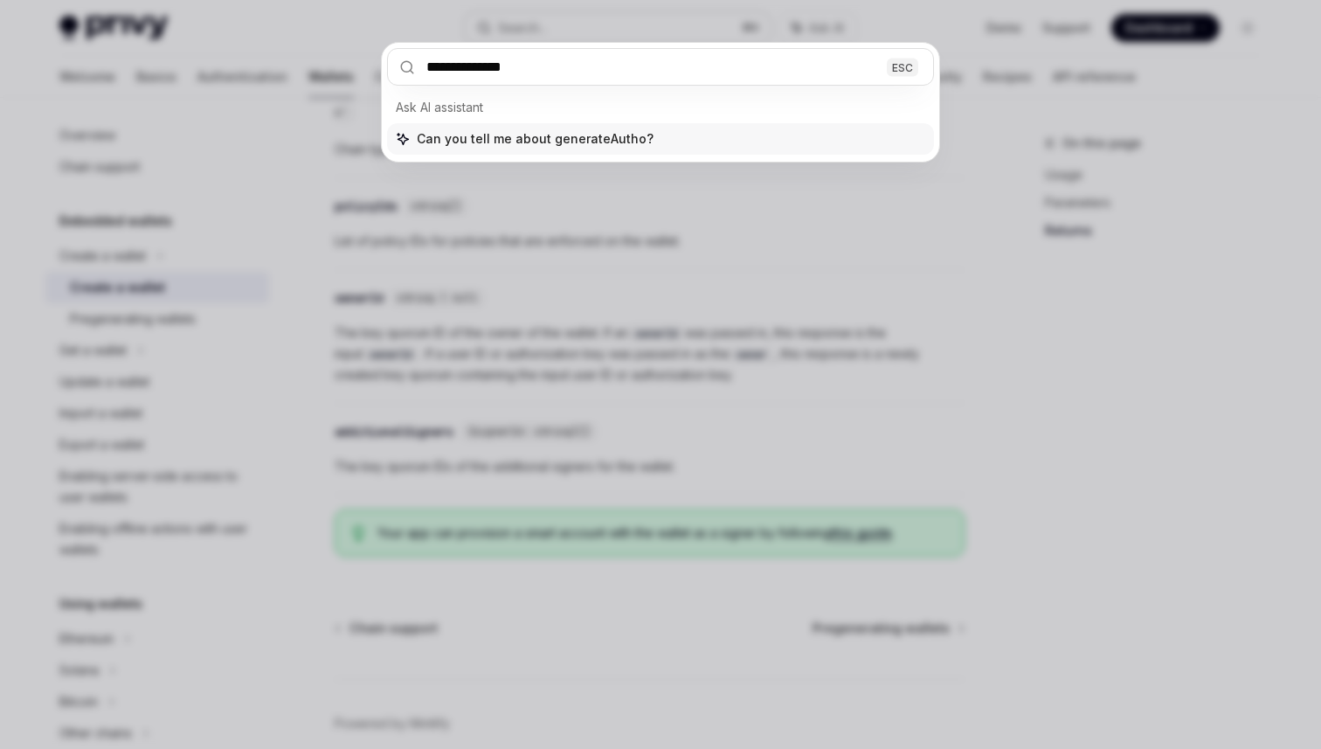
type input "**********"
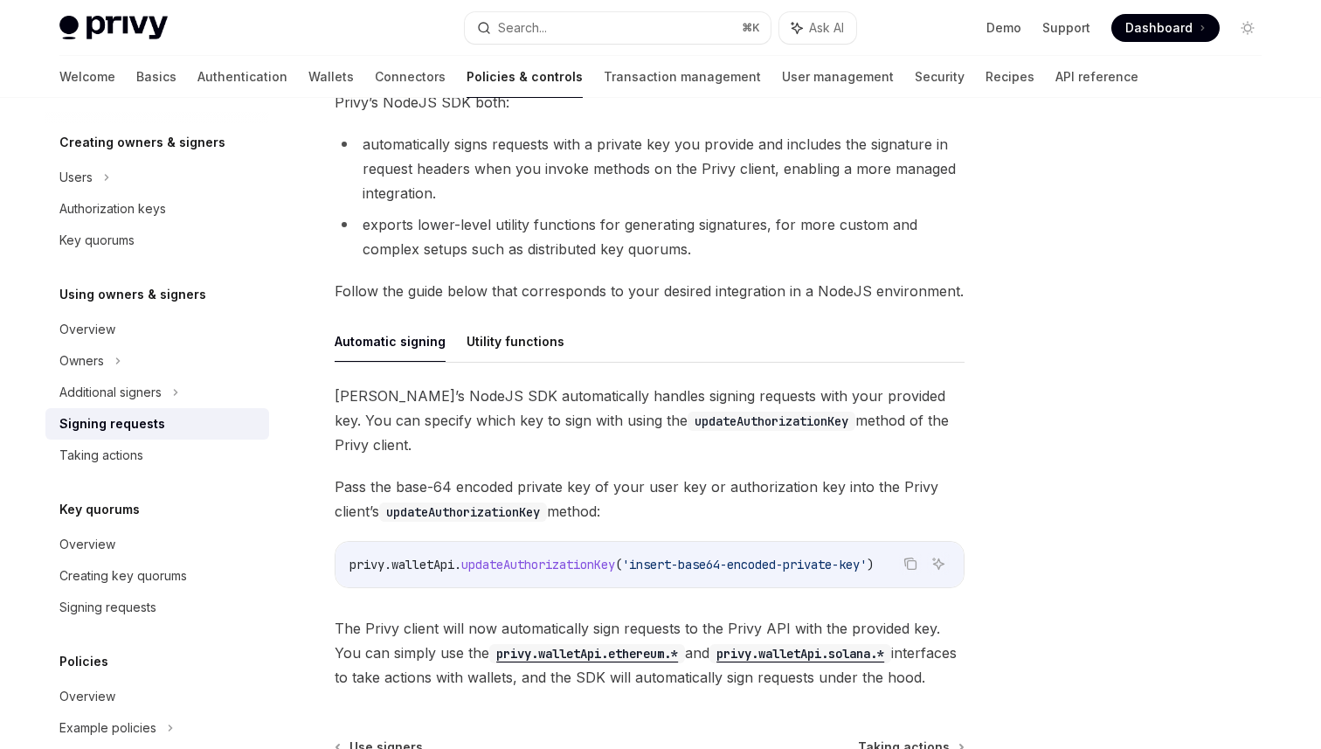
scroll to position [441, 0]
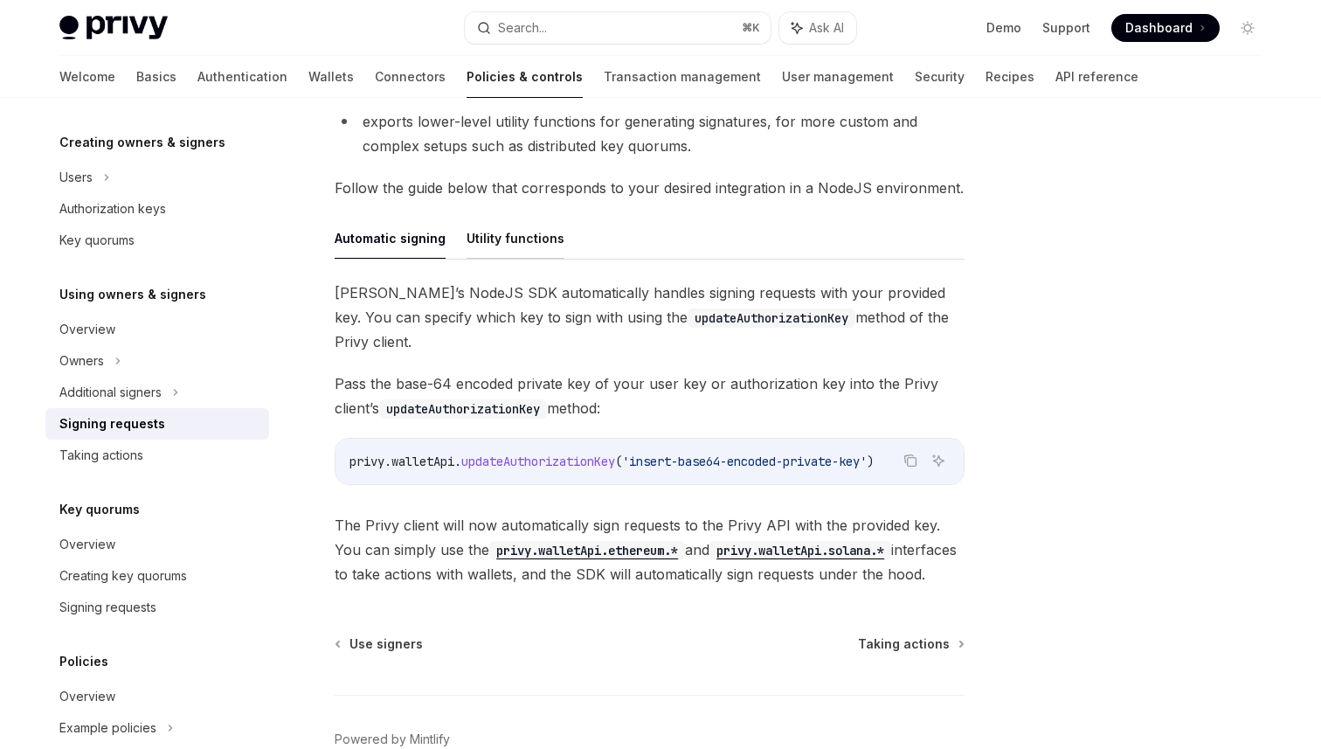
click at [505, 232] on button "Utility functions" at bounding box center [516, 238] width 98 height 41
type textarea "*"
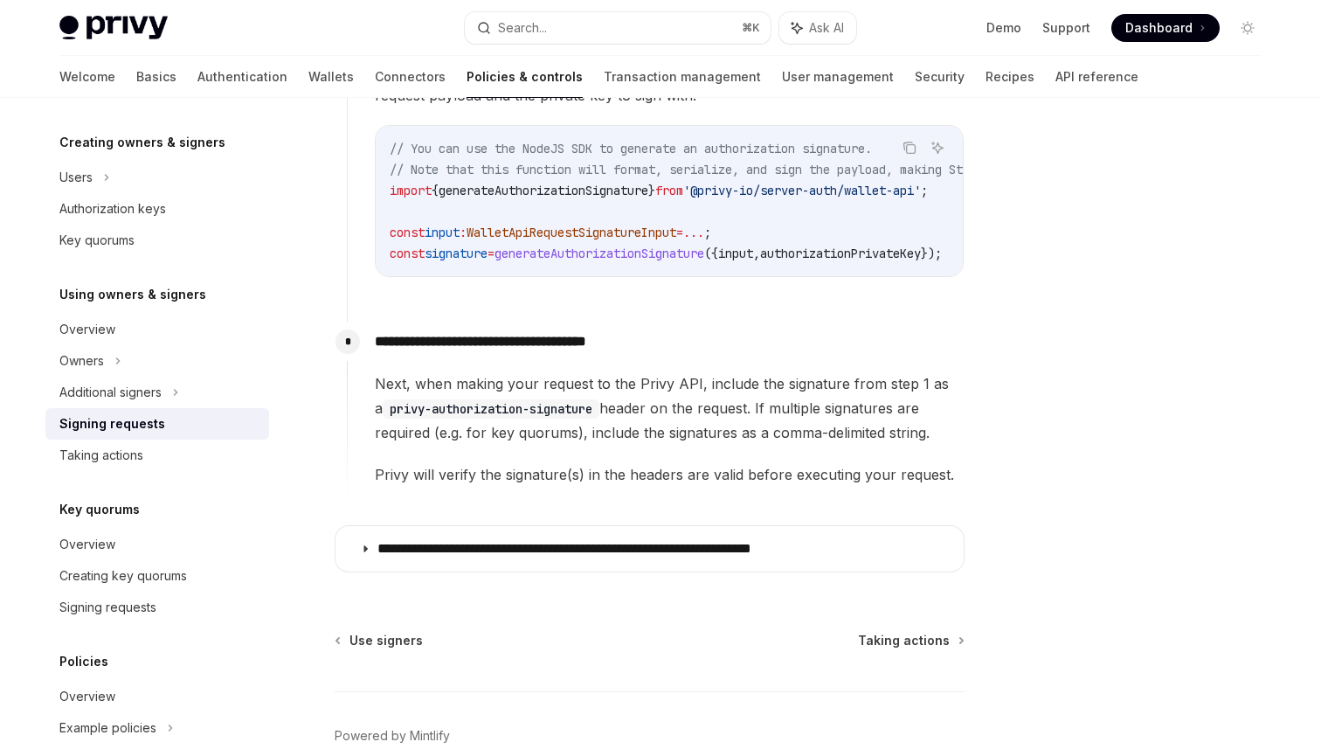
scroll to position [959, 0]
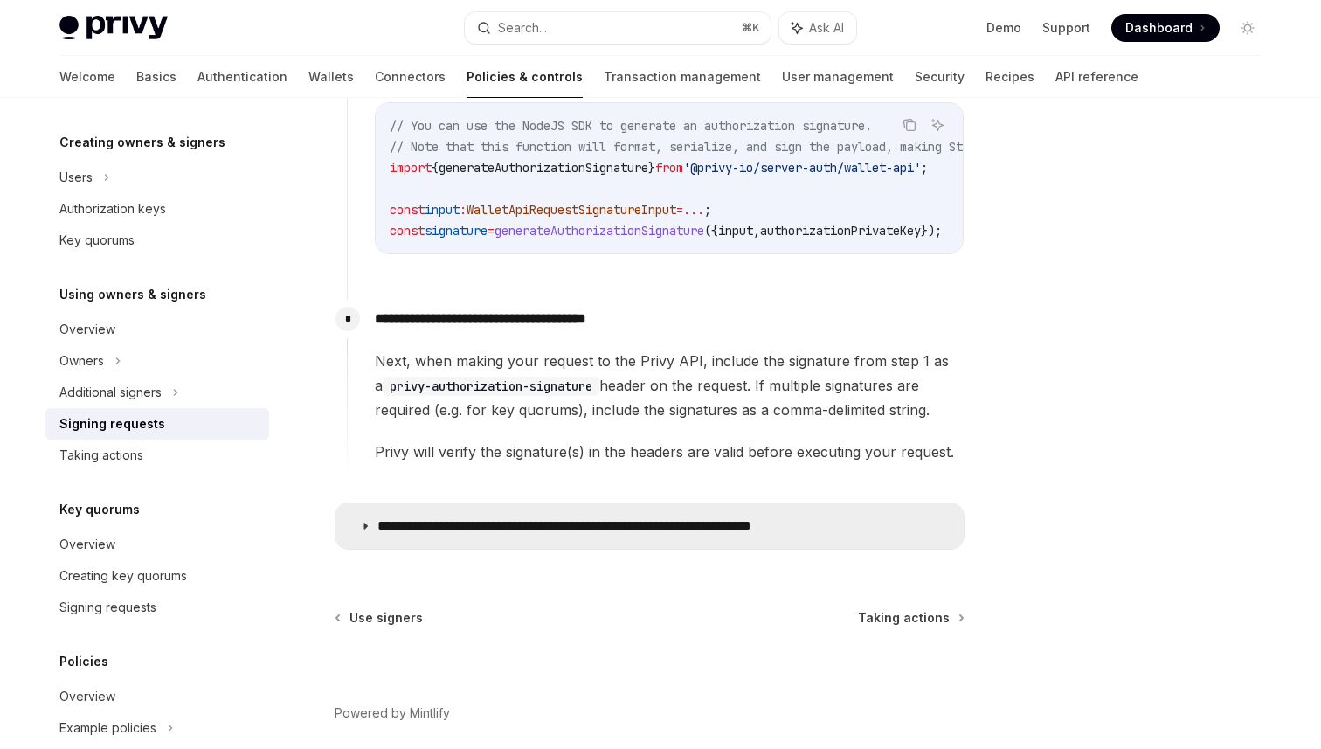
click at [502, 535] on p "**********" at bounding box center [620, 525] width 484 height 17
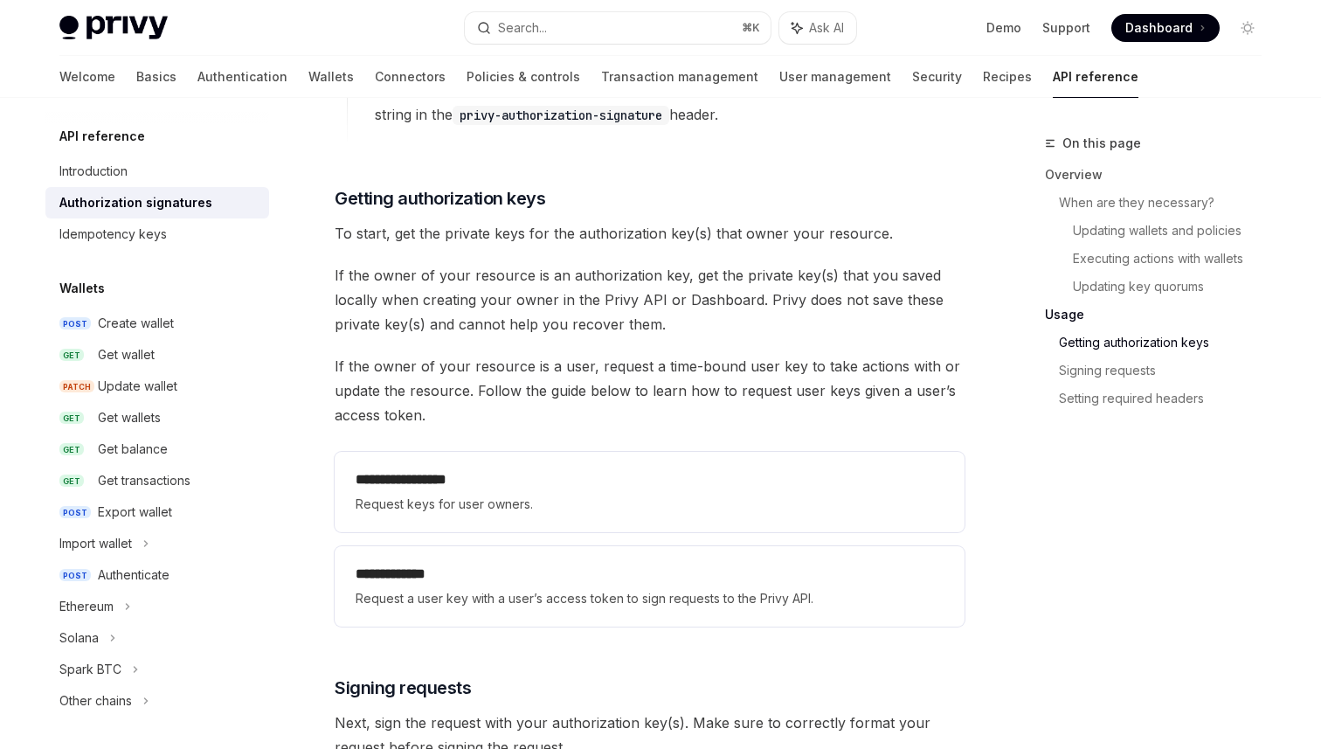
scroll to position [2112, 0]
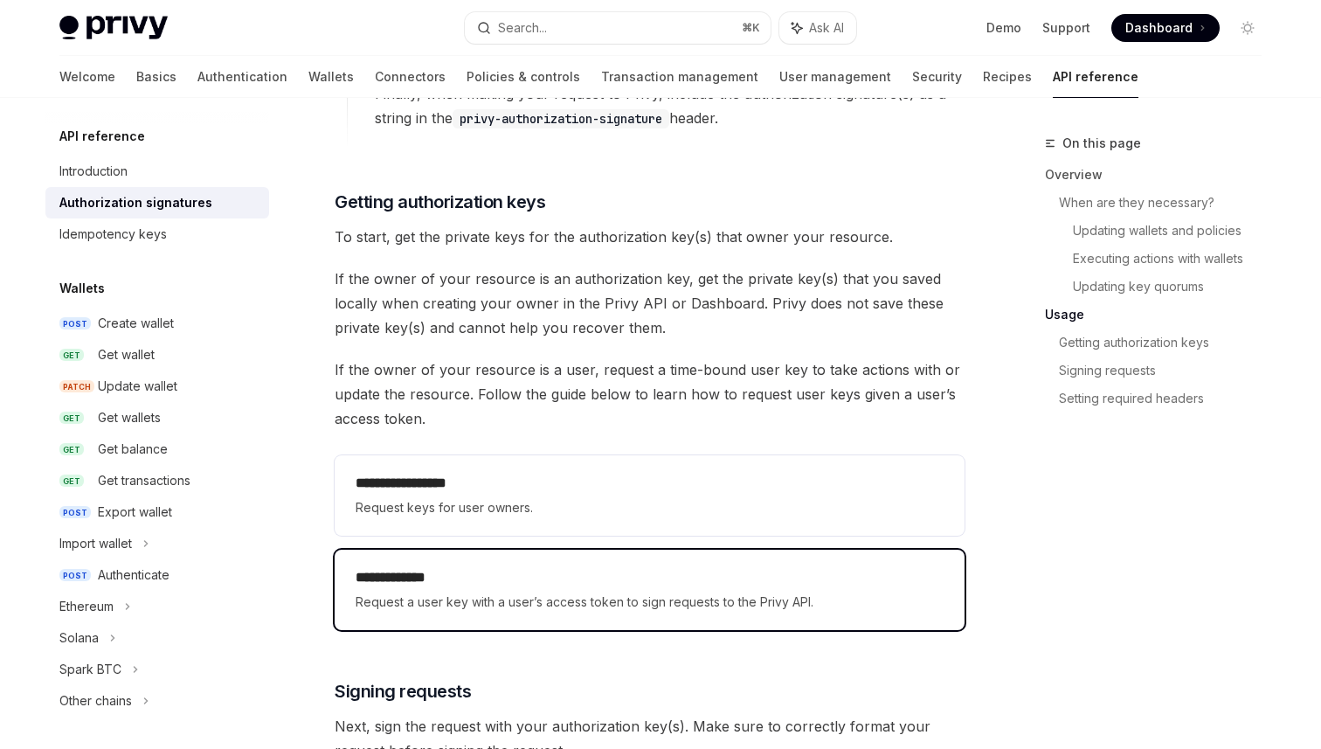
click at [585, 614] on div "**********" at bounding box center [650, 590] width 630 height 80
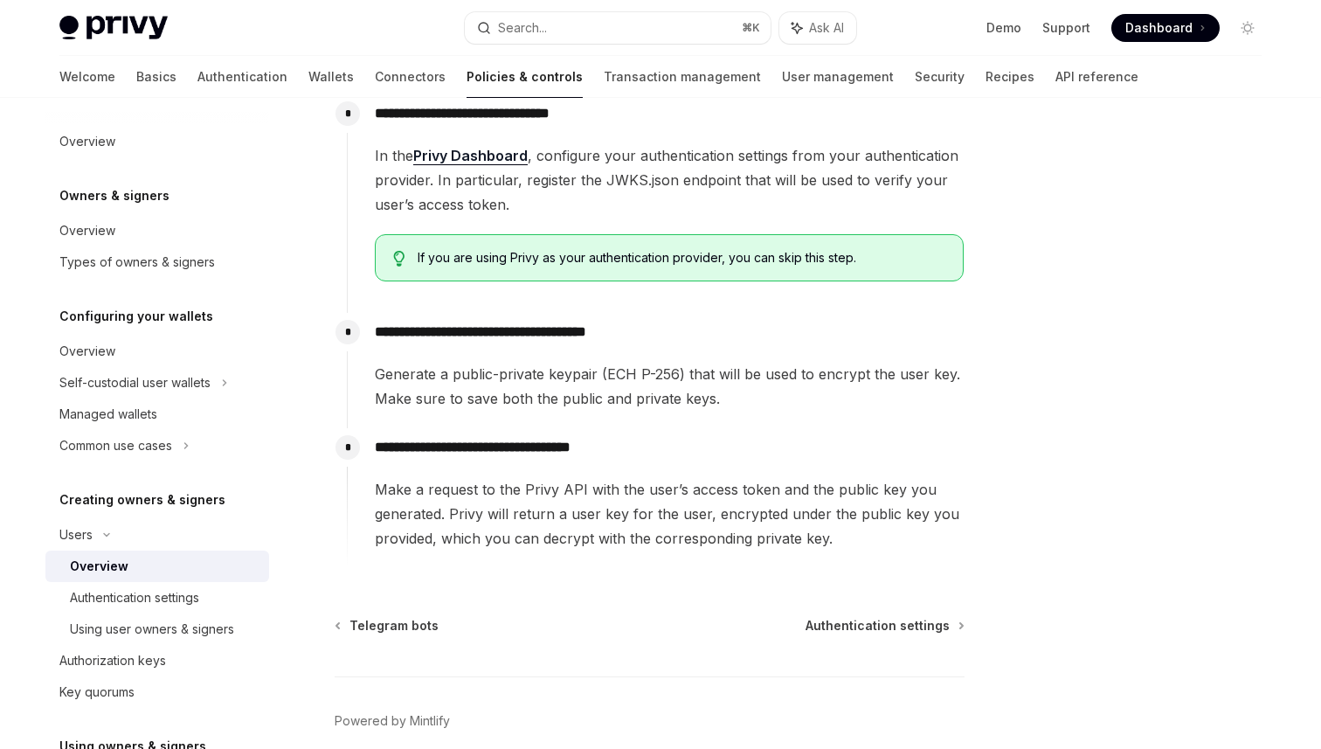
scroll to position [569, 0]
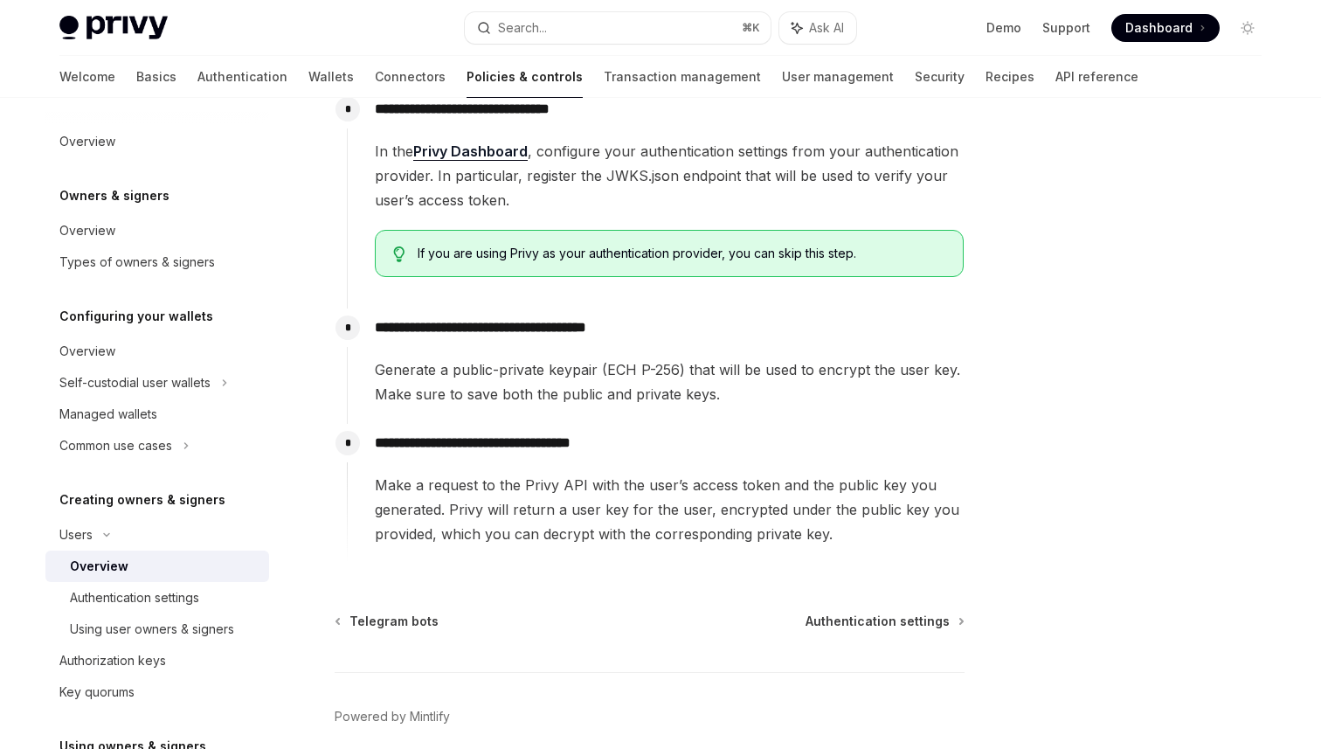
click at [938, 631] on div "Telegram bots Authentication settings Powered by Mintlify" at bounding box center [650, 718] width 630 height 211
click at [916, 625] on span "Authentication settings" at bounding box center [878, 621] width 144 height 17
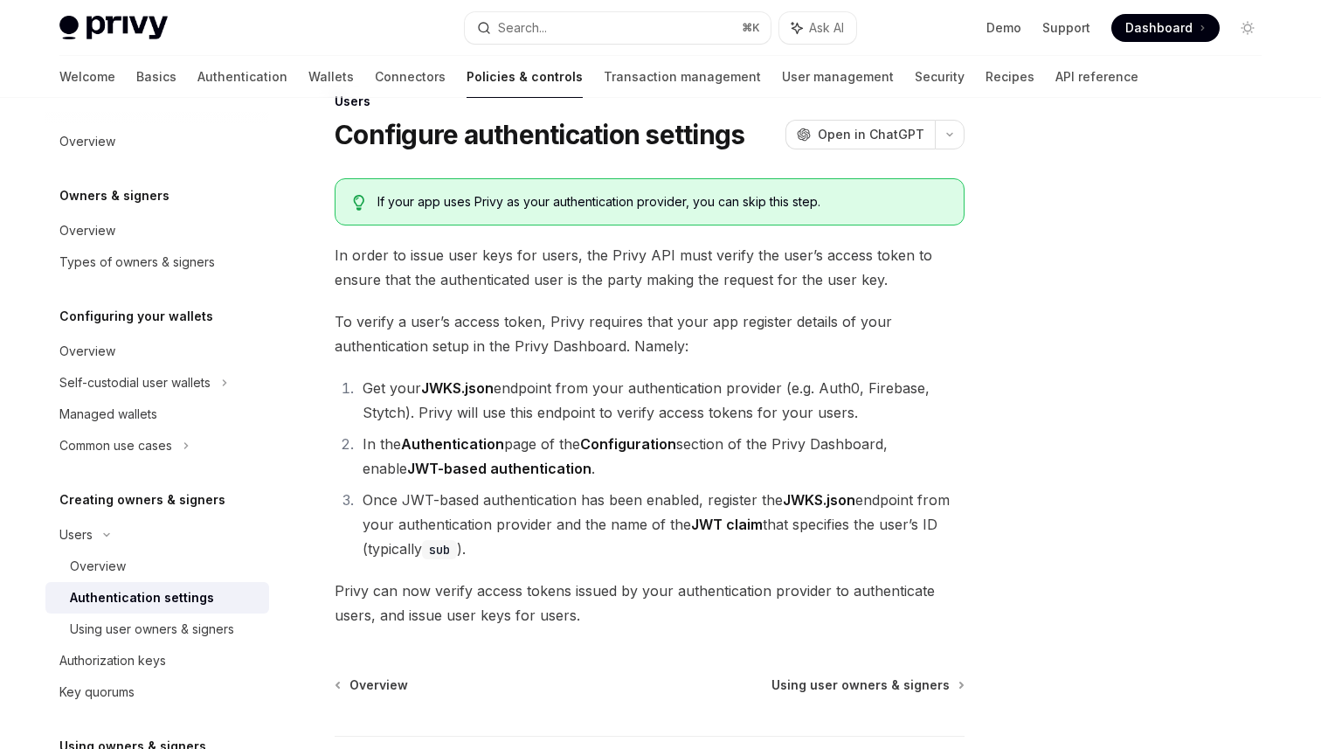
scroll to position [52, 0]
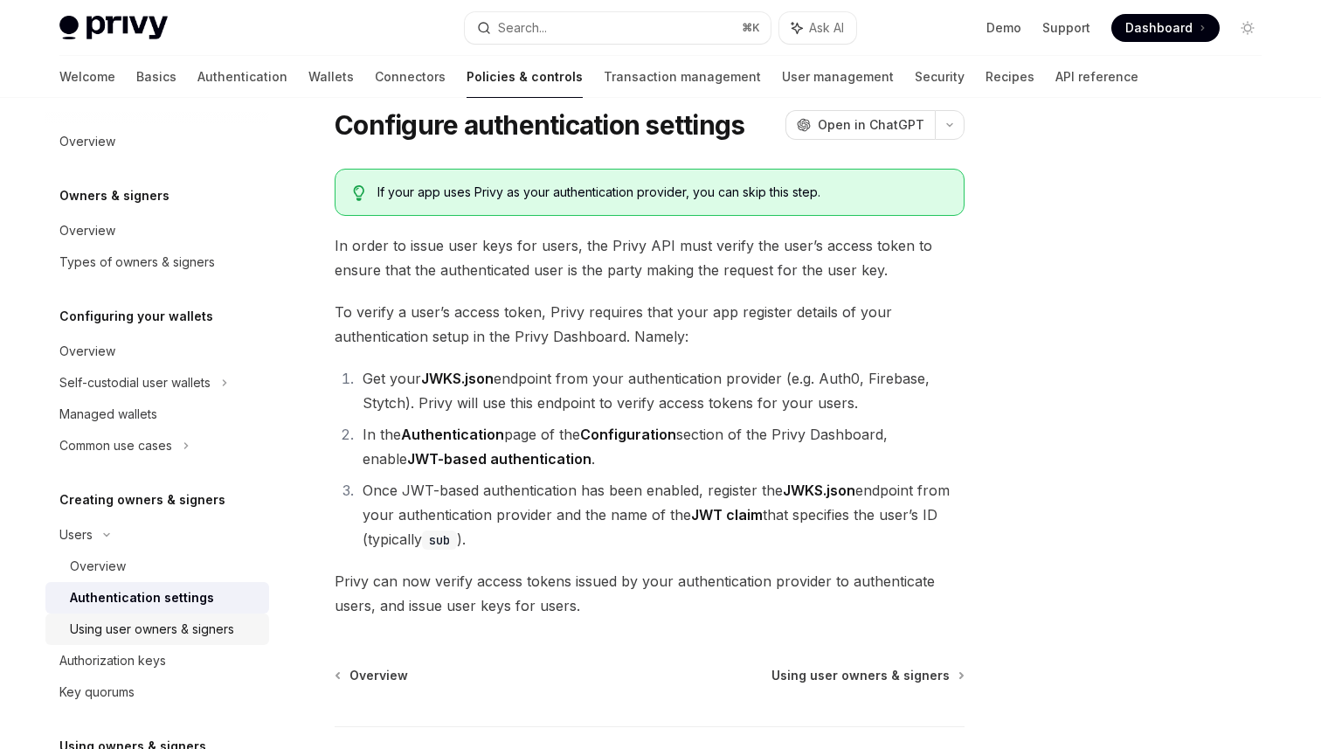
click at [122, 628] on div "Using user owners & signers" at bounding box center [152, 629] width 164 height 21
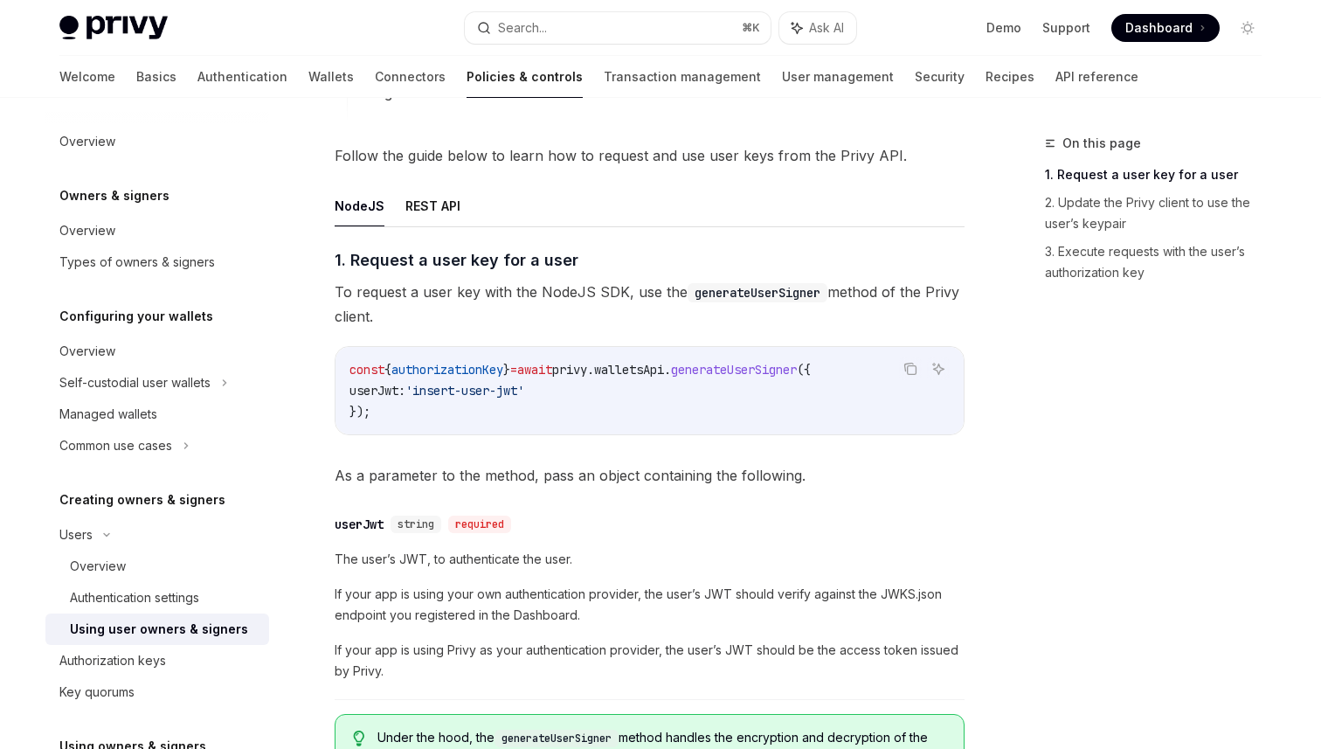
scroll to position [634, 0]
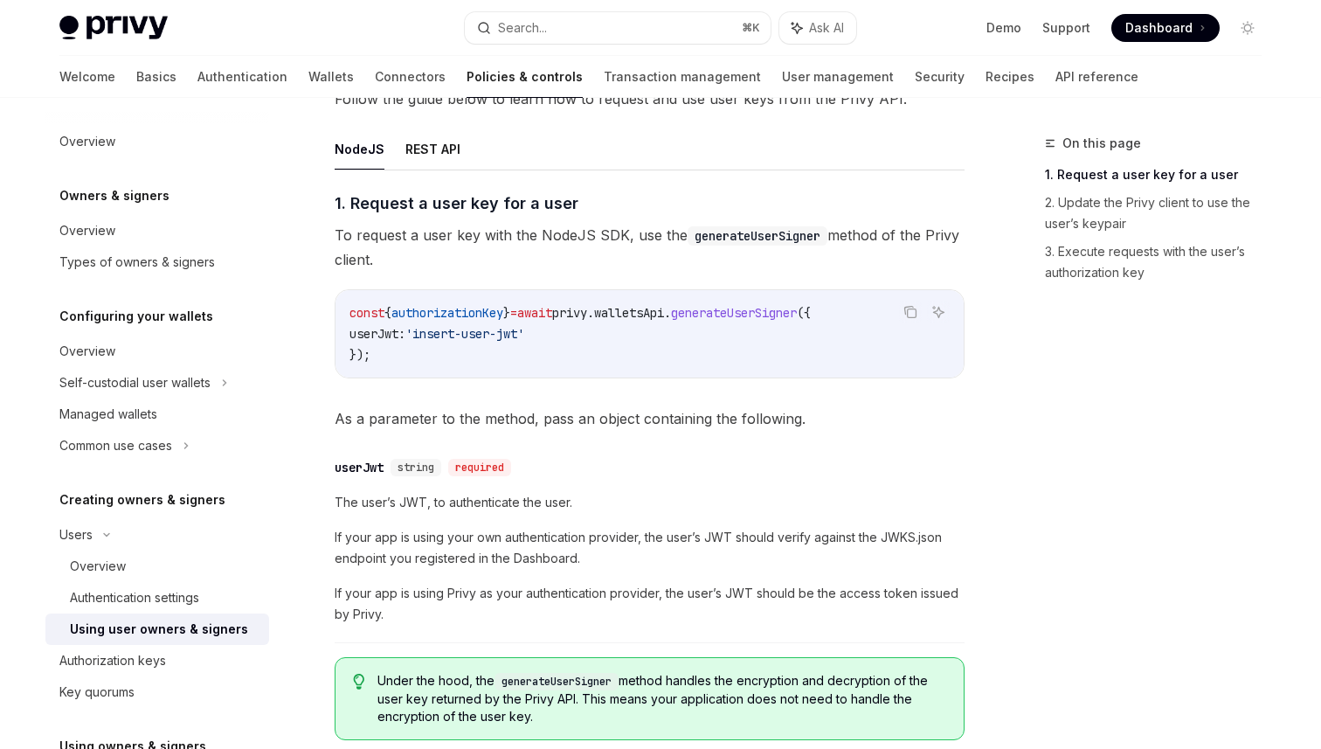
click at [400, 336] on span "userJwt:" at bounding box center [378, 334] width 56 height 16
click at [752, 305] on span "generateUserSigner" at bounding box center [734, 313] width 126 height 16
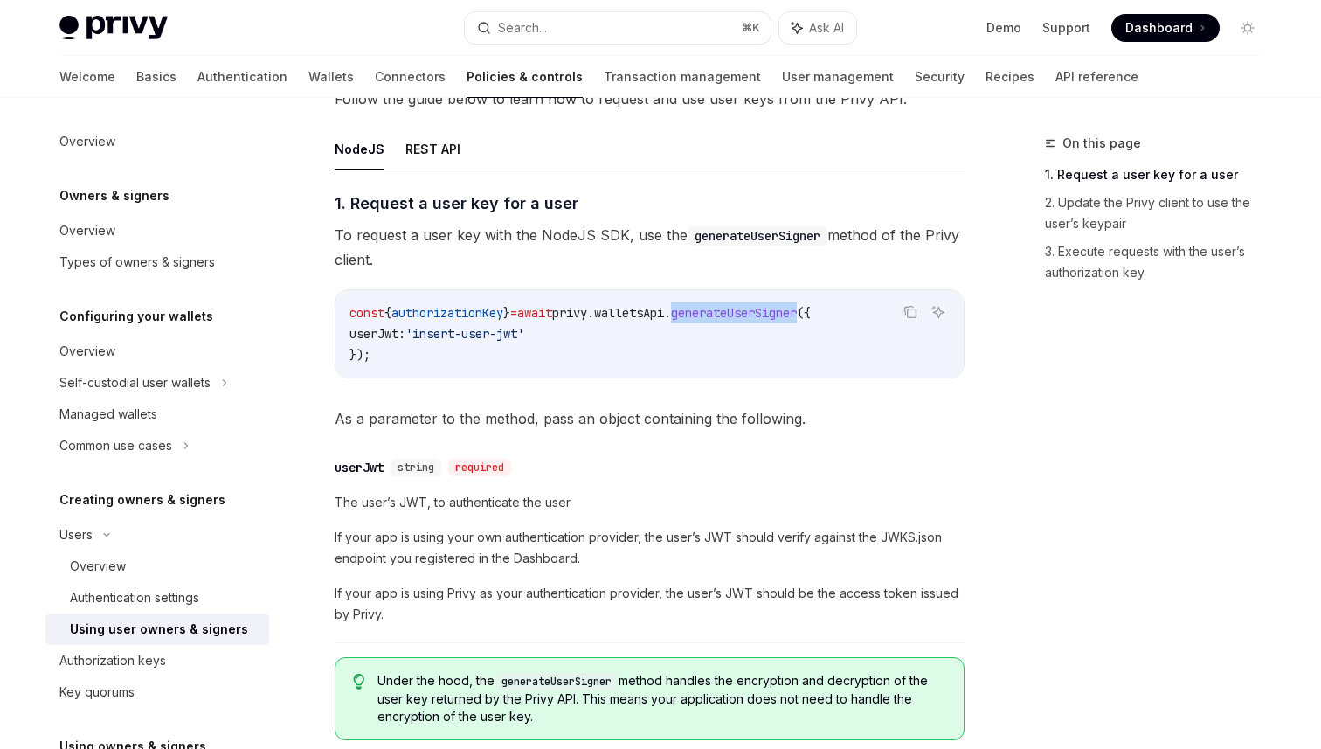
copy span "generateUserSigner"
drag, startPoint x: 457, startPoint y: 233, endPoint x: 559, endPoint y: 236, distance: 102.3
click at [560, 236] on span "To request a user key with the NodeJS SDK, use the generateUserSigner method of…" at bounding box center [650, 247] width 630 height 49
click at [783, 232] on code "generateUserSigner" at bounding box center [758, 235] width 140 height 19
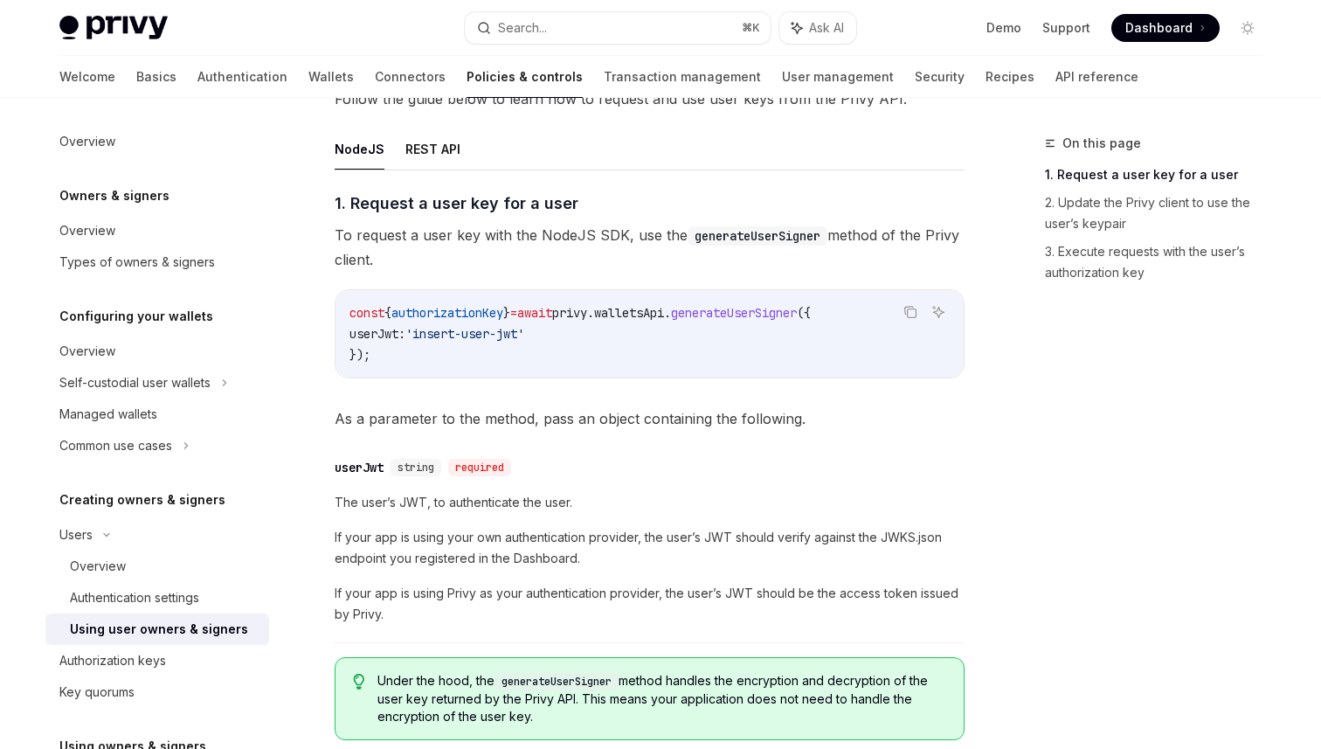
click at [450, 311] on span "authorizationKey" at bounding box center [448, 313] width 112 height 16
copy span "authorizationKey"
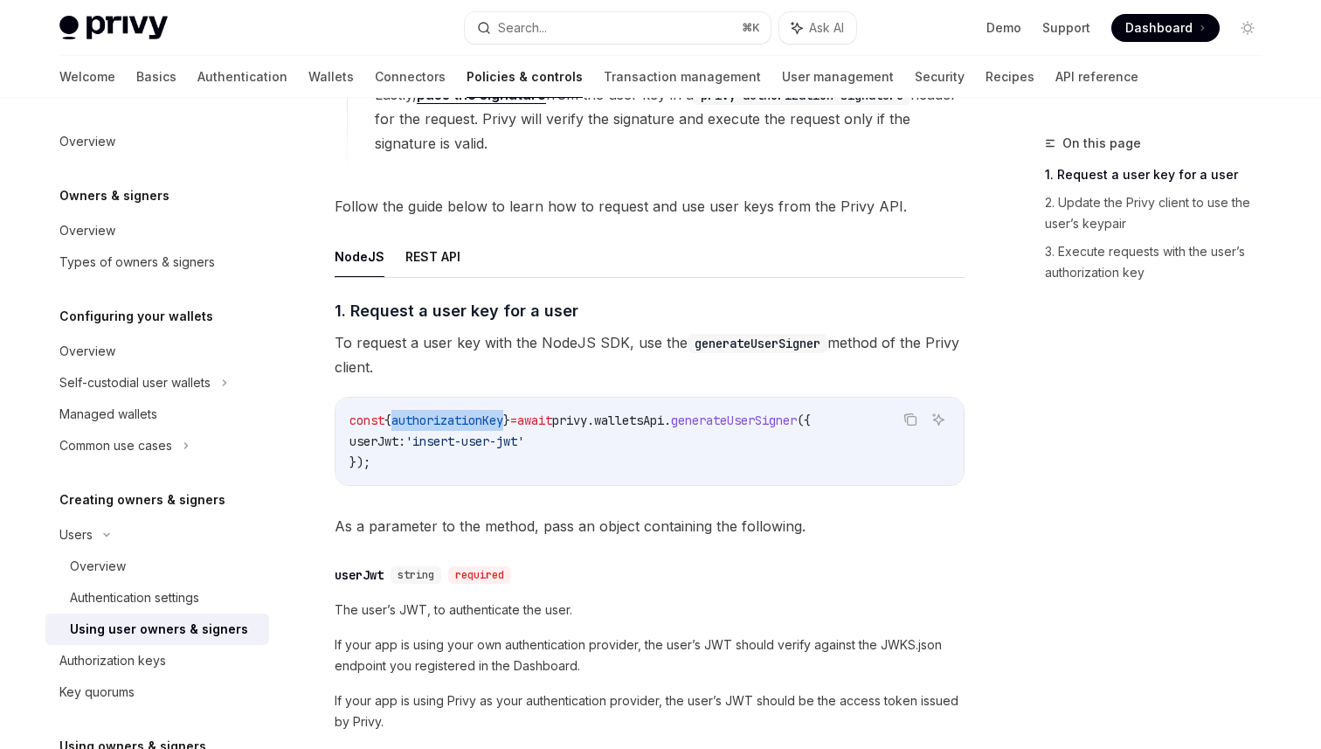
scroll to position [524, 0]
click at [412, 257] on button "REST API" at bounding box center [433, 258] width 55 height 41
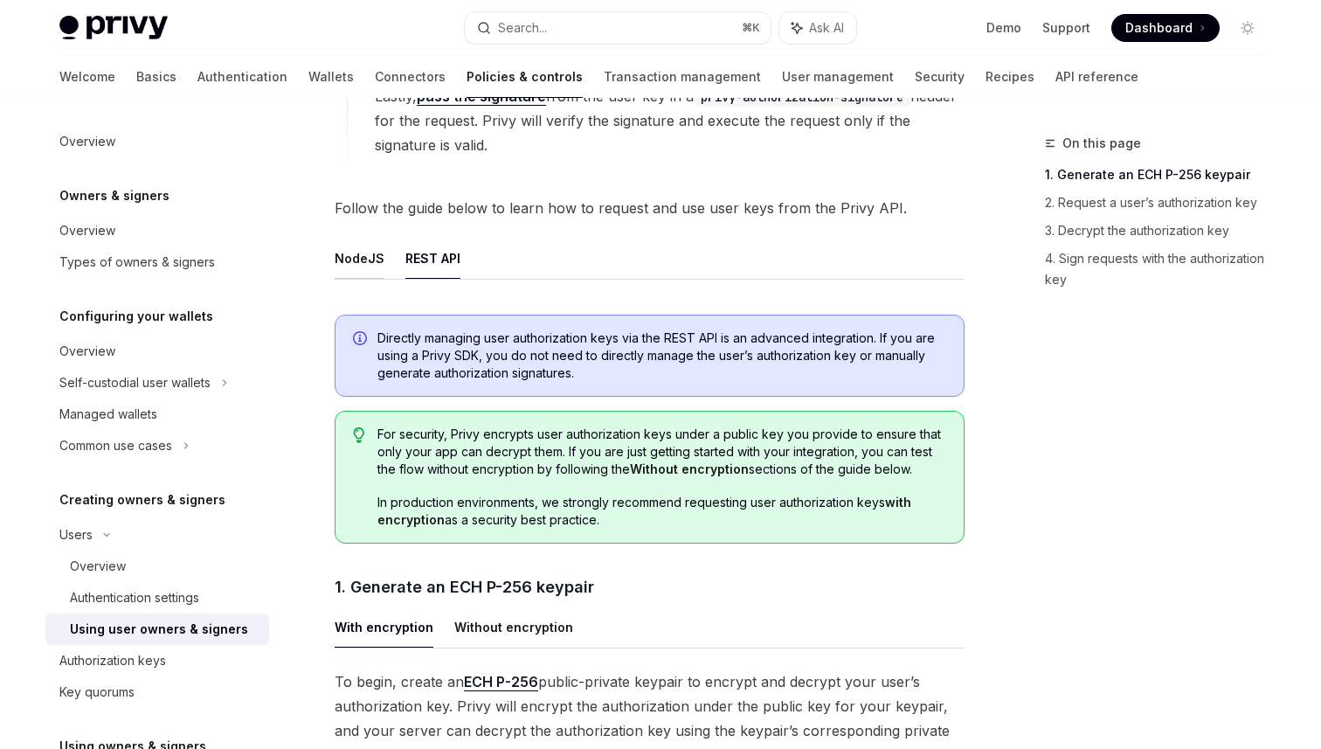
click at [373, 253] on button "NodeJS" at bounding box center [360, 258] width 50 height 41
type textarea "*"
